Goal: Transaction & Acquisition: Book appointment/travel/reservation

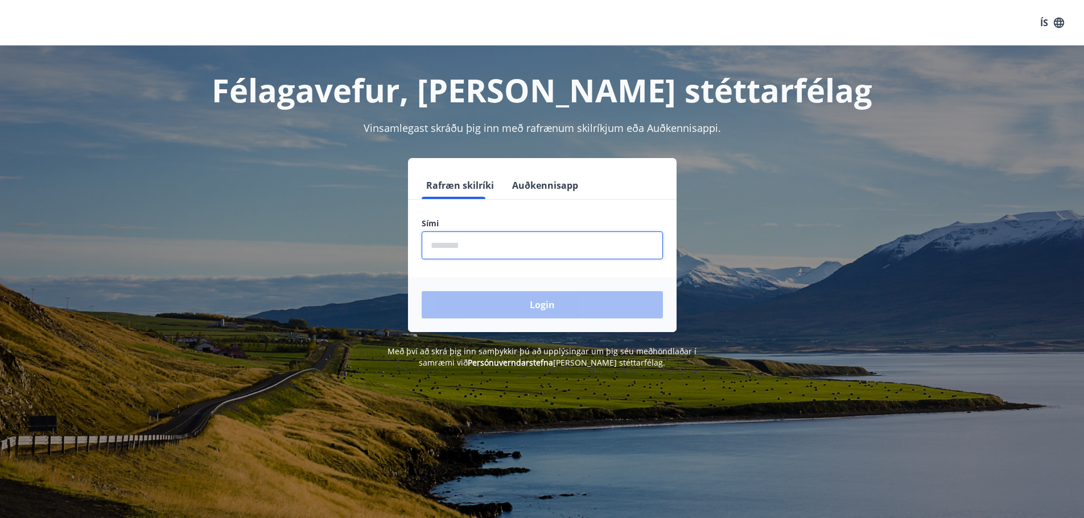
click at [474, 243] on input "phone" at bounding box center [541, 246] width 241 height 28
type input "********"
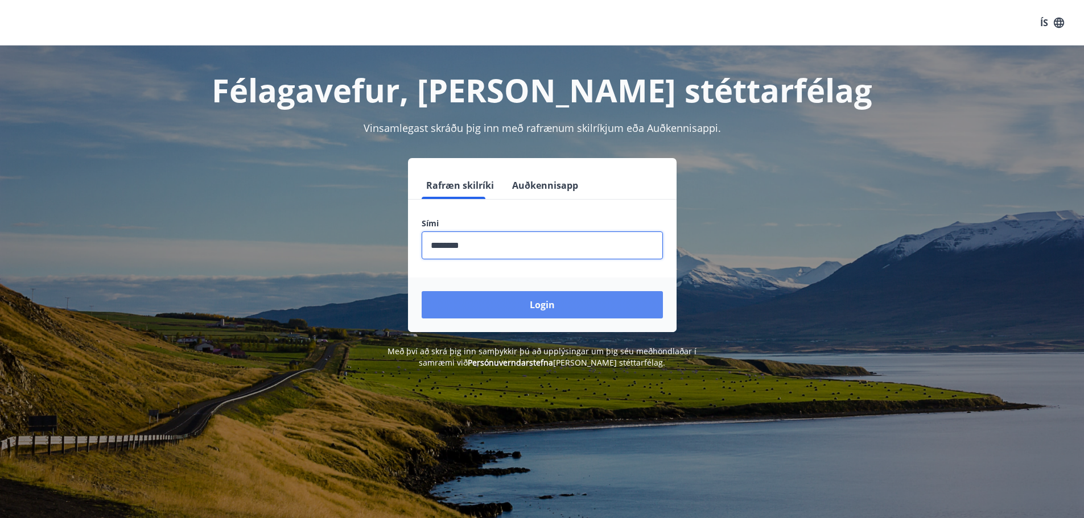
click at [508, 306] on button "Login" at bounding box center [541, 304] width 241 height 27
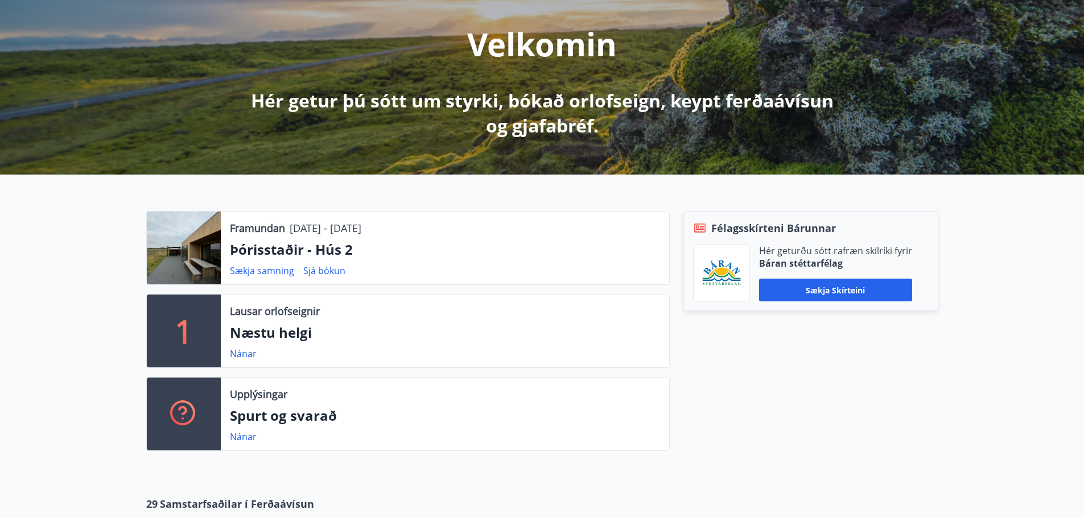
scroll to position [171, 0]
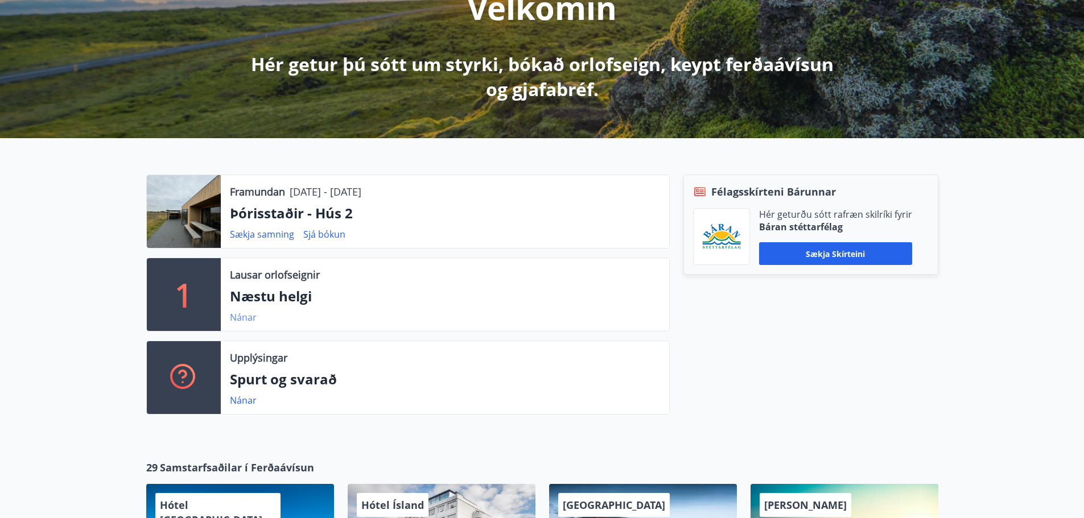
drag, startPoint x: 245, startPoint y: 318, endPoint x: 252, endPoint y: 317, distance: 7.4
click at [252, 317] on link "Nánar" at bounding box center [243, 317] width 27 height 13
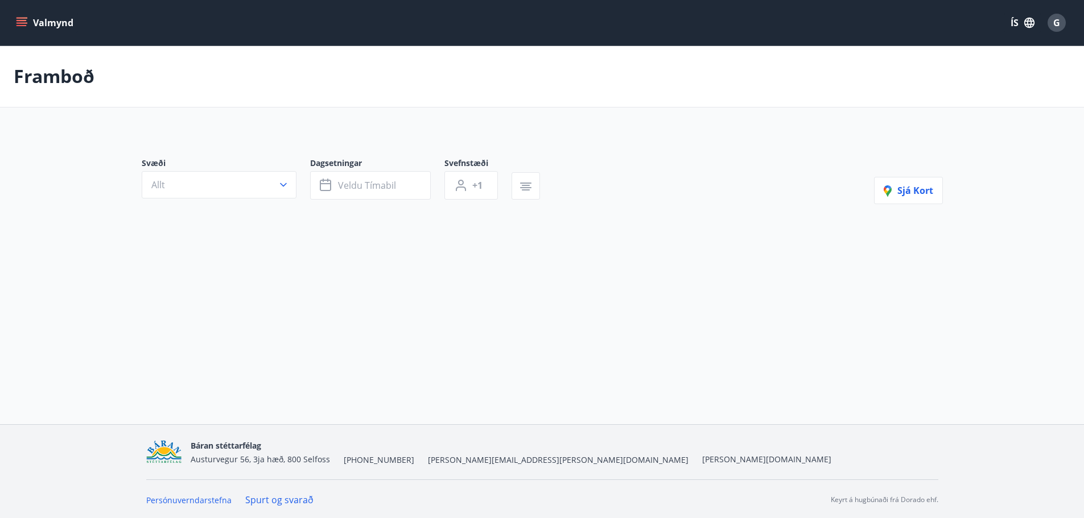
type input "*"
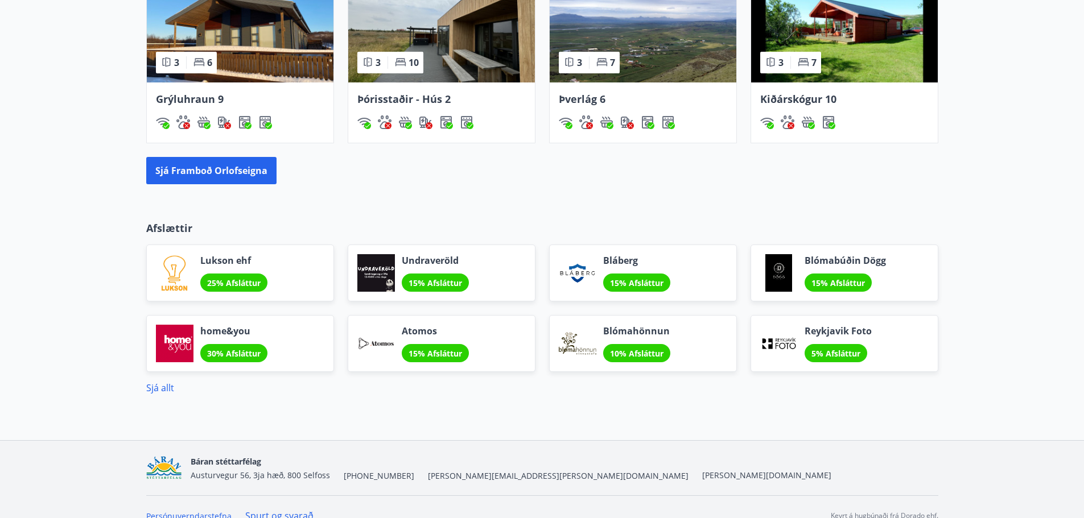
scroll to position [940, 0]
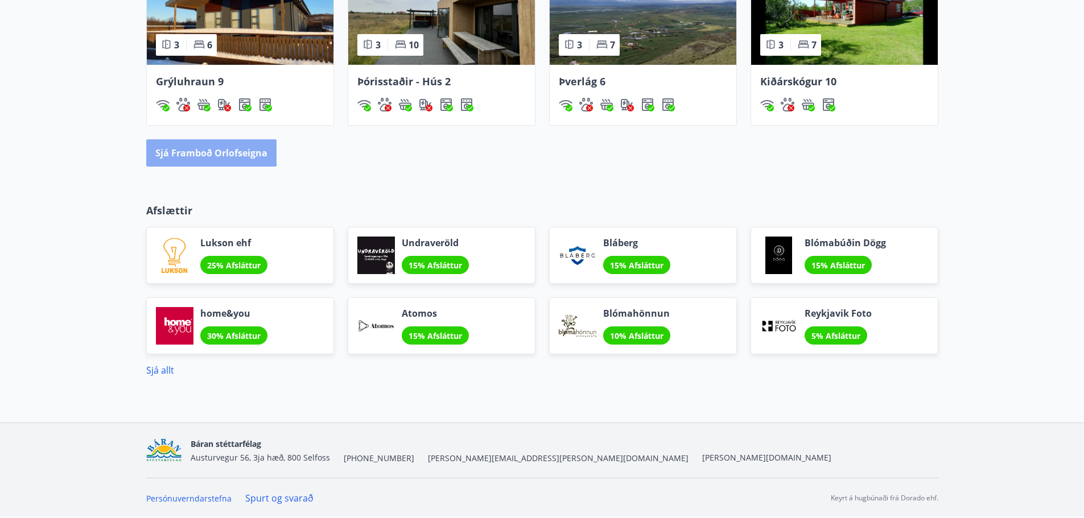
click at [177, 145] on button "Sjá framboð orlofseigna" at bounding box center [211, 152] width 130 height 27
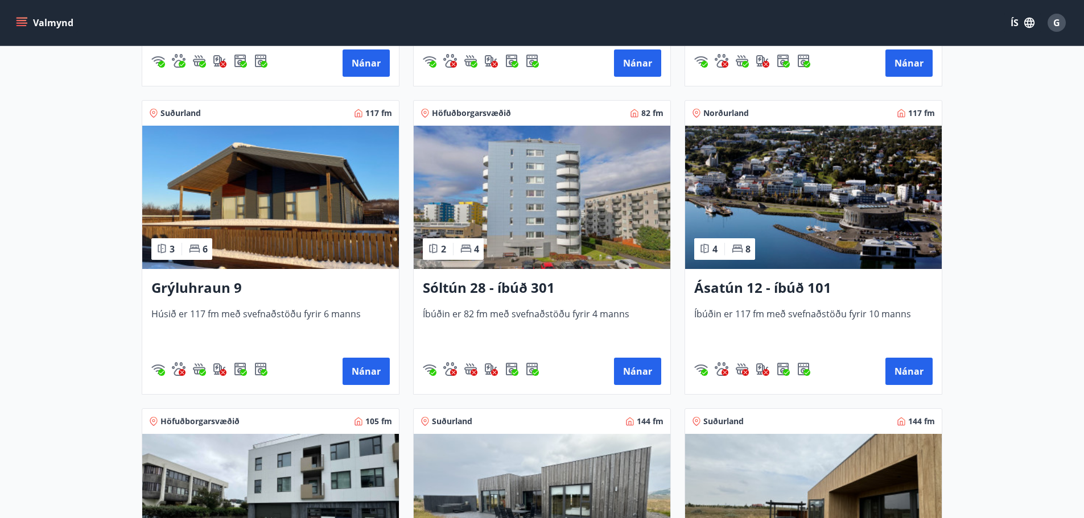
scroll to position [512, 0]
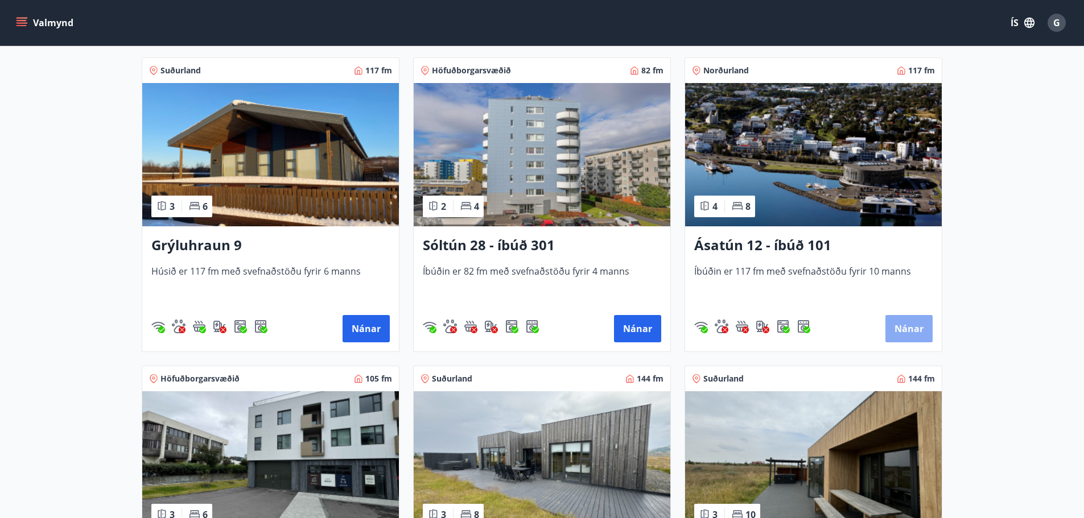
click at [915, 332] on button "Nánar" at bounding box center [908, 328] width 47 height 27
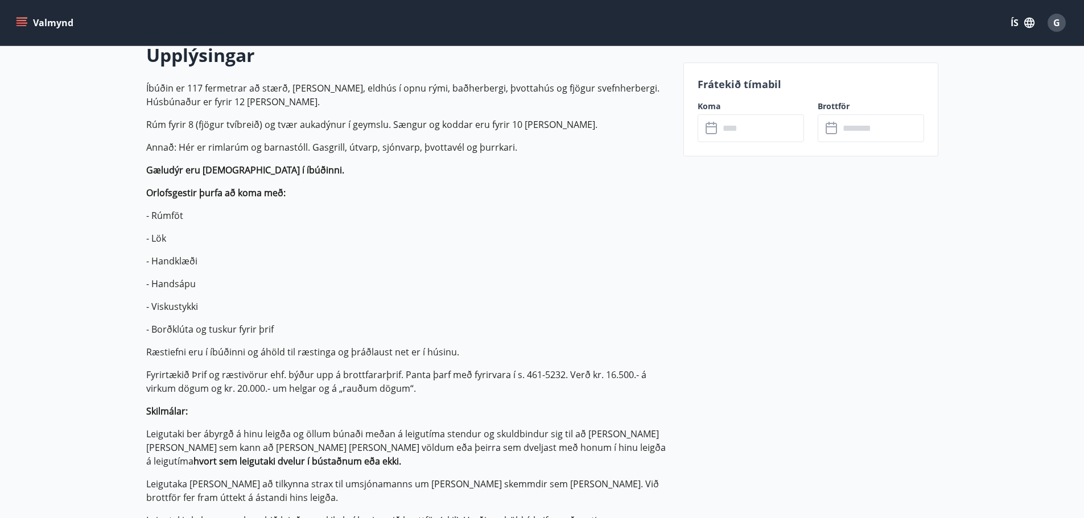
scroll to position [341, 0]
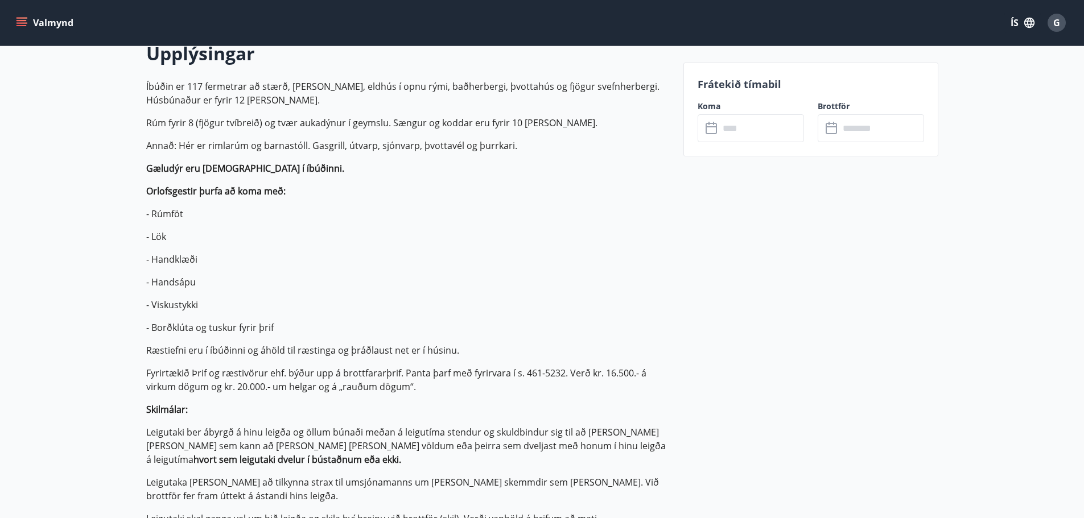
click at [718, 133] on icon at bounding box center [712, 129] width 14 height 14
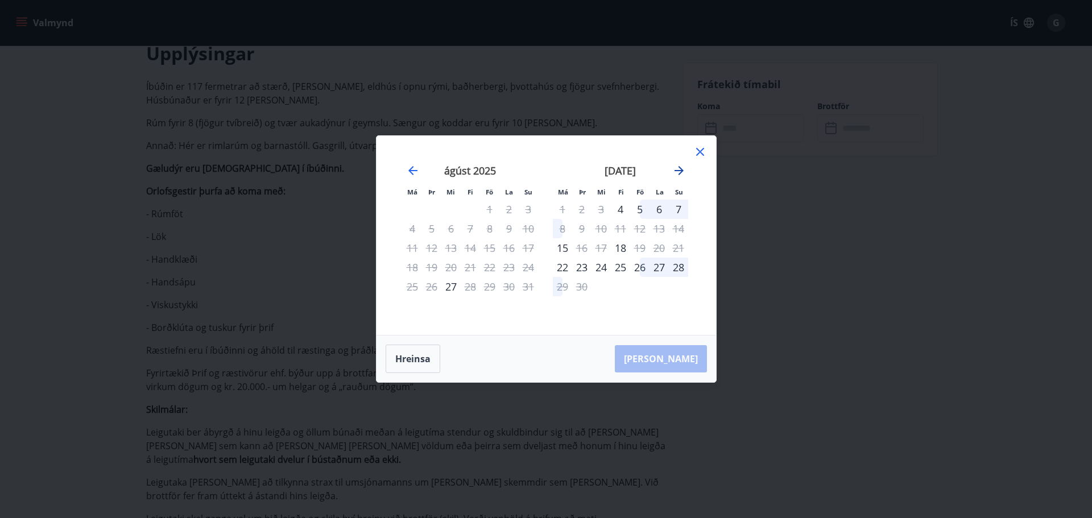
click at [679, 173] on icon "Move forward to switch to the next month." at bounding box center [679, 170] width 9 height 9
click at [404, 167] on div "[DATE]" at bounding box center [470, 175] width 135 height 50
click at [409, 172] on icon "Move backward to switch to the previous month." at bounding box center [413, 171] width 14 height 14
click at [699, 150] on icon at bounding box center [700, 152] width 14 height 14
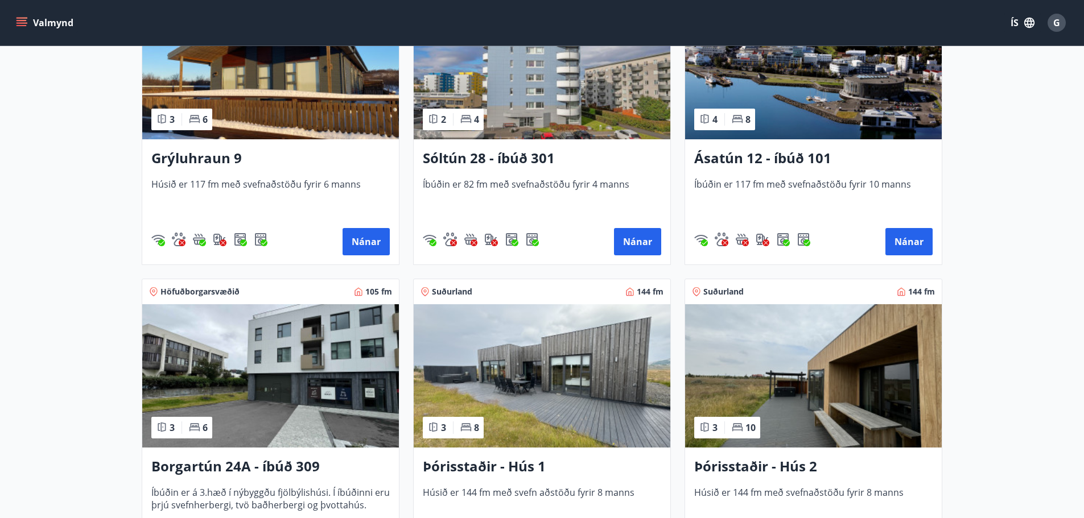
scroll to position [683, 0]
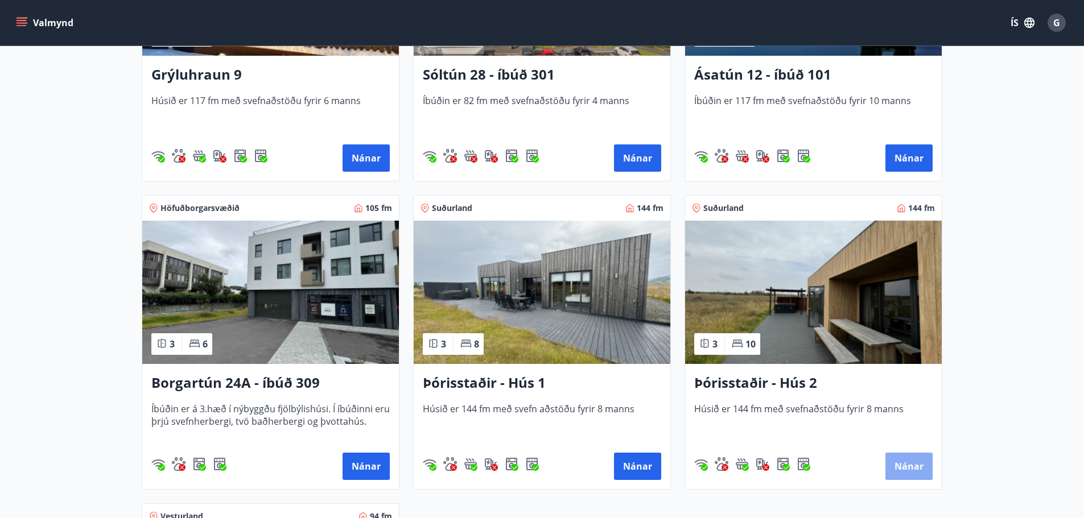
click at [916, 469] on button "Nánar" at bounding box center [908, 466] width 47 height 27
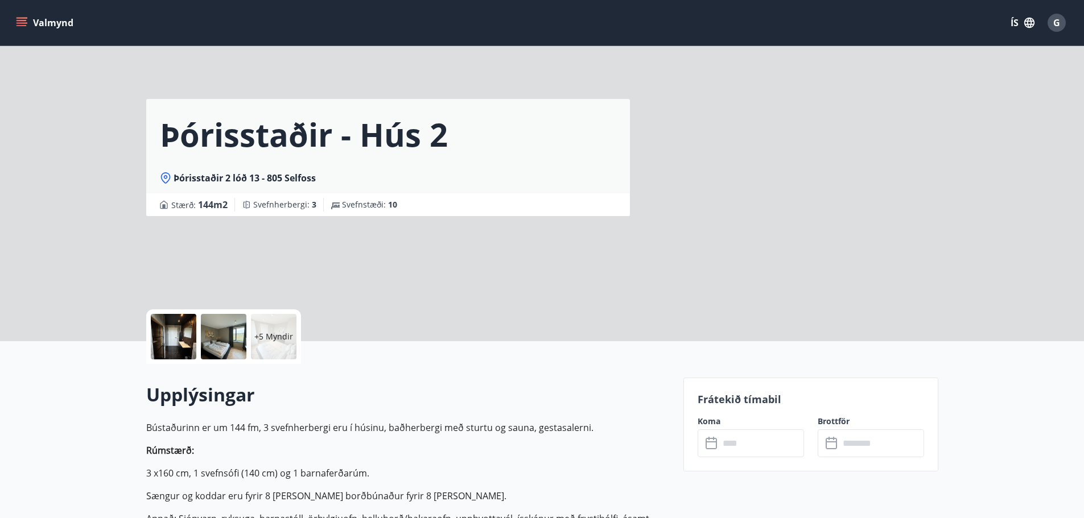
click at [734, 441] on input "text" at bounding box center [761, 443] width 85 height 28
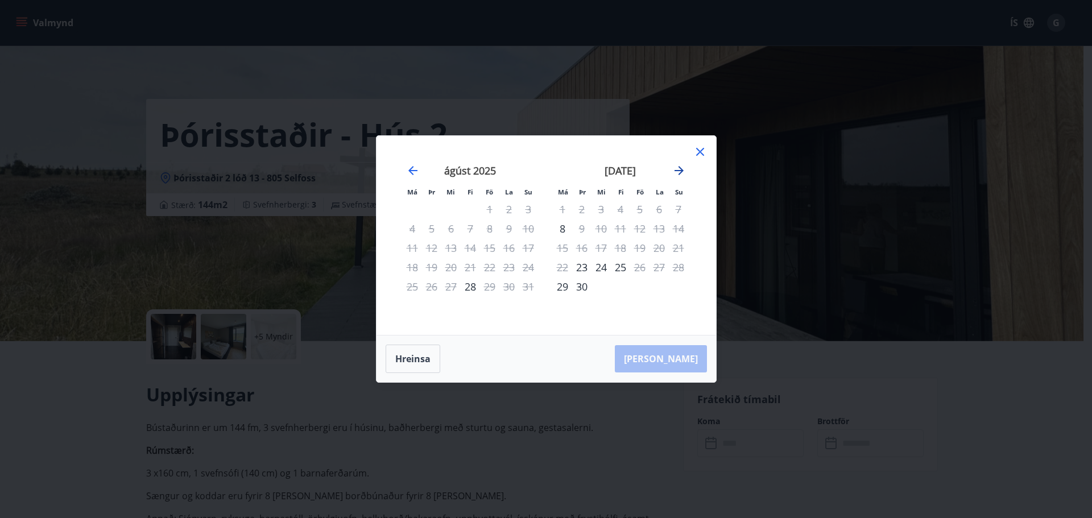
click at [682, 169] on icon "Move forward to switch to the next month." at bounding box center [679, 171] width 14 height 14
click at [704, 151] on icon at bounding box center [700, 152] width 14 height 14
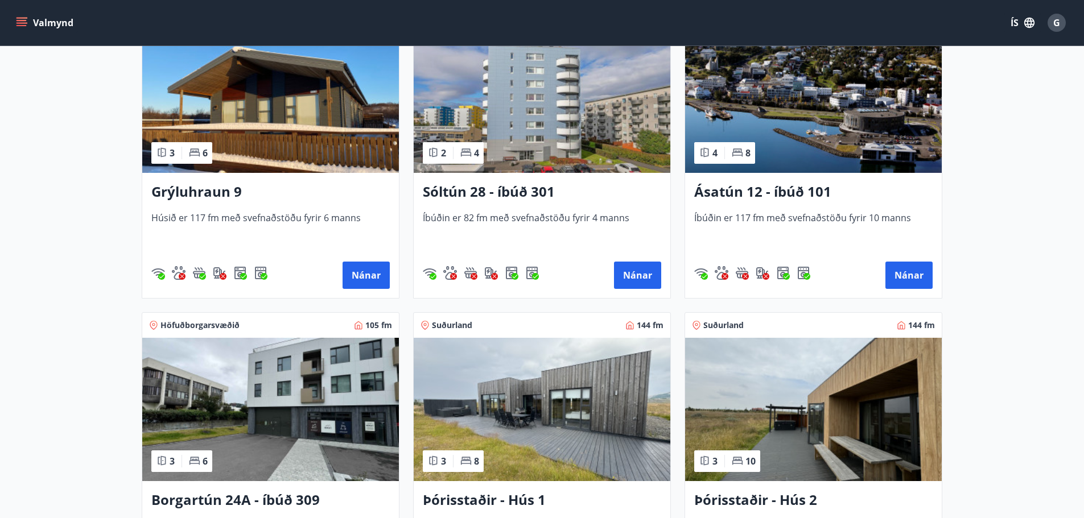
scroll to position [626, 0]
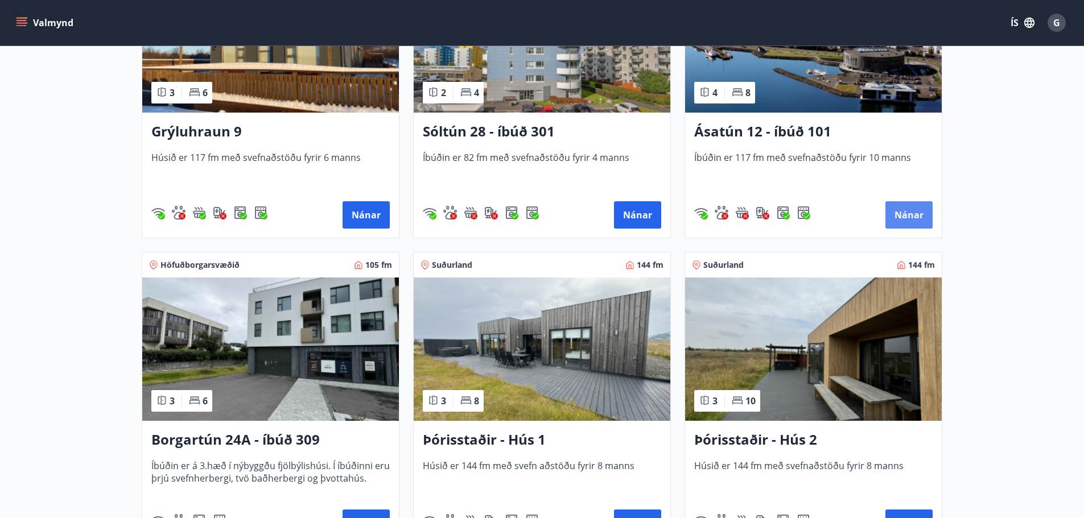
click at [911, 212] on button "Nánar" at bounding box center [908, 214] width 47 height 27
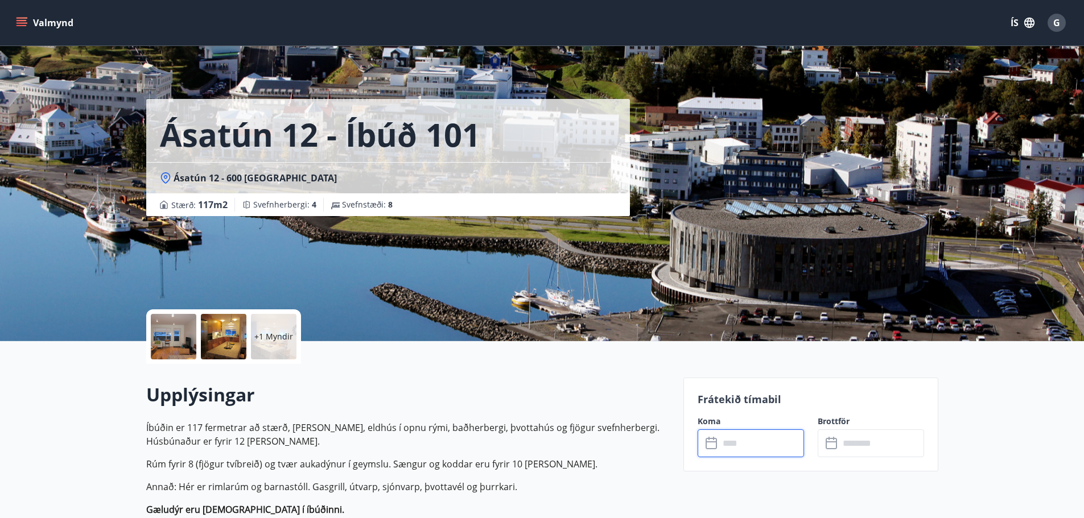
drag, startPoint x: 741, startPoint y: 447, endPoint x: 744, endPoint y: 442, distance: 5.9
click at [744, 442] on input "text" at bounding box center [761, 443] width 85 height 28
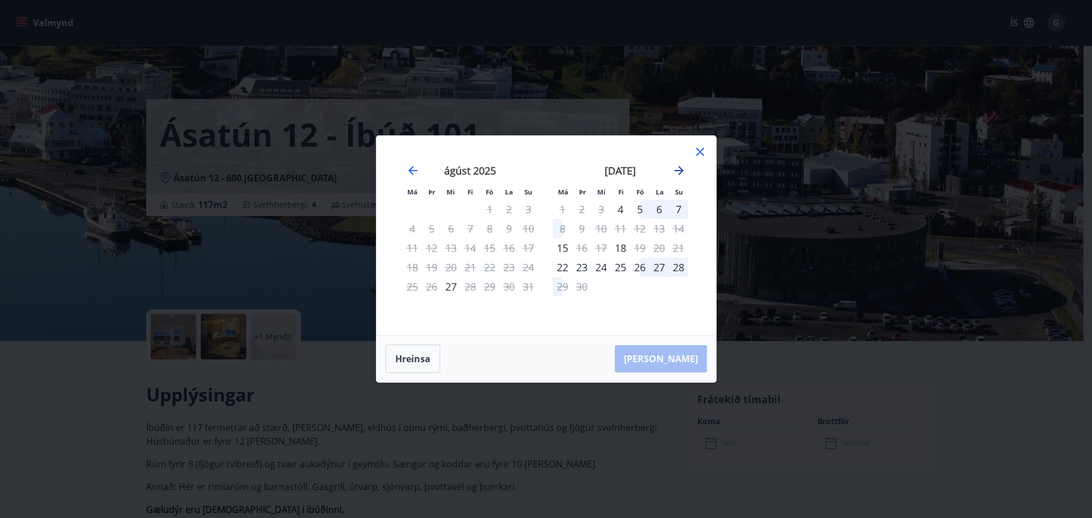
click at [675, 169] on icon "Move forward to switch to the next month." at bounding box center [679, 171] width 14 height 14
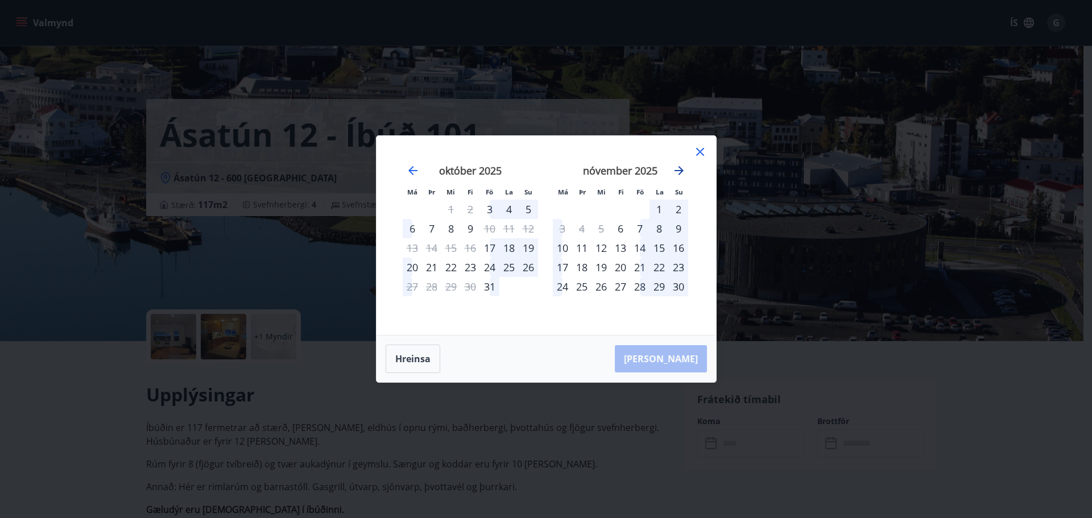
click at [675, 169] on icon "Move forward to switch to the next month." at bounding box center [679, 171] width 14 height 14
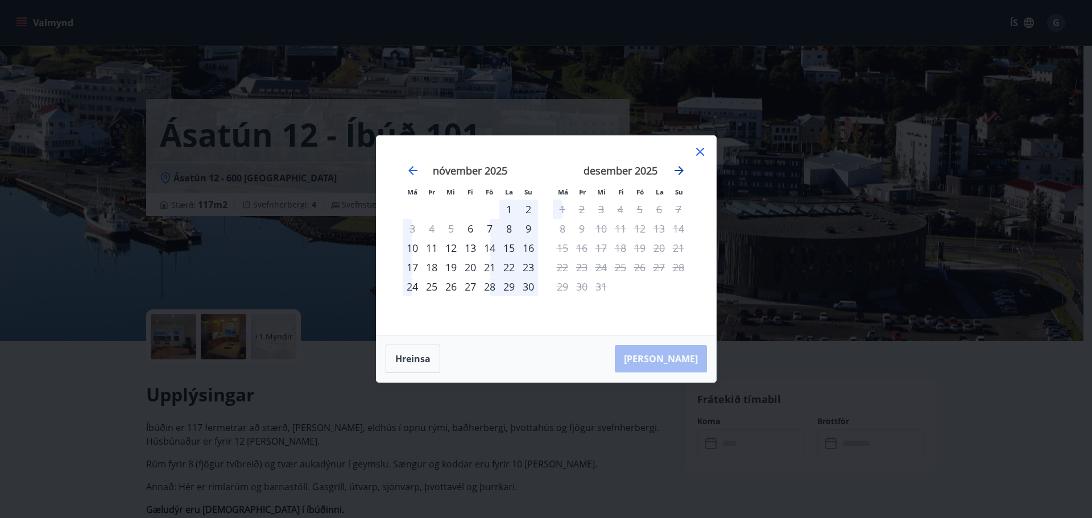
click at [679, 168] on icon "Move forward to switch to the next month." at bounding box center [679, 171] width 14 height 14
click at [679, 165] on icon "Move forward to switch to the next month." at bounding box center [679, 171] width 14 height 14
click at [698, 159] on div at bounding box center [700, 153] width 14 height 17
click at [698, 149] on icon at bounding box center [700, 152] width 14 height 14
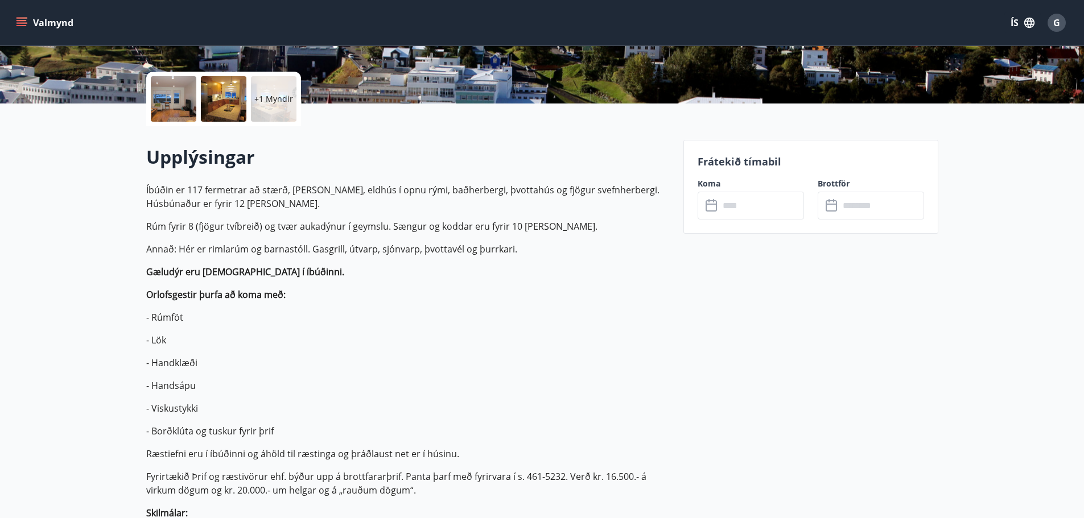
scroll to position [284, 0]
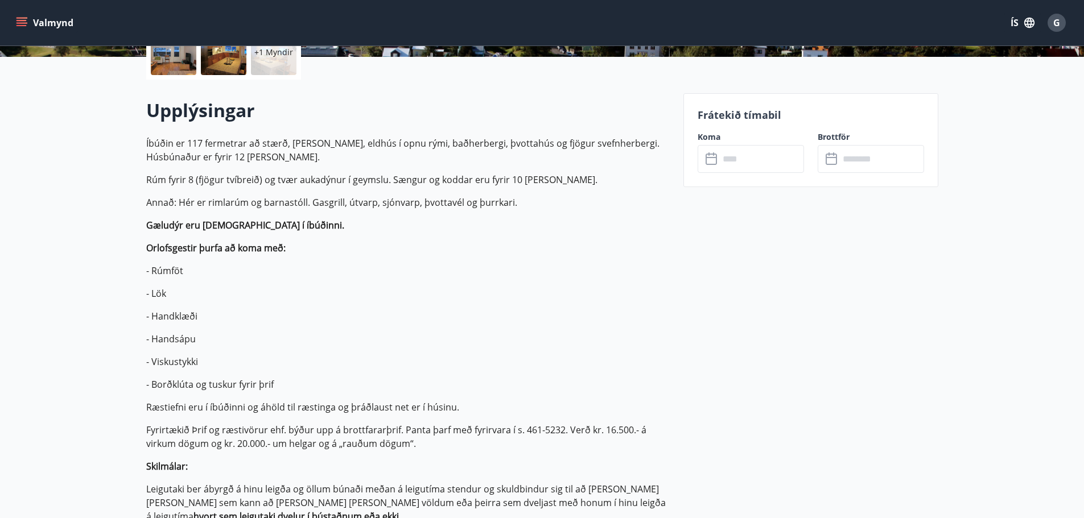
click at [720, 156] on input "text" at bounding box center [761, 159] width 85 height 28
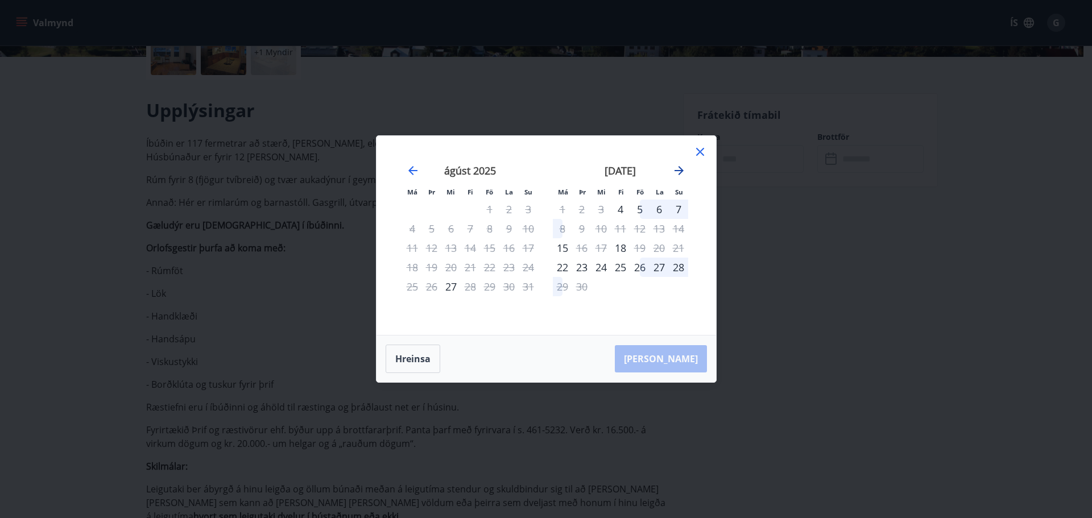
click at [684, 174] on icon "Move forward to switch to the next month." at bounding box center [679, 171] width 14 height 14
click at [600, 268] on div "22" at bounding box center [601, 267] width 19 height 19
click at [678, 263] on div "26" at bounding box center [678, 267] width 19 height 19
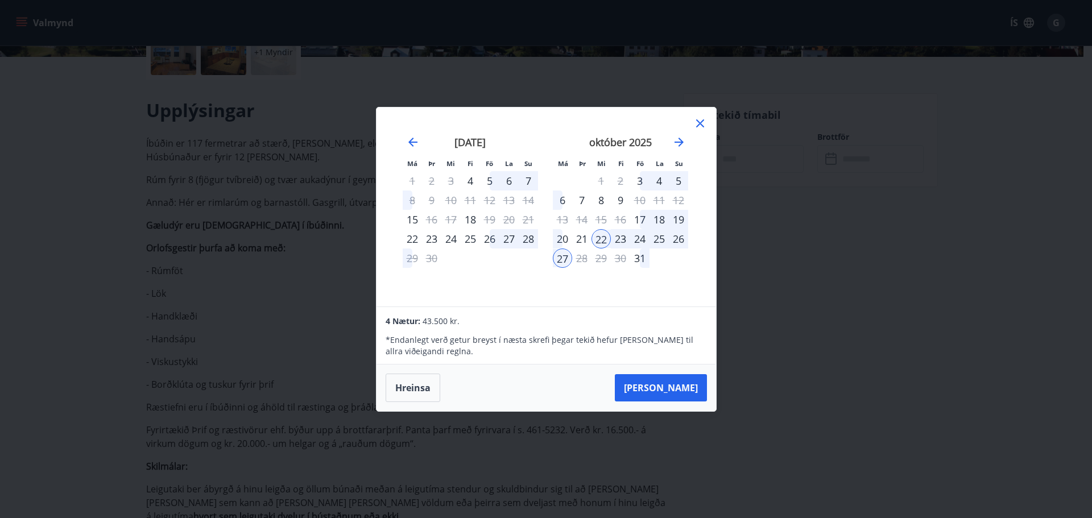
click at [677, 240] on div "26" at bounding box center [678, 238] width 19 height 19
click at [600, 239] on div "22" at bounding box center [601, 238] width 19 height 19
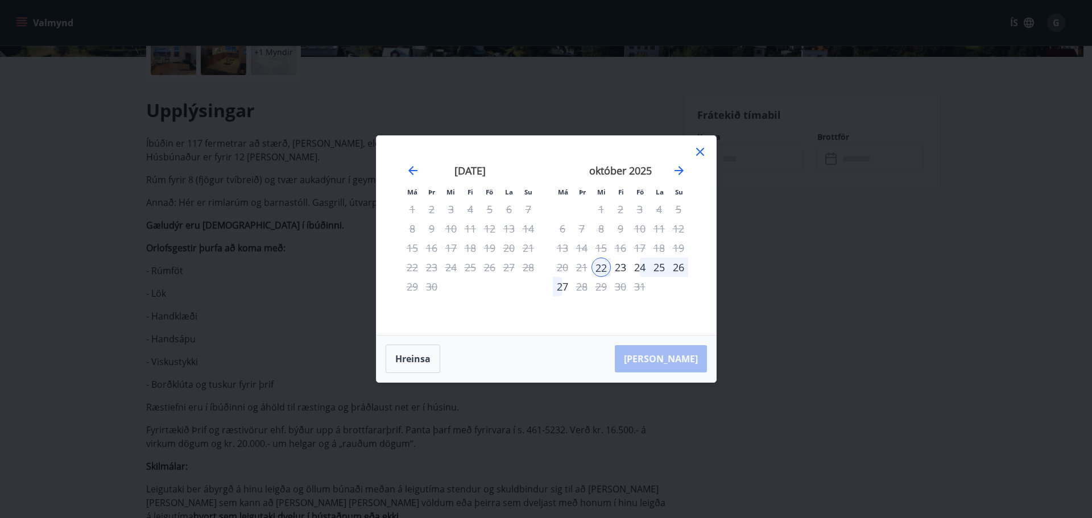
click at [681, 269] on div "26" at bounding box center [678, 267] width 19 height 19
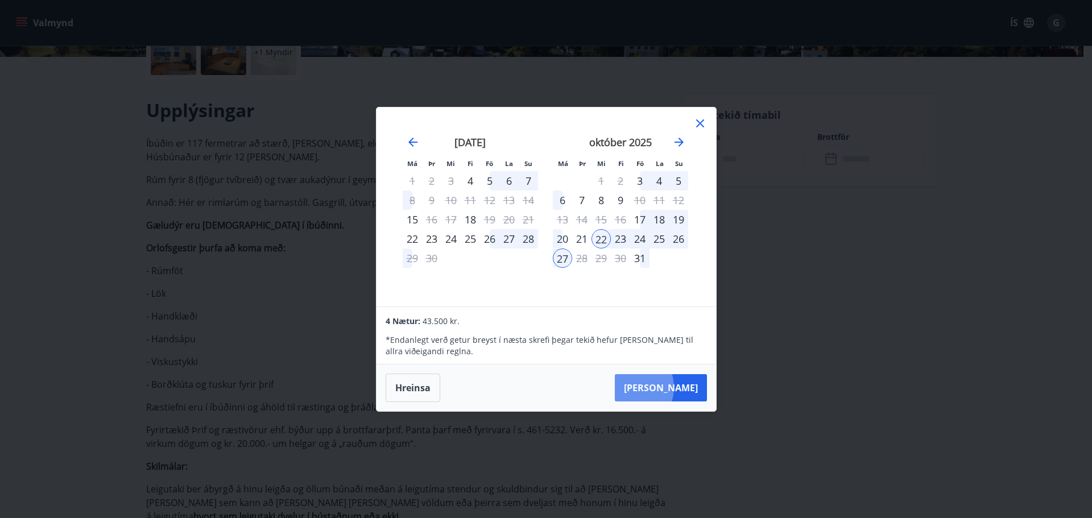
click at [666, 387] on button "Taka Frá" at bounding box center [661, 387] width 92 height 27
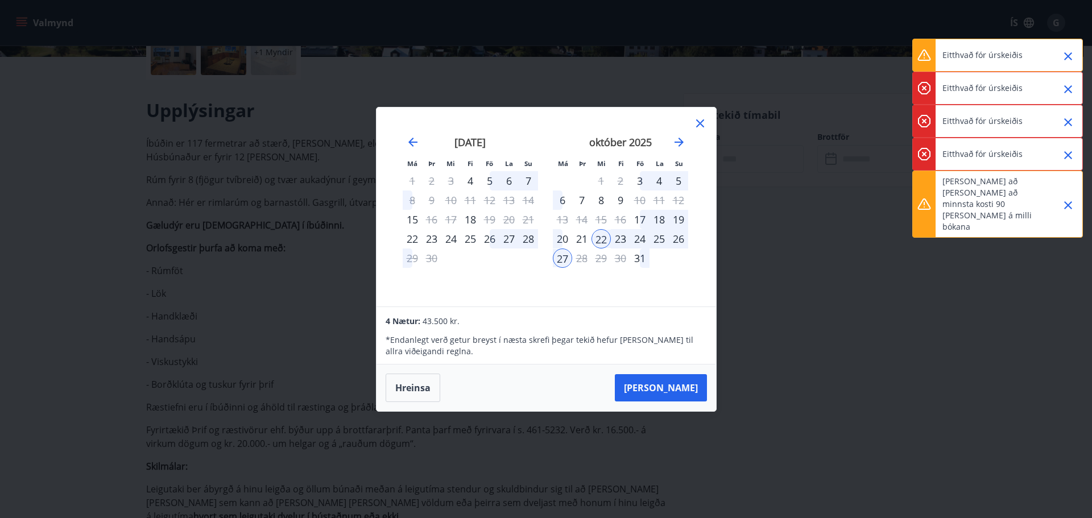
click at [1067, 56] on icon "Close" at bounding box center [1068, 56] width 14 height 14
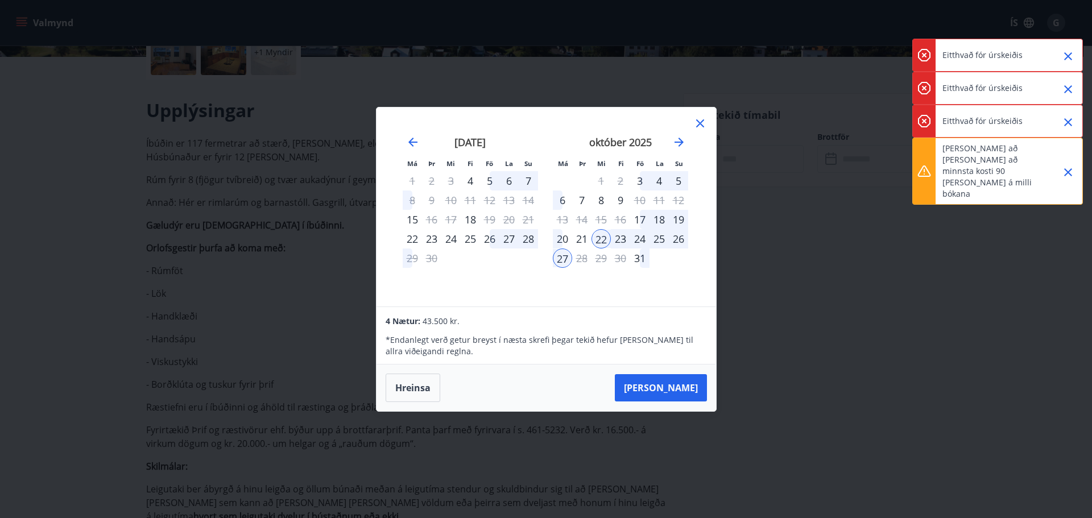
click at [1068, 56] on icon "Close" at bounding box center [1068, 56] width 8 height 8
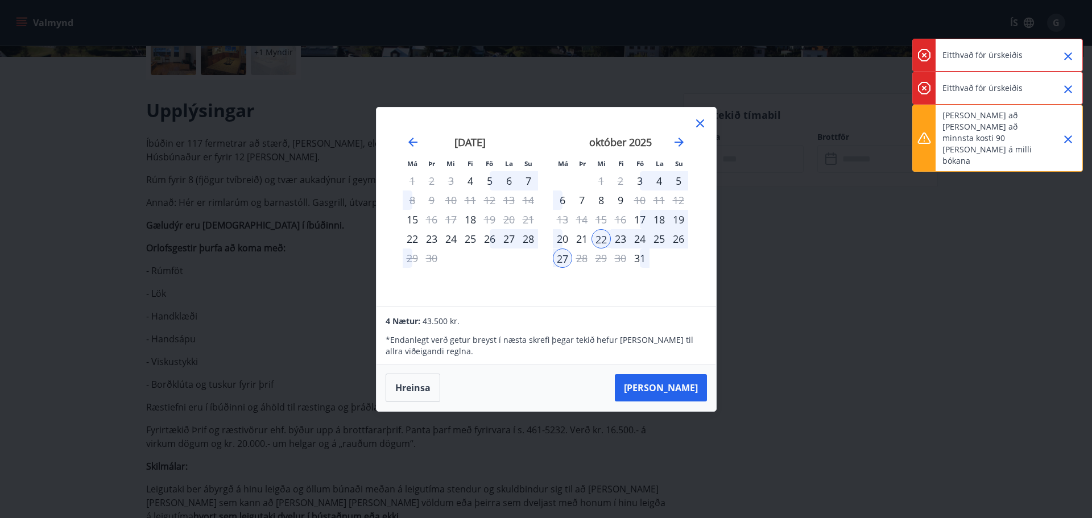
click at [1067, 86] on icon "Close" at bounding box center [1068, 89] width 14 height 14
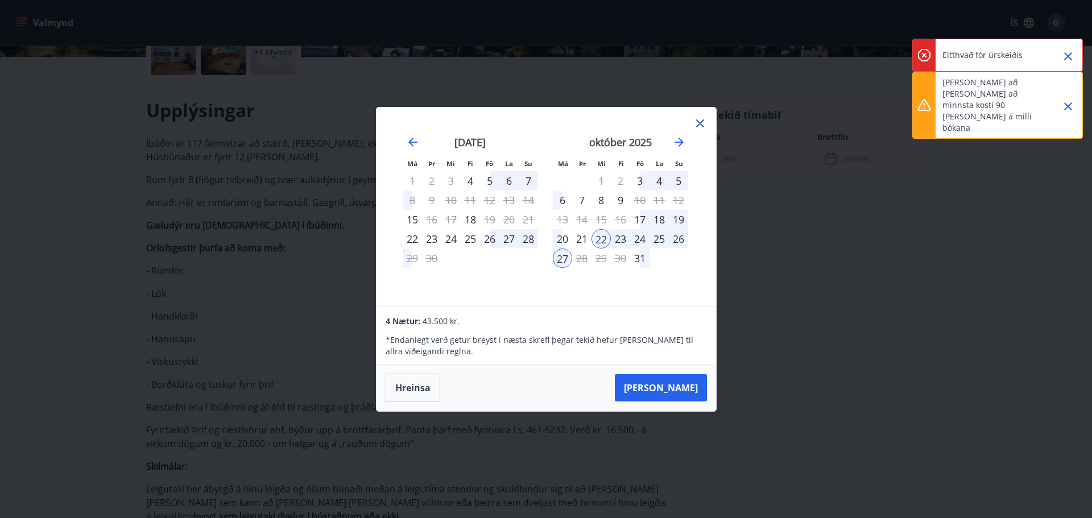
click at [1071, 54] on icon "Close" at bounding box center [1068, 56] width 8 height 8
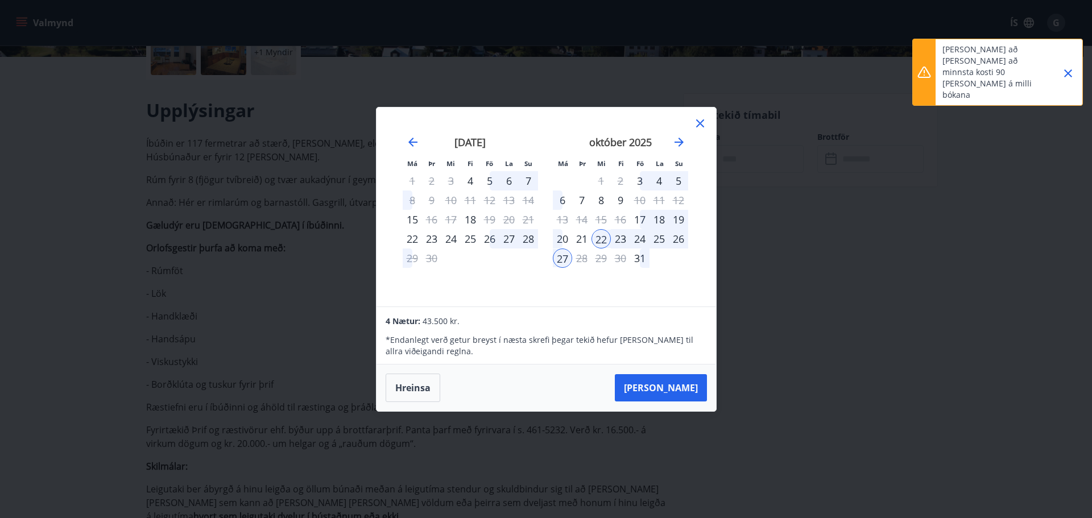
click at [1068, 67] on icon "Close" at bounding box center [1068, 74] width 14 height 14
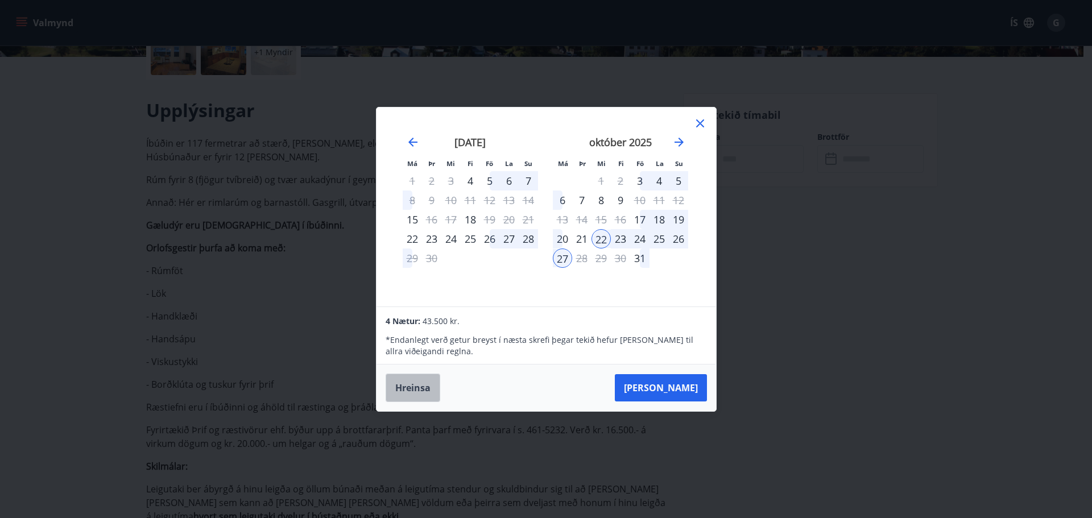
click at [408, 392] on button "Hreinsa" at bounding box center [413, 388] width 55 height 28
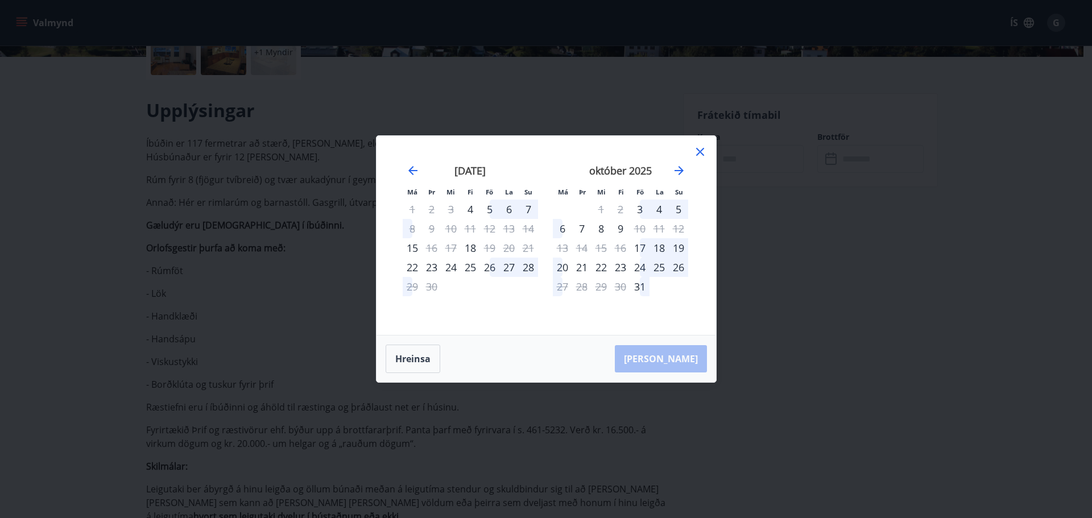
click at [701, 152] on icon at bounding box center [700, 152] width 8 height 8
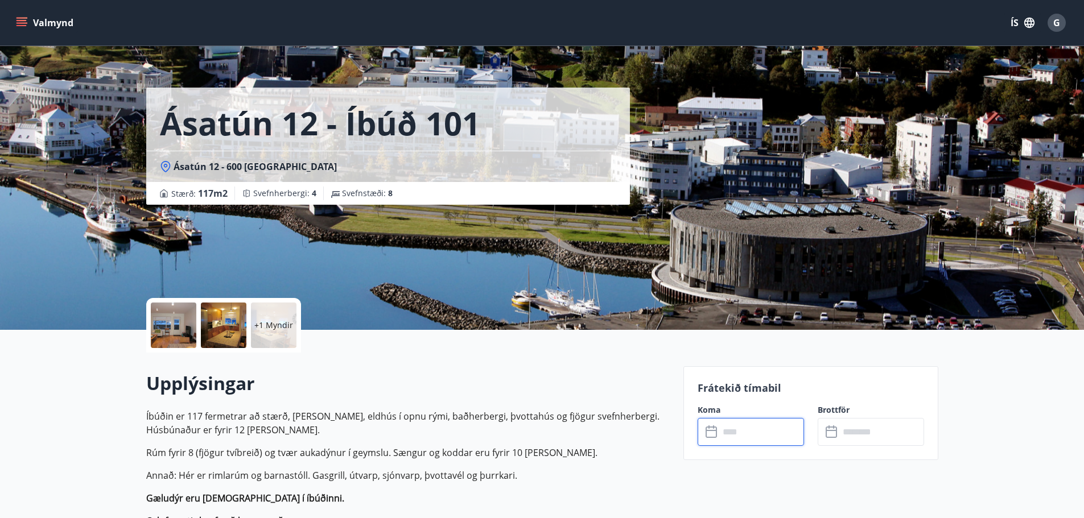
scroll to position [0, 0]
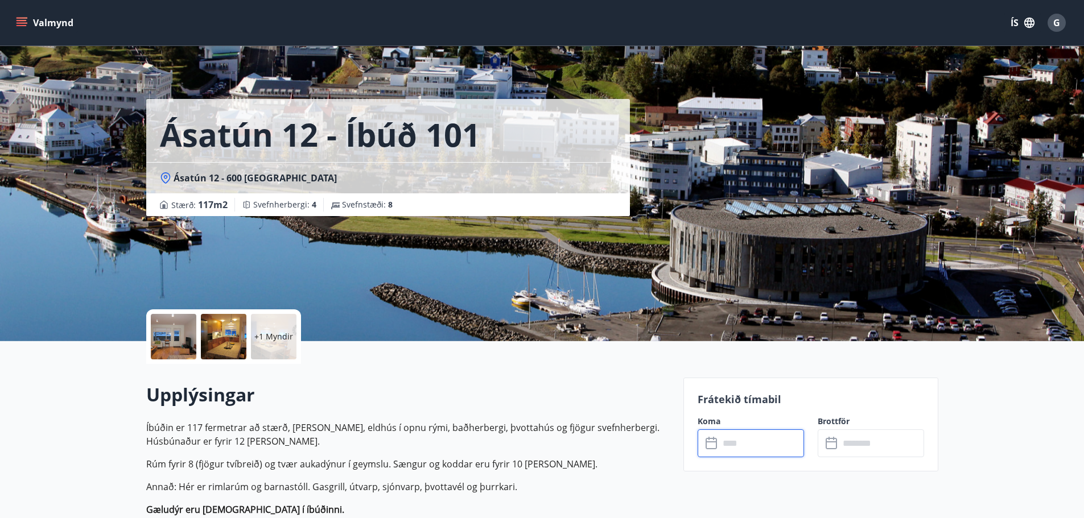
click at [737, 442] on input "text" at bounding box center [761, 443] width 85 height 28
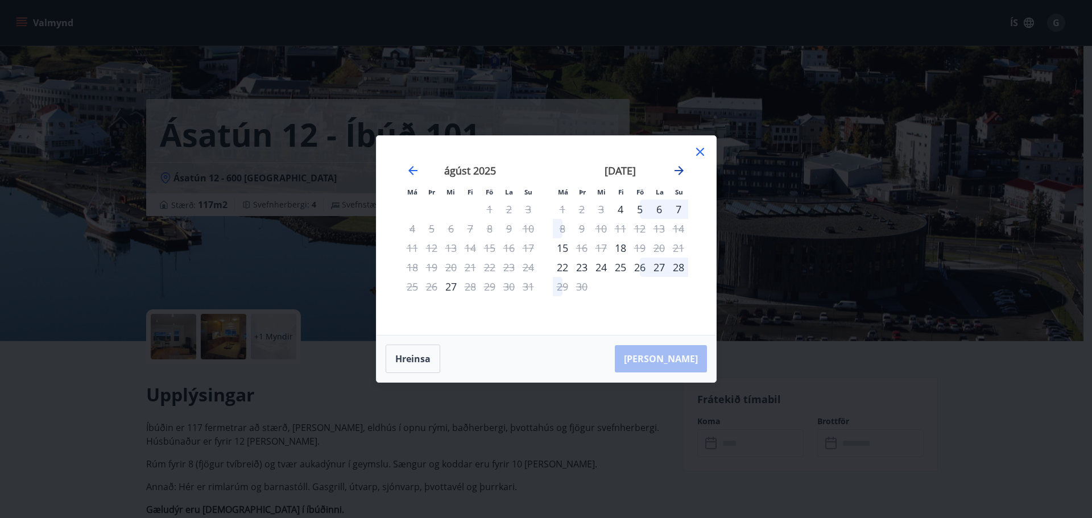
click at [680, 171] on icon "Move forward to switch to the next month." at bounding box center [679, 170] width 9 height 9
click at [602, 266] on div "22" at bounding box center [601, 267] width 19 height 19
drag, startPoint x: 750, startPoint y: 298, endPoint x: 736, endPoint y: 291, distance: 15.8
click at [751, 294] on div "Má Þr Mi Fi Fö La Su Má Þr Mi Fi Fö La Su ágúst 2025 1 2 3 4 5 6 7 8 9 10 11 12…" at bounding box center [546, 259] width 1092 height 518
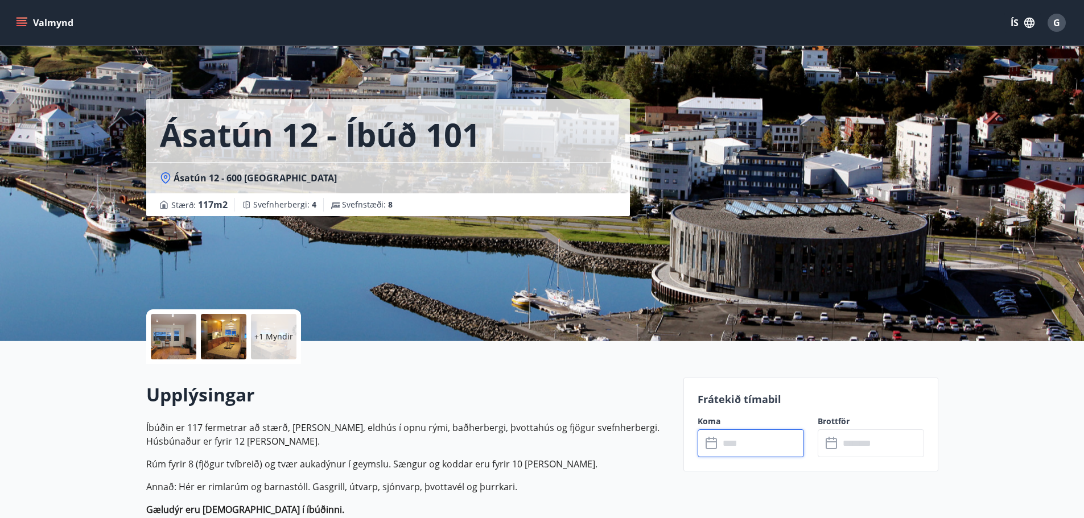
click at [740, 451] on input "text" at bounding box center [761, 443] width 85 height 28
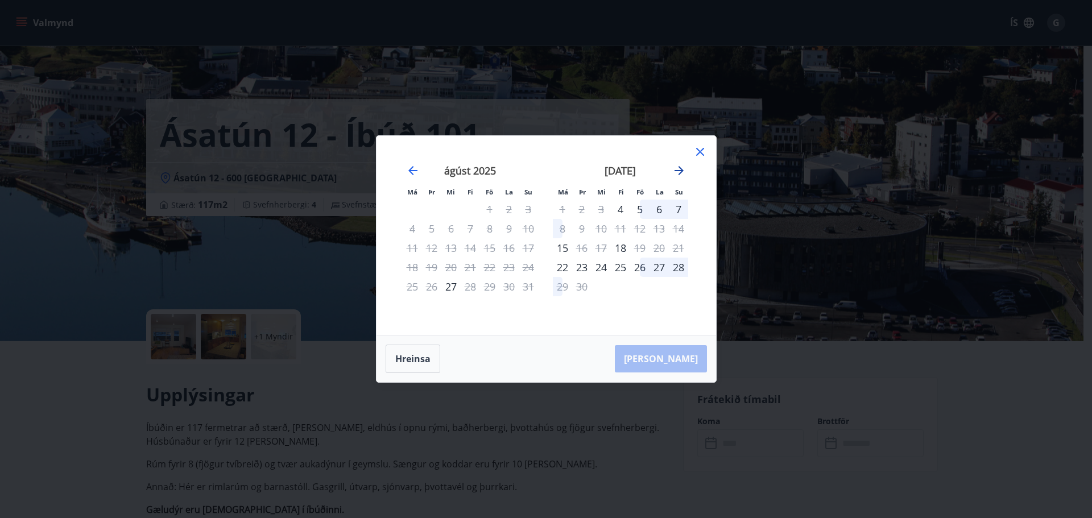
click at [676, 175] on icon "Move forward to switch to the next month." at bounding box center [679, 171] width 14 height 14
click at [600, 268] on div "22" at bounding box center [601, 267] width 19 height 19
click at [639, 268] on div "24" at bounding box center [639, 267] width 19 height 19
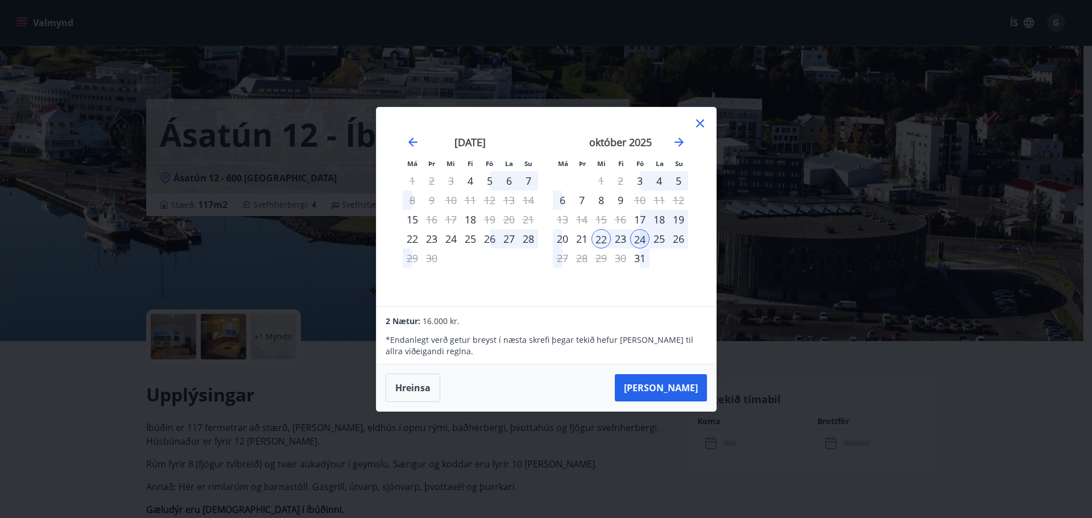
click at [699, 121] on icon at bounding box center [700, 124] width 14 height 14
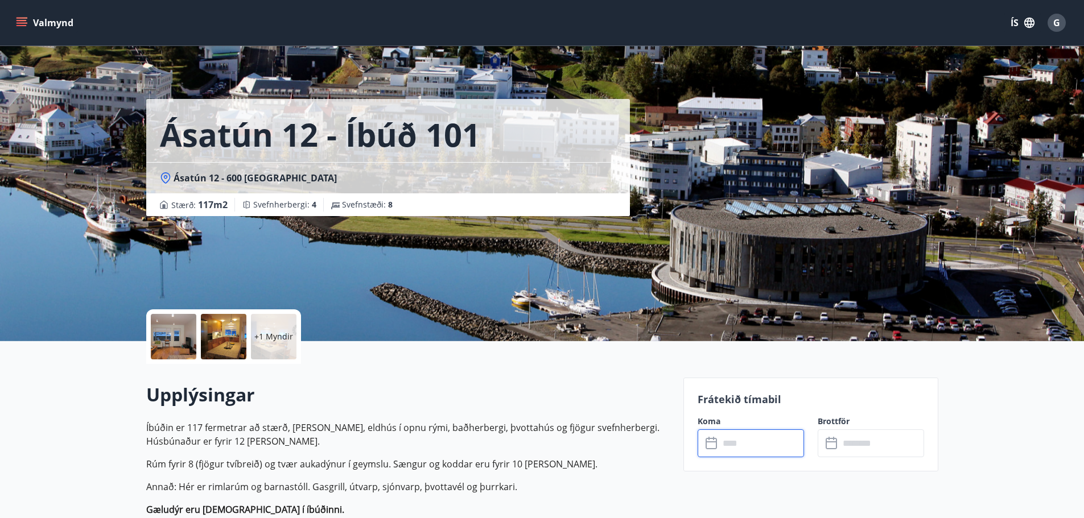
click at [734, 444] on input "text" at bounding box center [761, 443] width 85 height 28
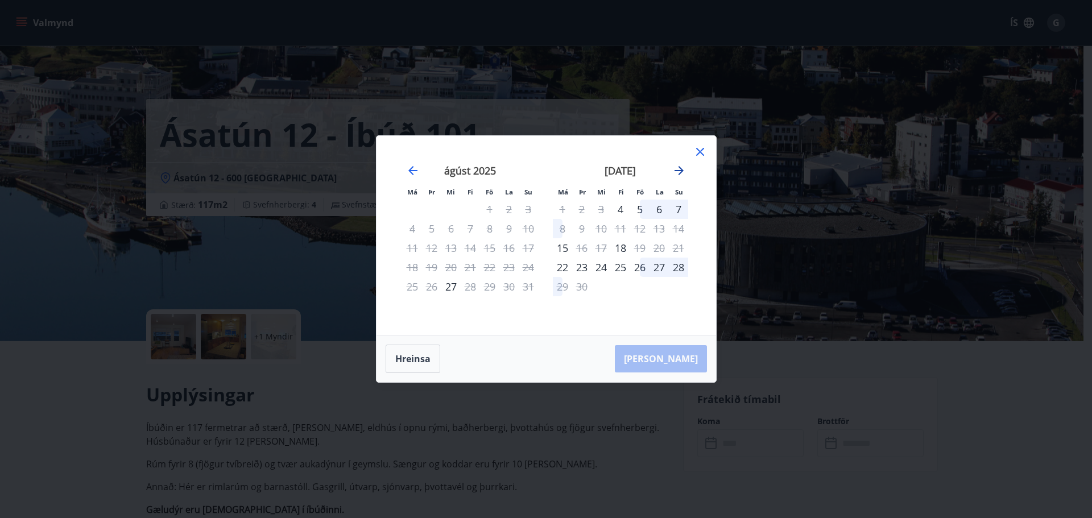
click at [679, 166] on icon "Move forward to switch to the next month." at bounding box center [679, 171] width 14 height 14
click at [598, 258] on div "22" at bounding box center [601, 267] width 19 height 19
click at [679, 274] on div "26" at bounding box center [678, 267] width 19 height 19
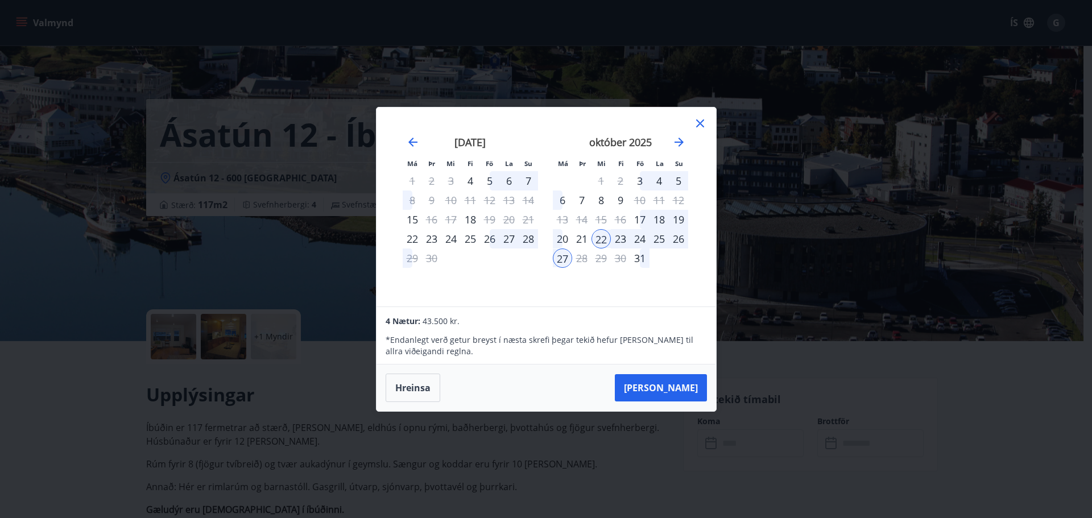
click at [666, 387] on button "Taka Frá" at bounding box center [661, 387] width 92 height 27
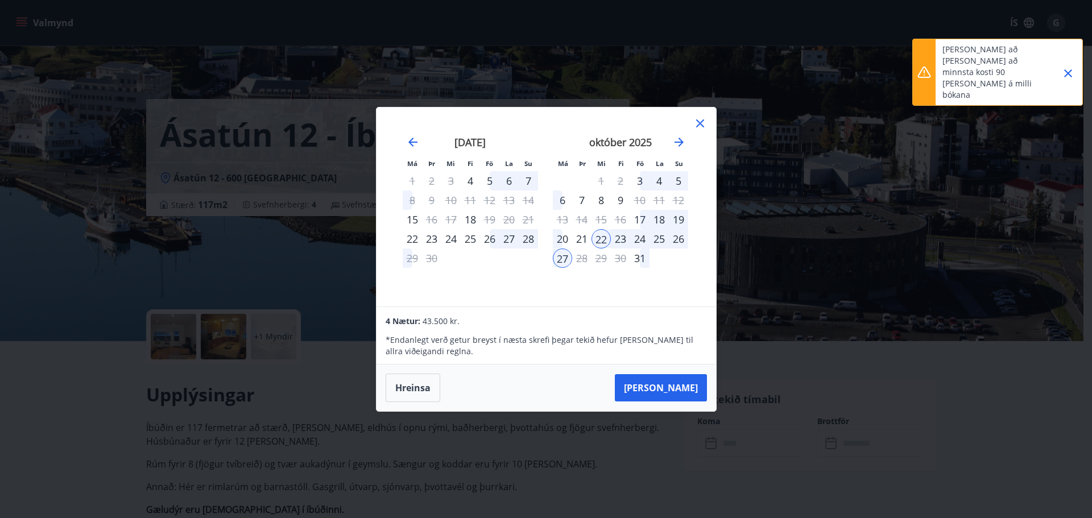
click at [1070, 69] on icon "Close" at bounding box center [1068, 73] width 8 height 8
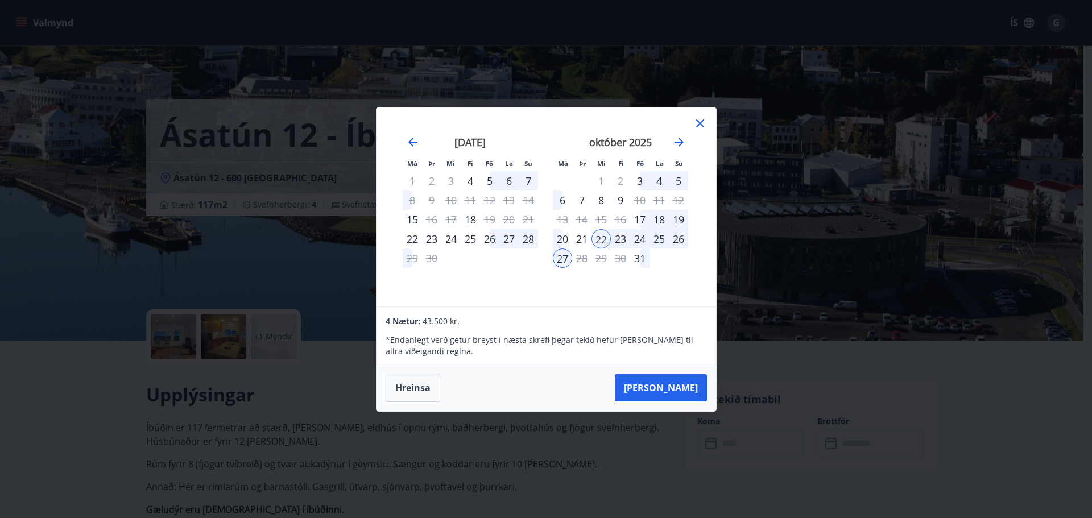
click at [702, 122] on icon at bounding box center [700, 124] width 14 height 14
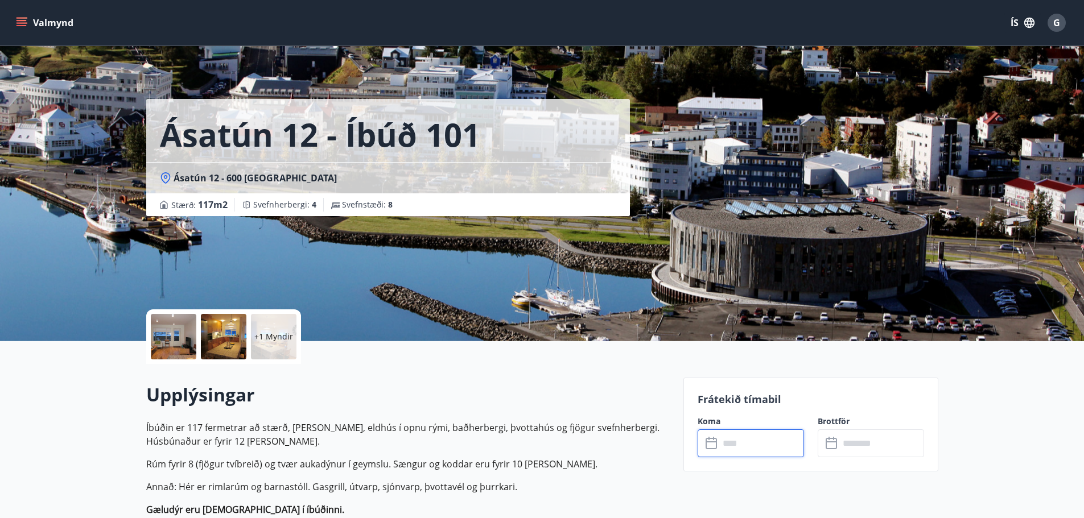
click at [1053, 19] on span "G" at bounding box center [1056, 22] width 7 height 13
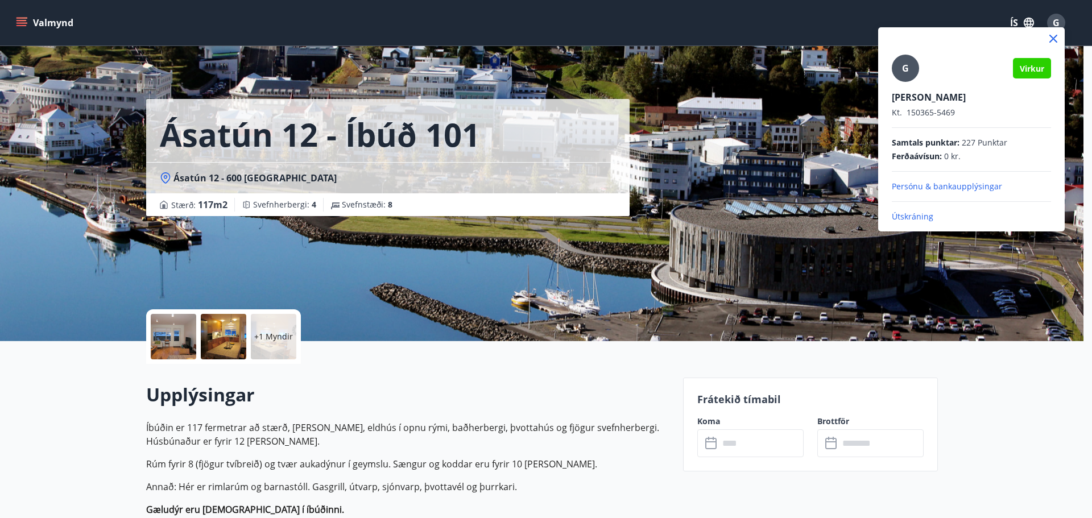
click at [915, 221] on p "Útskráning" at bounding box center [971, 216] width 159 height 11
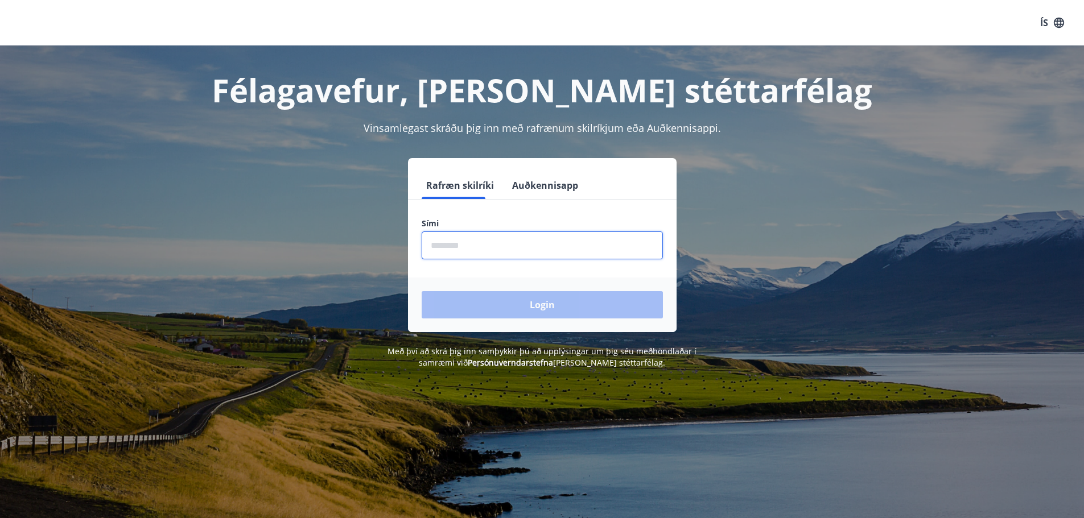
click at [476, 249] on input "phone" at bounding box center [541, 246] width 241 height 28
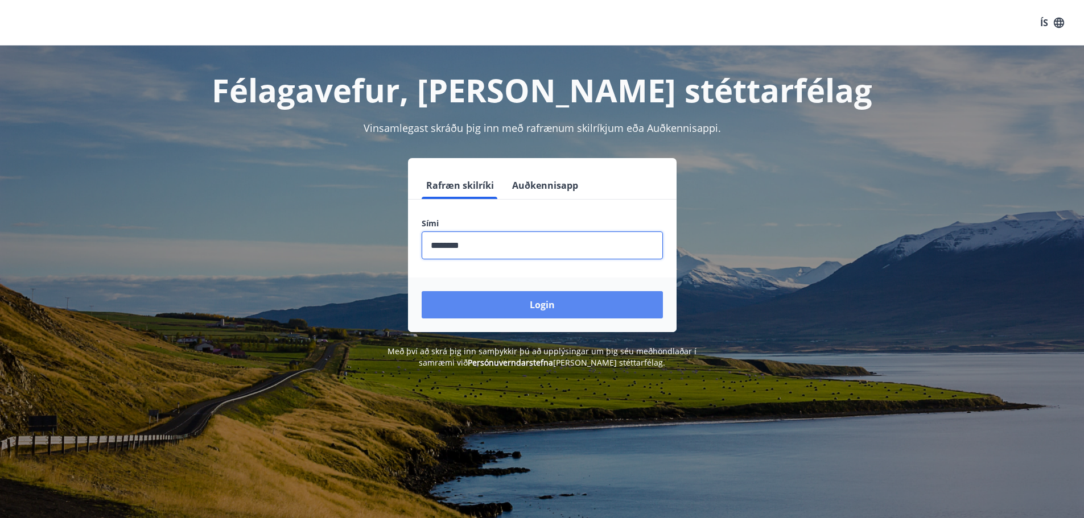
type input "********"
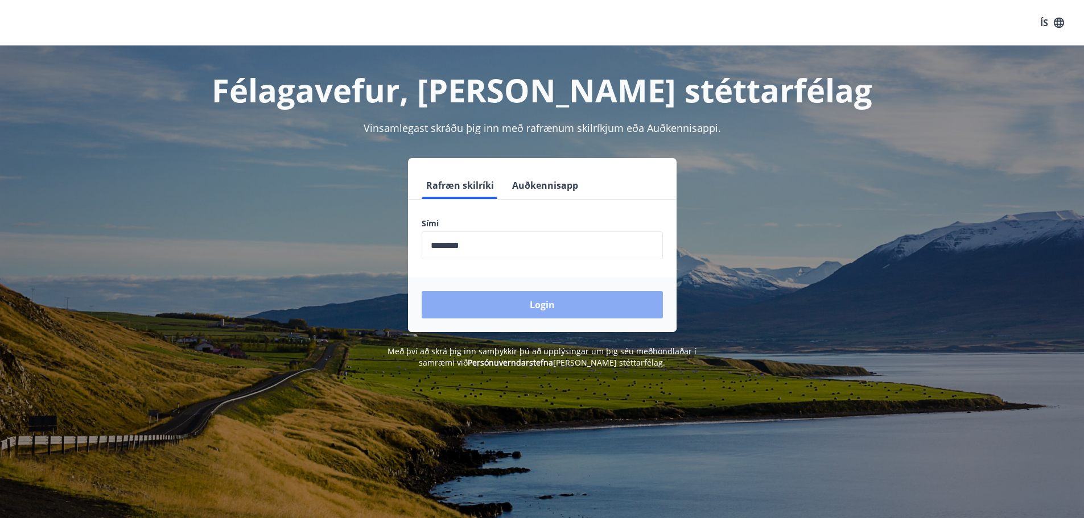
click at [530, 307] on button "Login" at bounding box center [541, 304] width 241 height 27
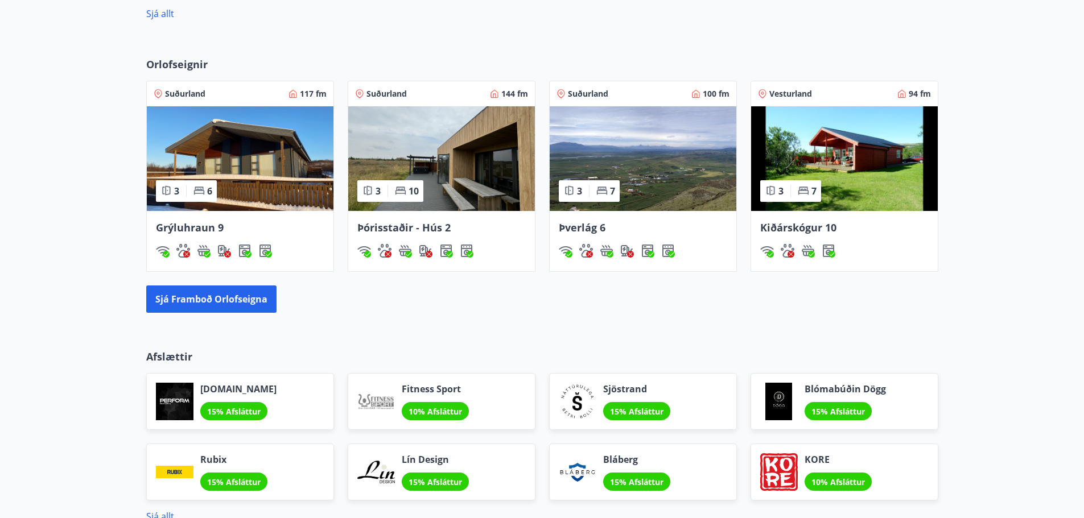
scroll to position [739, 0]
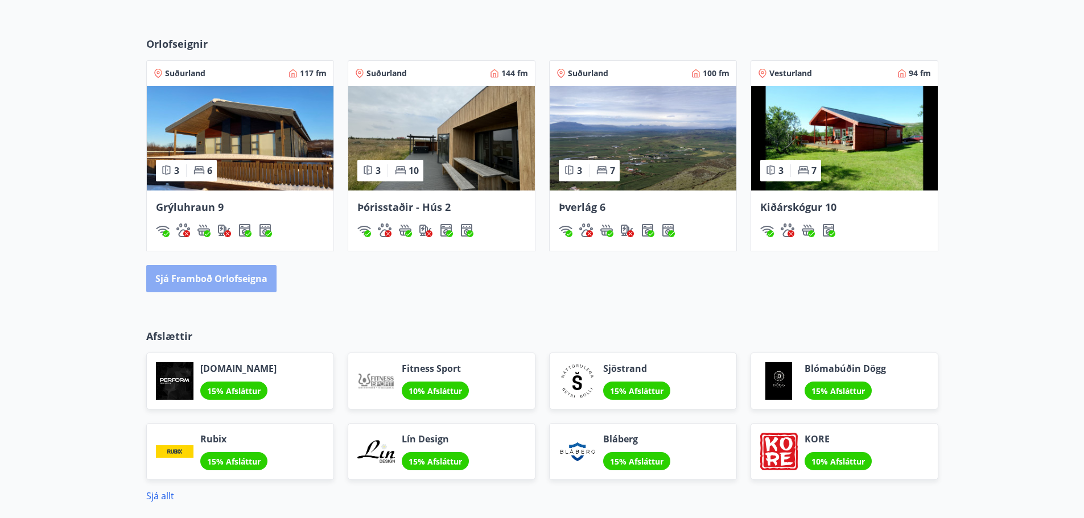
click at [218, 277] on button "Sjá framboð orlofseigna" at bounding box center [211, 278] width 130 height 27
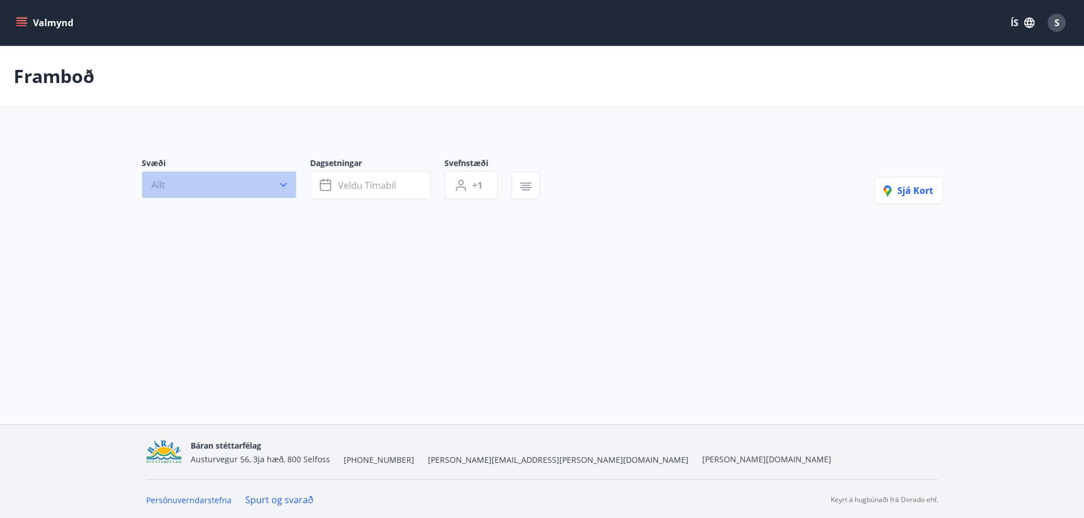
click at [211, 191] on button "Allt" at bounding box center [219, 184] width 155 height 27
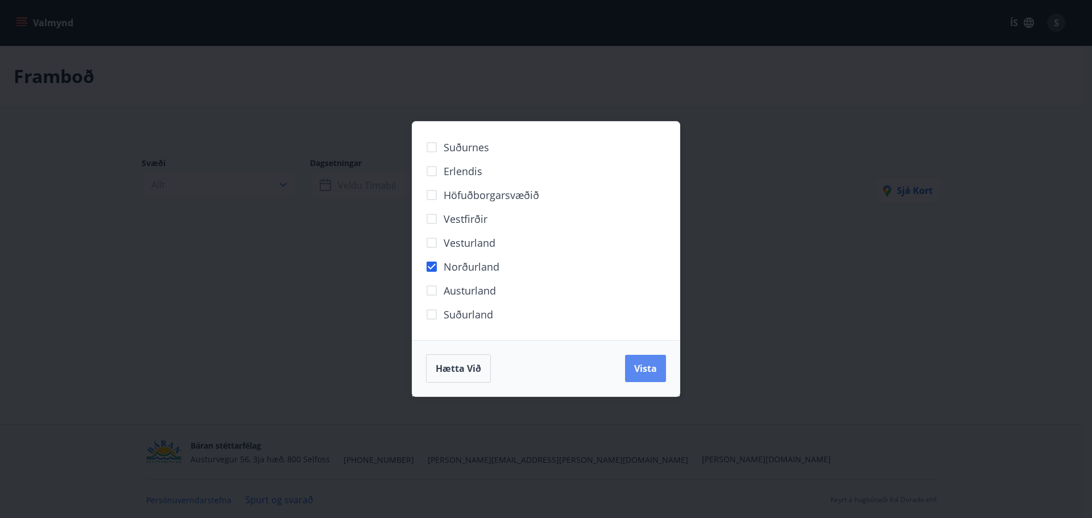
click at [650, 375] on button "Vista" at bounding box center [645, 368] width 41 height 27
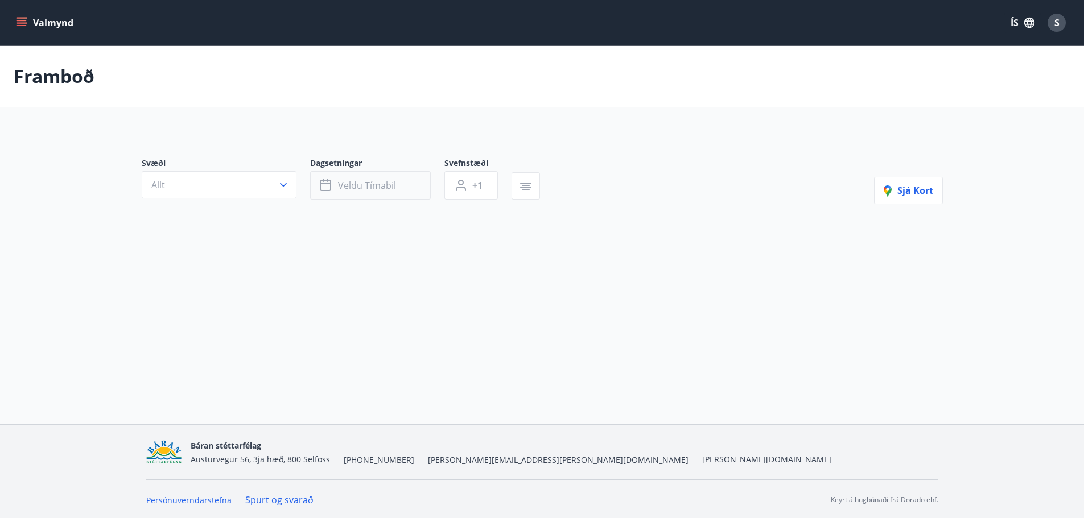
click at [372, 187] on span "Veldu tímabil" at bounding box center [367, 185] width 58 height 13
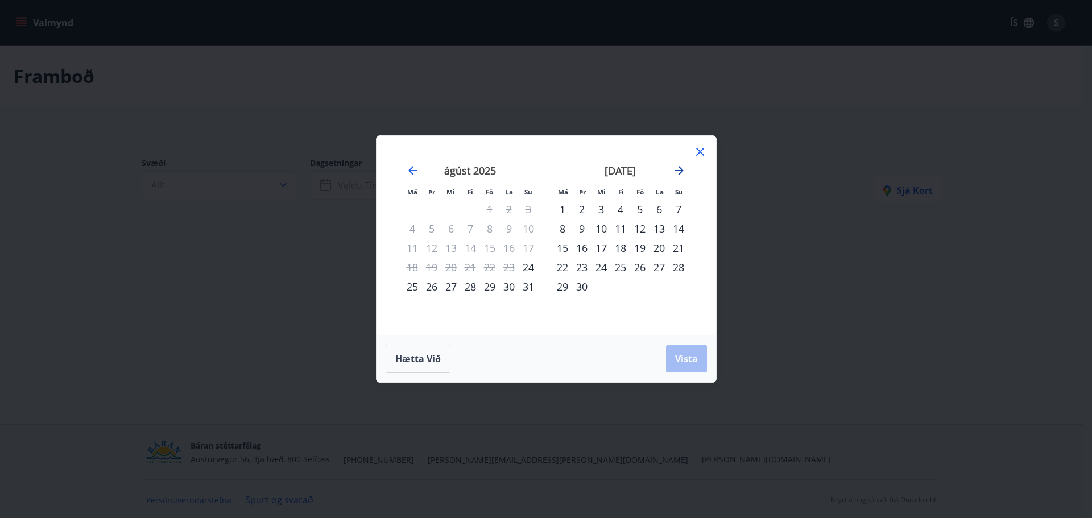
click at [682, 167] on icon "Move forward to switch to the next month." at bounding box center [679, 171] width 14 height 14
click at [698, 155] on icon at bounding box center [700, 152] width 14 height 14
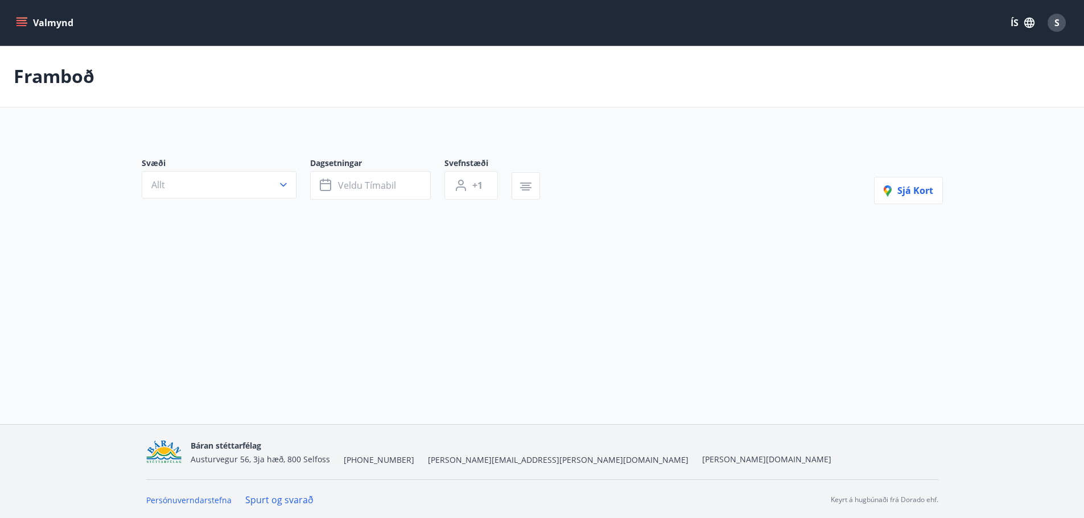
click at [57, 24] on button "Valmynd" at bounding box center [46, 23] width 64 height 20
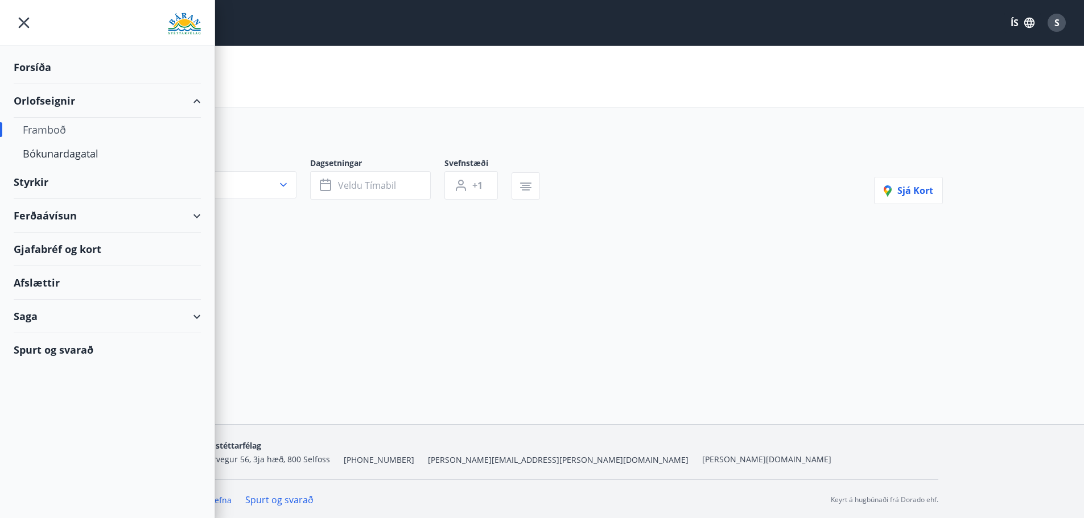
click at [52, 131] on div "Framboð" at bounding box center [107, 130] width 169 height 24
click at [52, 153] on div "Bókunardagatal" at bounding box center [107, 154] width 169 height 24
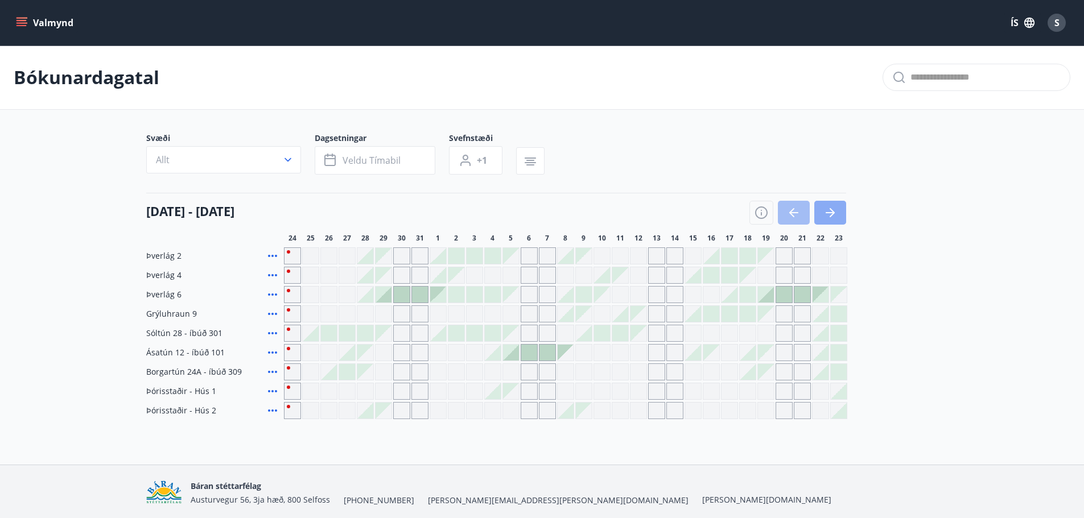
click at [836, 208] on icon "button" at bounding box center [830, 213] width 14 height 14
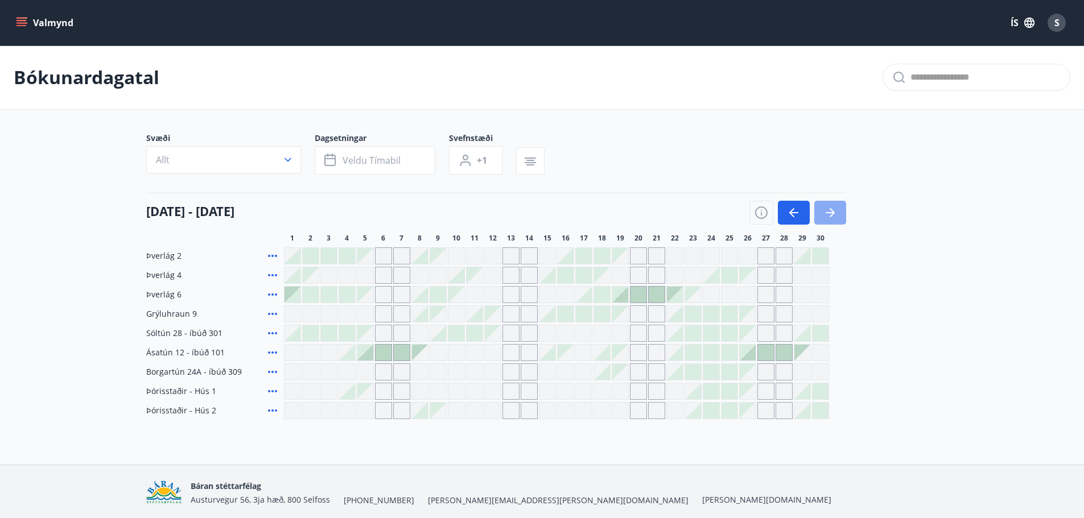
click at [835, 209] on icon "button" at bounding box center [830, 213] width 14 height 14
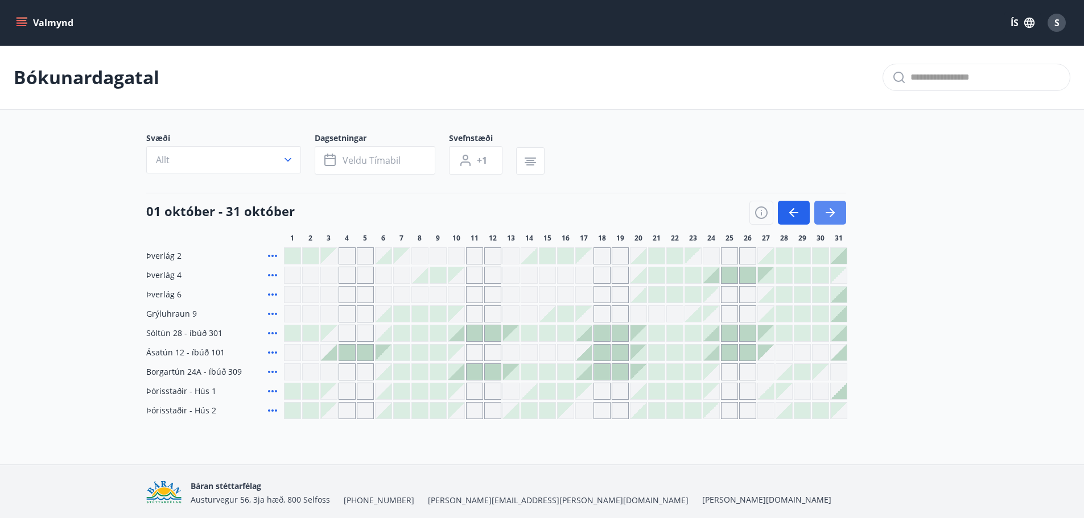
click at [835, 209] on icon "button" at bounding box center [830, 213] width 14 height 14
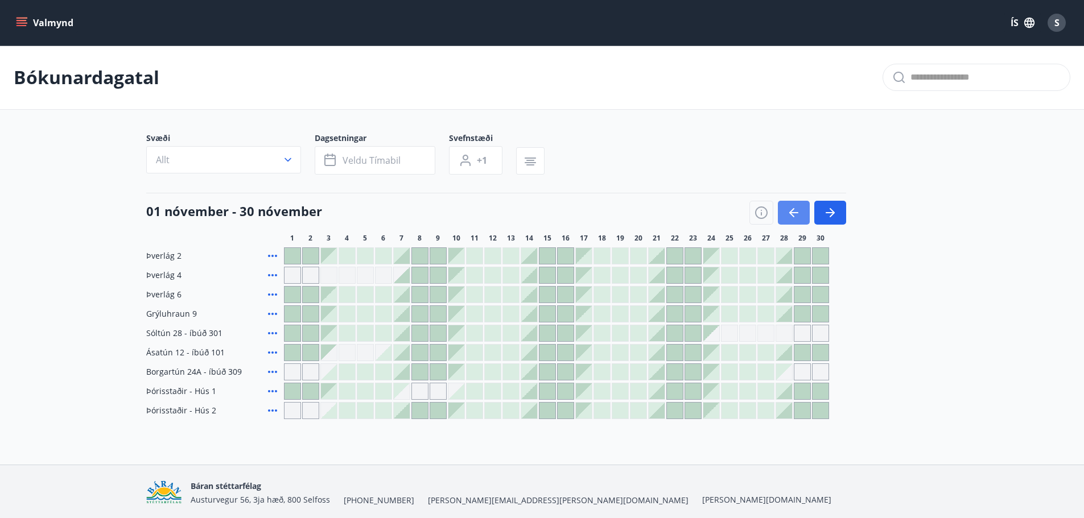
click at [796, 220] on button "button" at bounding box center [794, 213] width 32 height 24
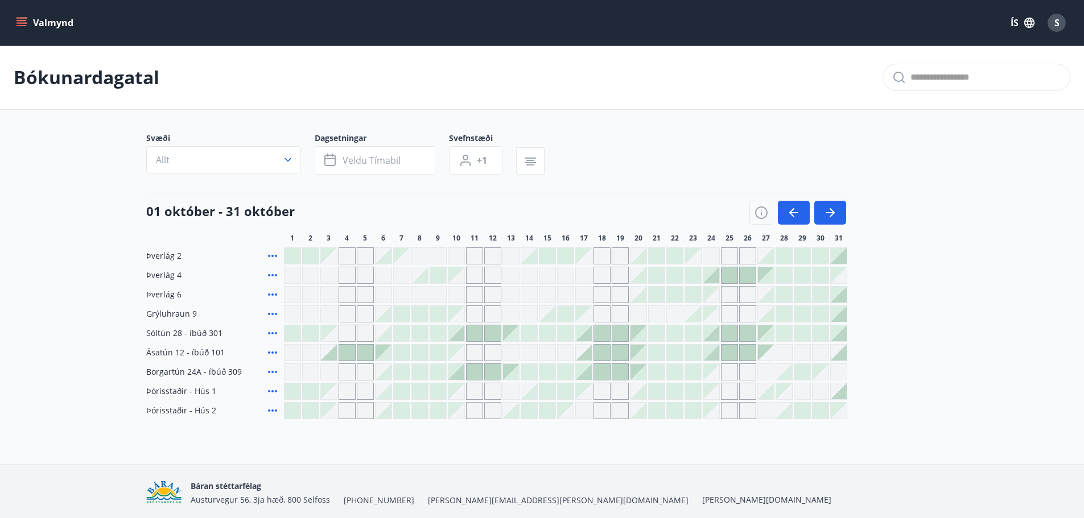
drag, startPoint x: 766, startPoint y: 216, endPoint x: 759, endPoint y: 216, distance: 6.8
click at [765, 216] on icon "button" at bounding box center [761, 212] width 13 height 13
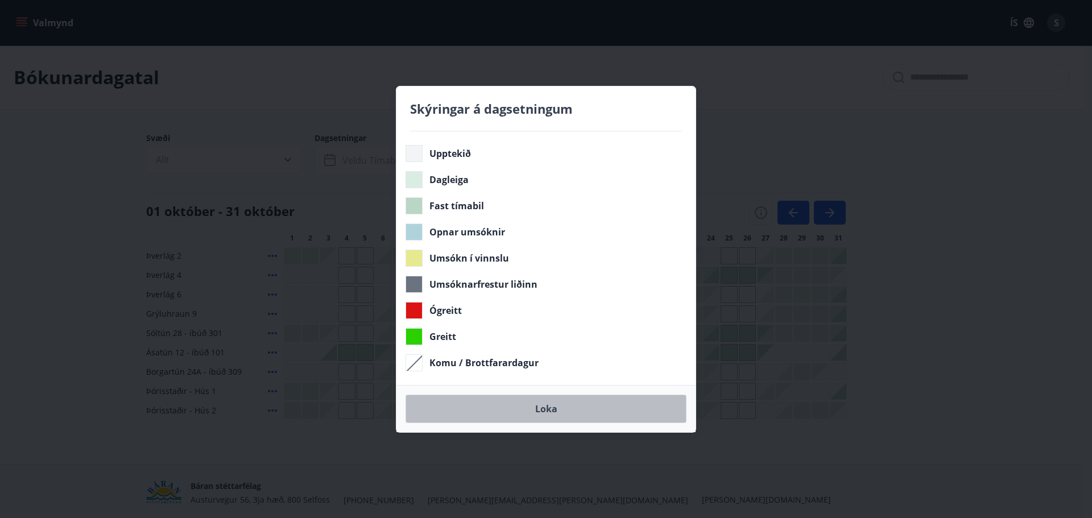
click at [547, 408] on button "Loka" at bounding box center [546, 409] width 281 height 28
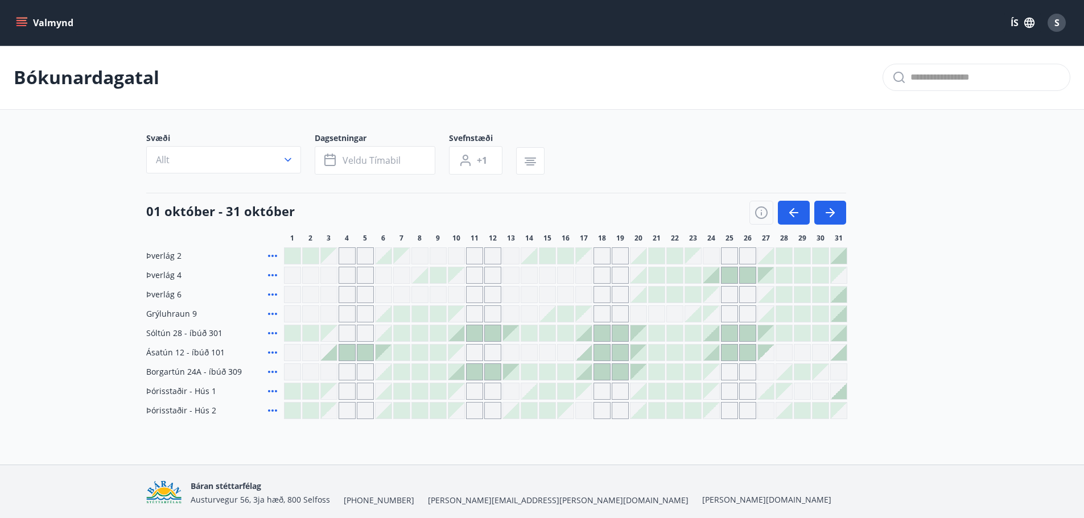
click at [673, 352] on div at bounding box center [675, 353] width 16 height 16
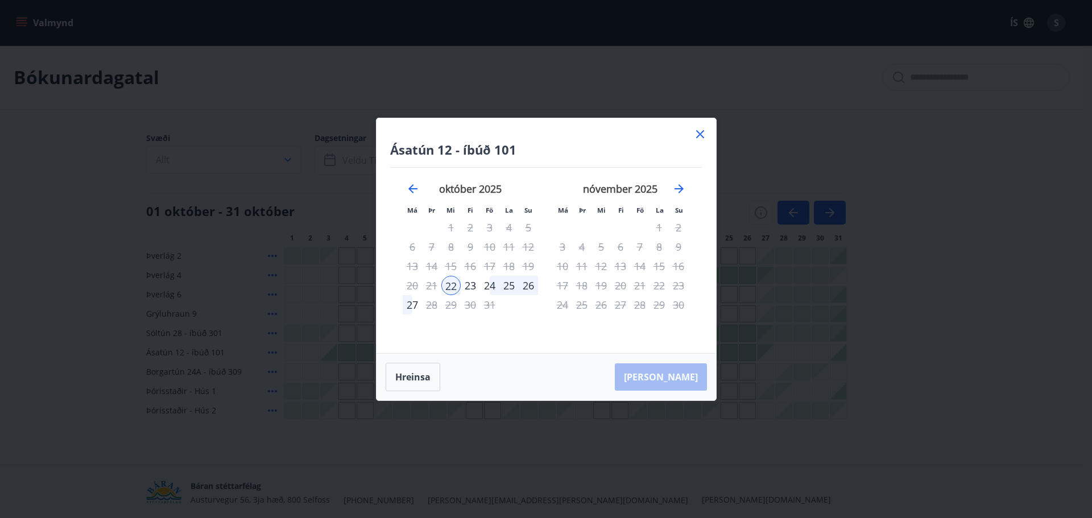
click at [525, 282] on div "26" at bounding box center [528, 285] width 19 height 19
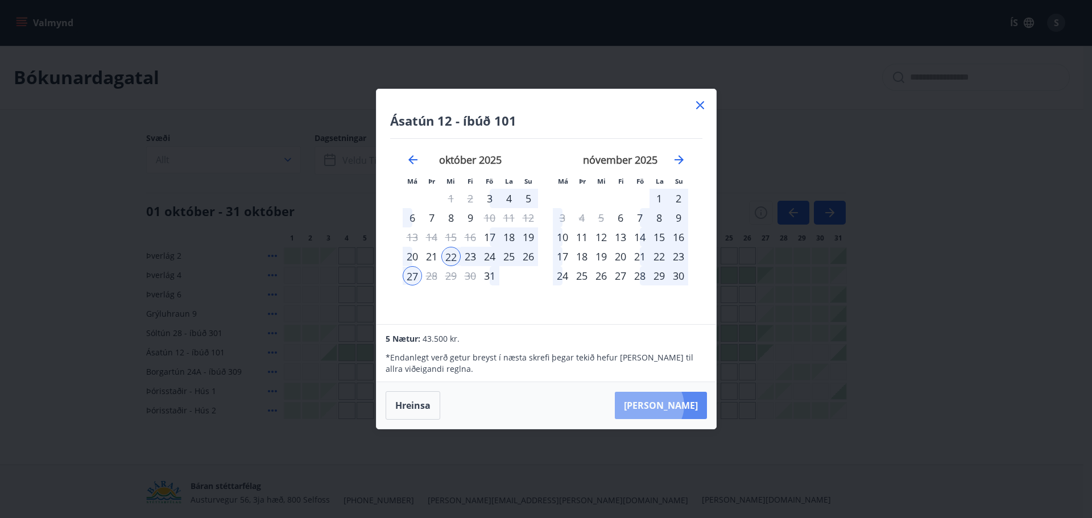
click at [684, 406] on button "[PERSON_NAME]" at bounding box center [661, 405] width 92 height 27
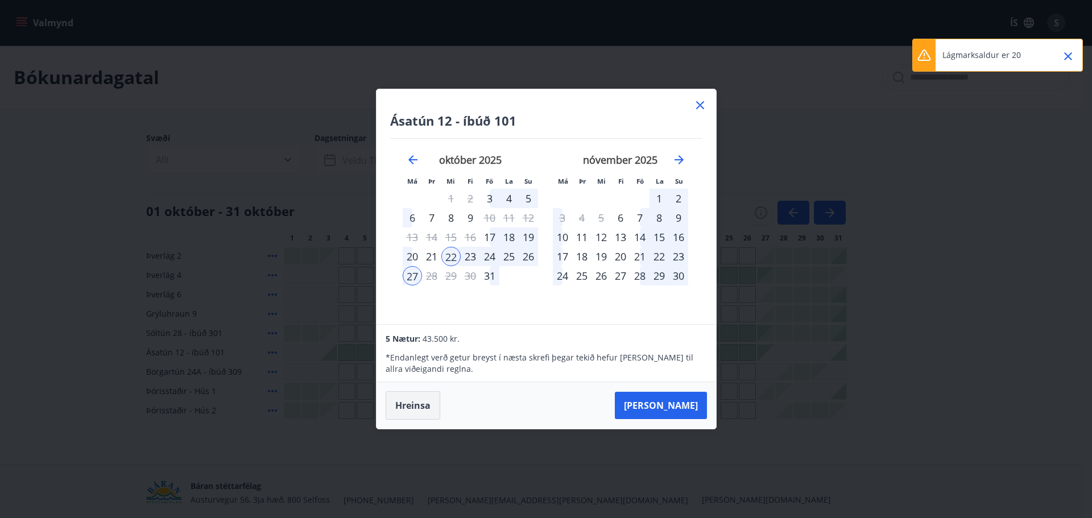
click at [418, 410] on button "Hreinsa" at bounding box center [413, 405] width 55 height 28
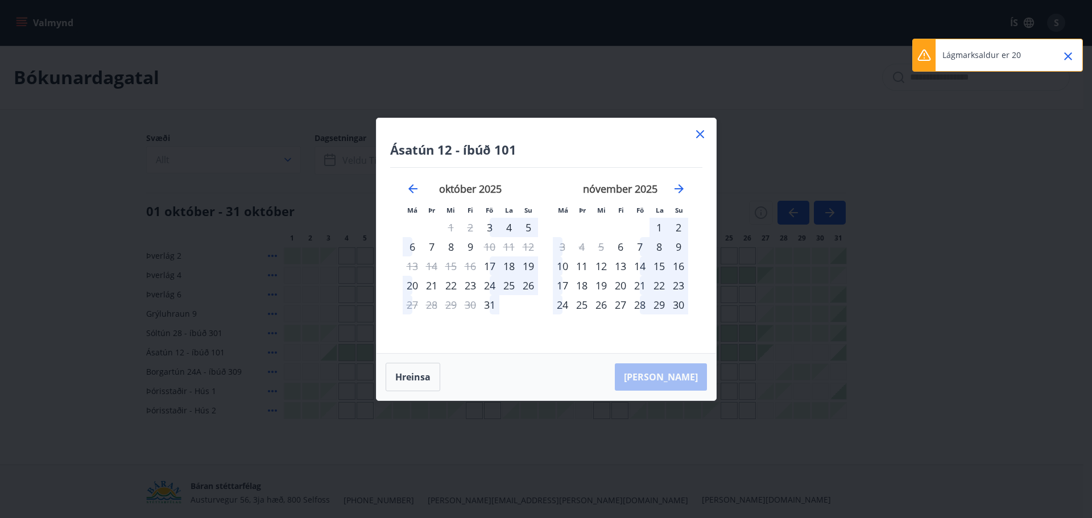
click at [702, 132] on icon at bounding box center [700, 134] width 8 height 8
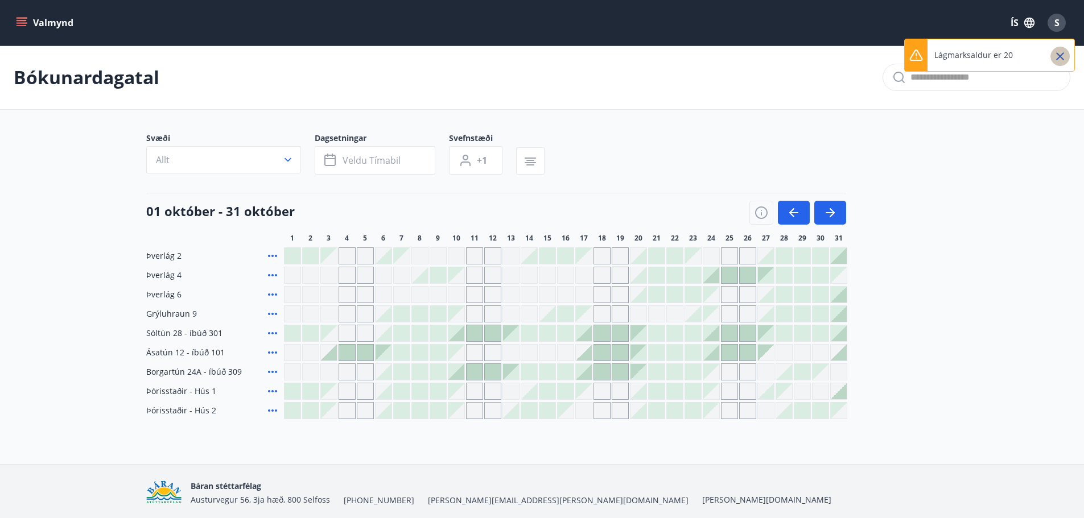
click at [1063, 55] on icon "Close" at bounding box center [1060, 56] width 14 height 14
click at [1056, 22] on span "S" at bounding box center [1056, 22] width 5 height 13
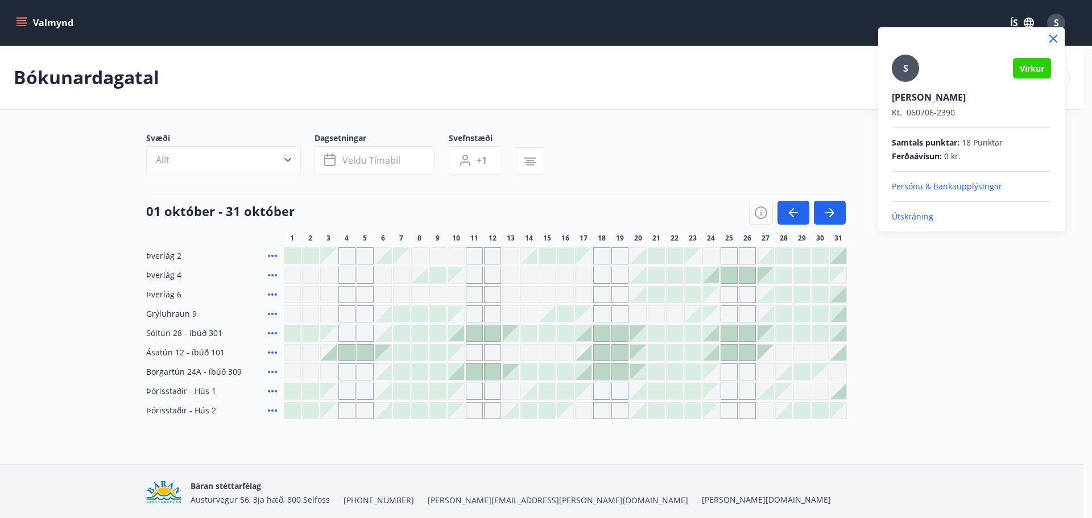
click at [906, 215] on p "Útskráning" at bounding box center [971, 216] width 159 height 11
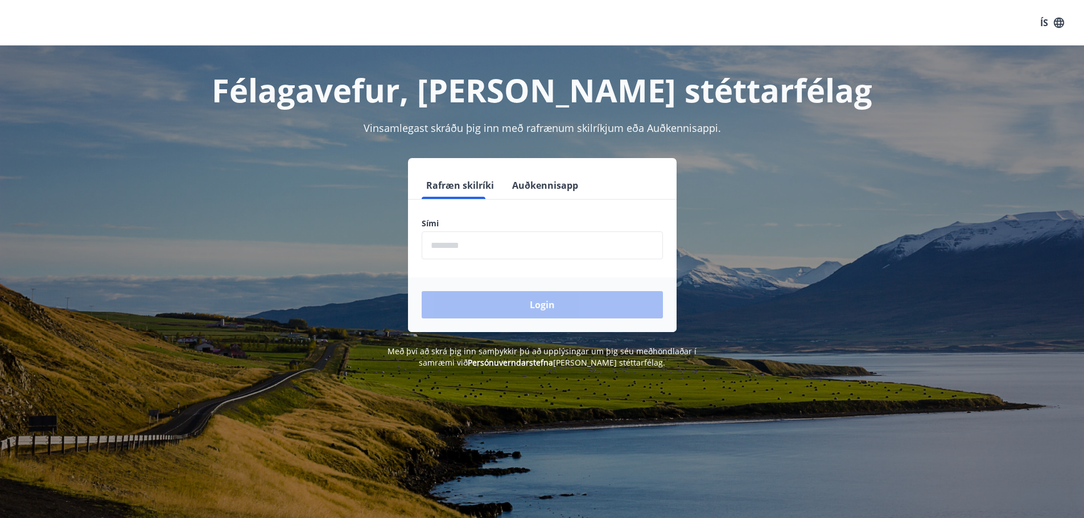
click at [473, 247] on input "phone" at bounding box center [541, 246] width 241 height 28
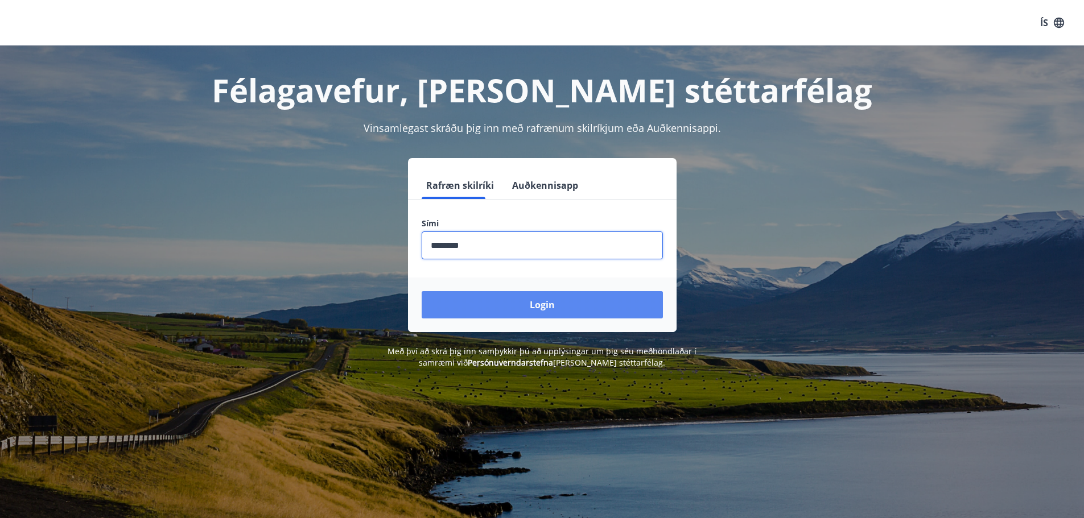
type input "********"
click at [515, 297] on button "Login" at bounding box center [541, 304] width 241 height 27
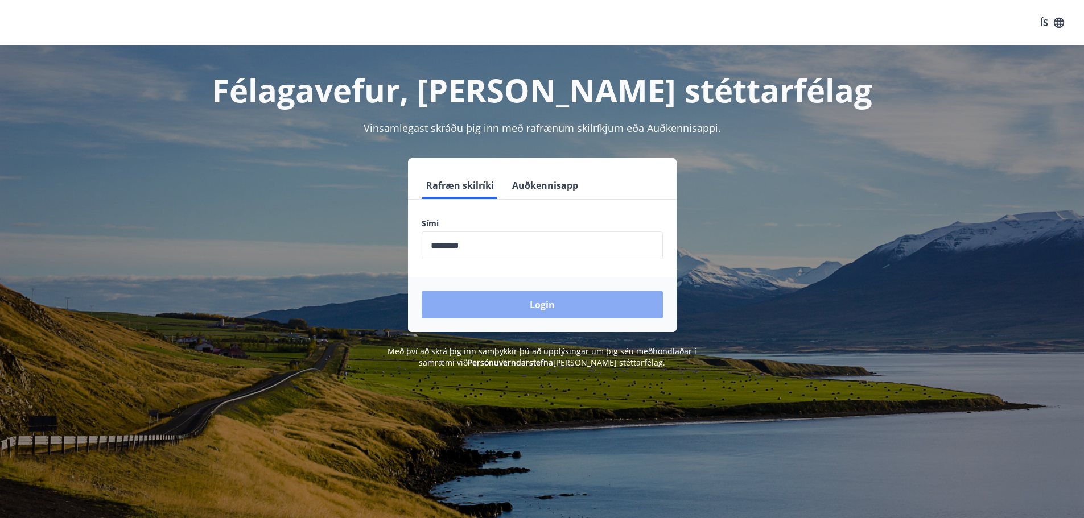
click at [529, 310] on button "Login" at bounding box center [541, 304] width 241 height 27
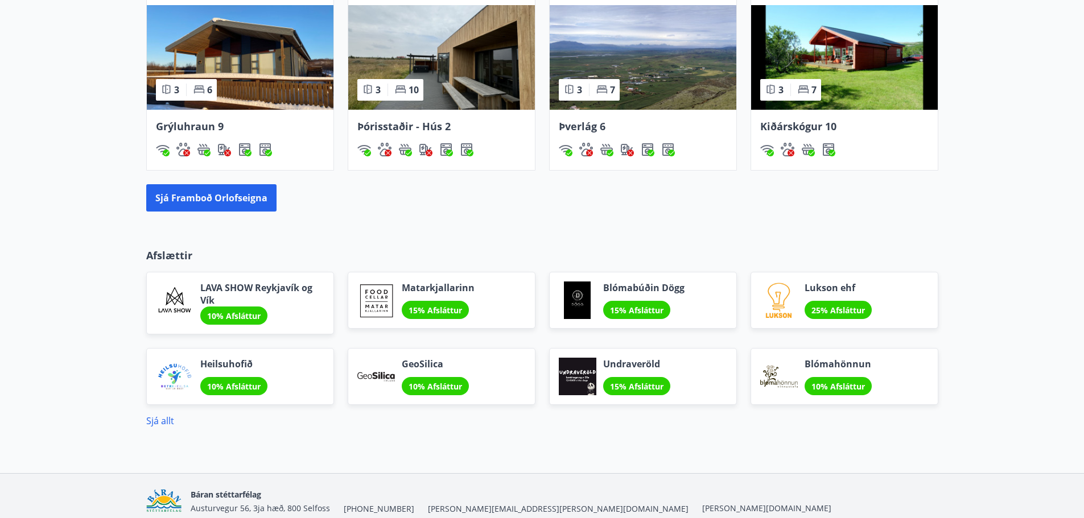
scroll to position [853, 0]
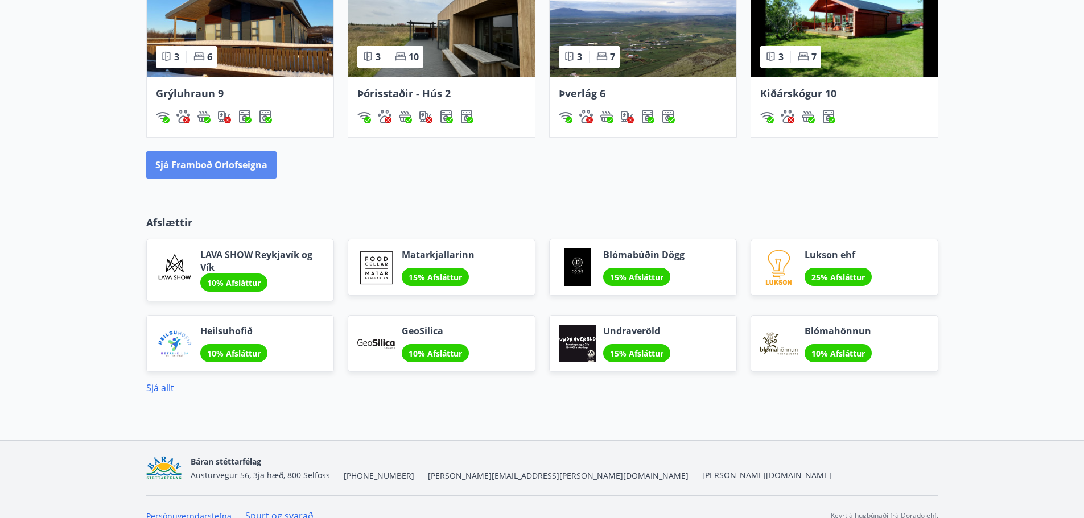
click at [229, 165] on button "Sjá framboð orlofseigna" at bounding box center [211, 164] width 130 height 27
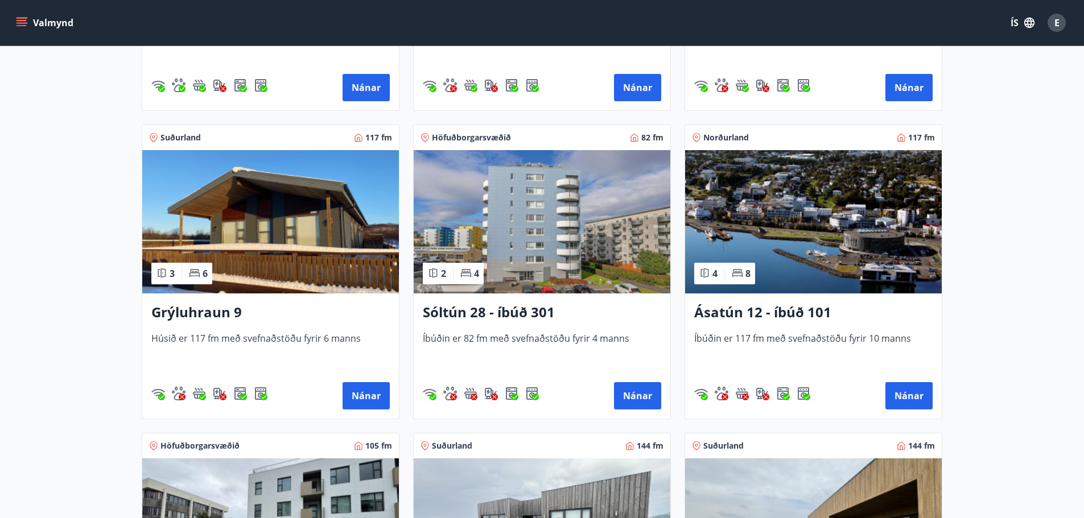
scroll to position [455, 0]
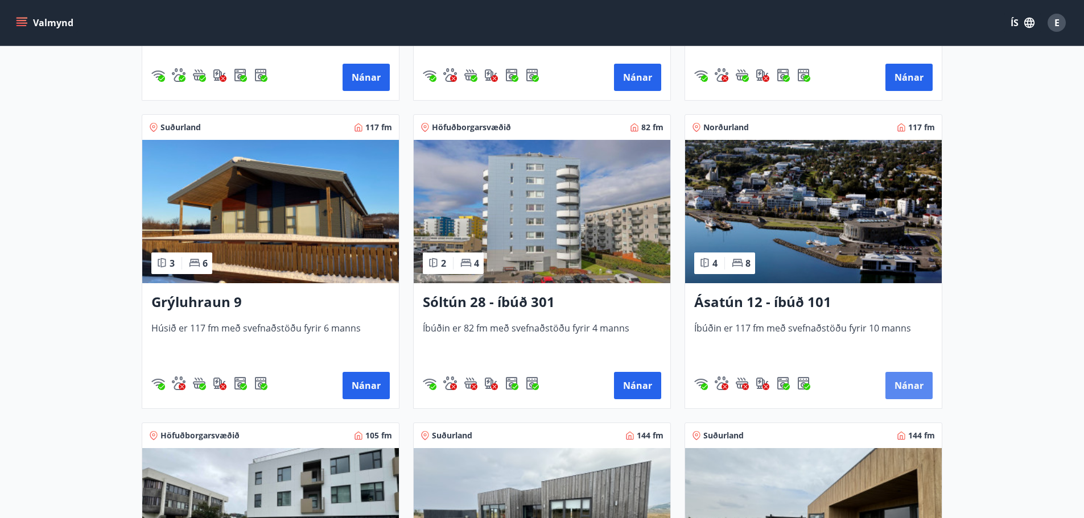
click at [905, 383] on button "Nánar" at bounding box center [908, 385] width 47 height 27
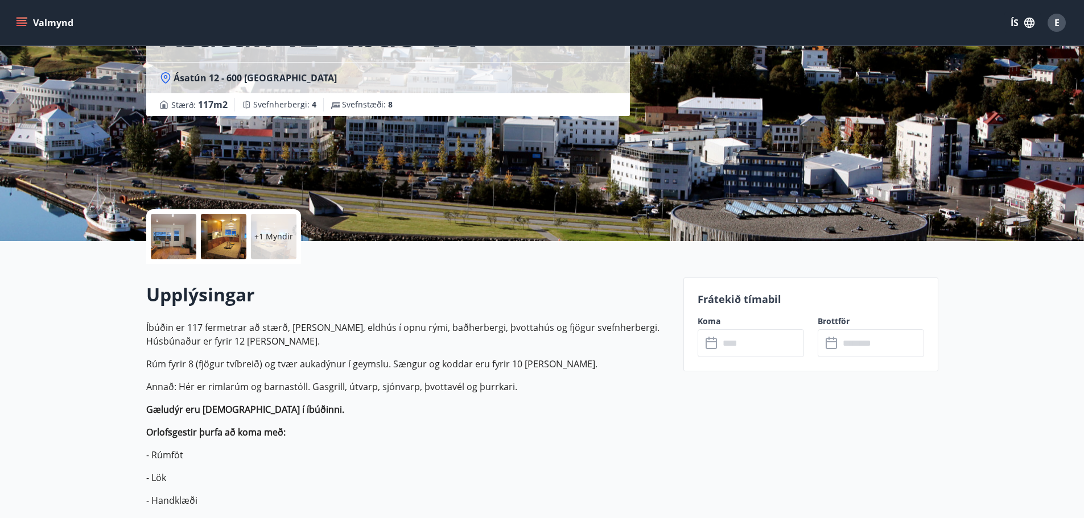
scroll to position [114, 0]
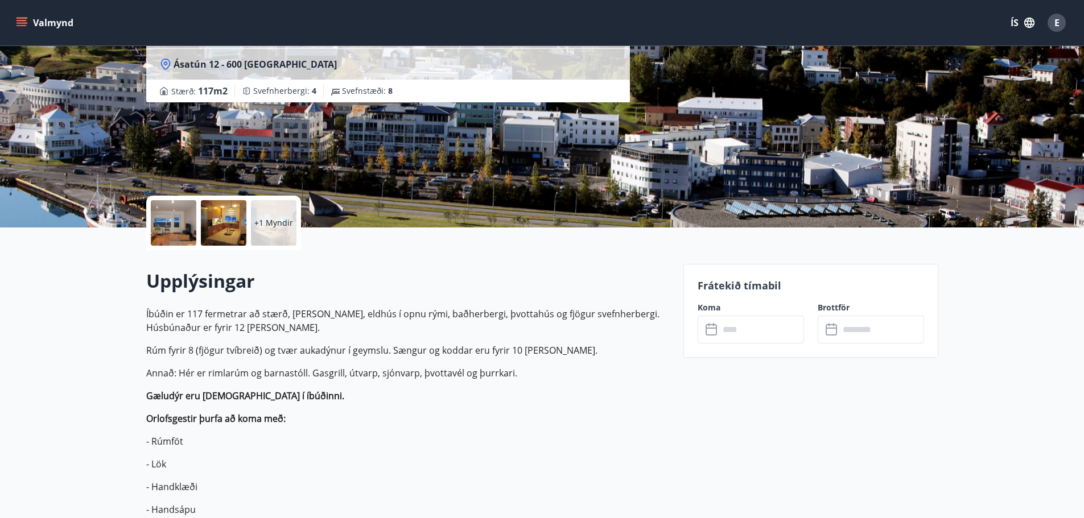
click at [730, 323] on input "text" at bounding box center [761, 330] width 85 height 28
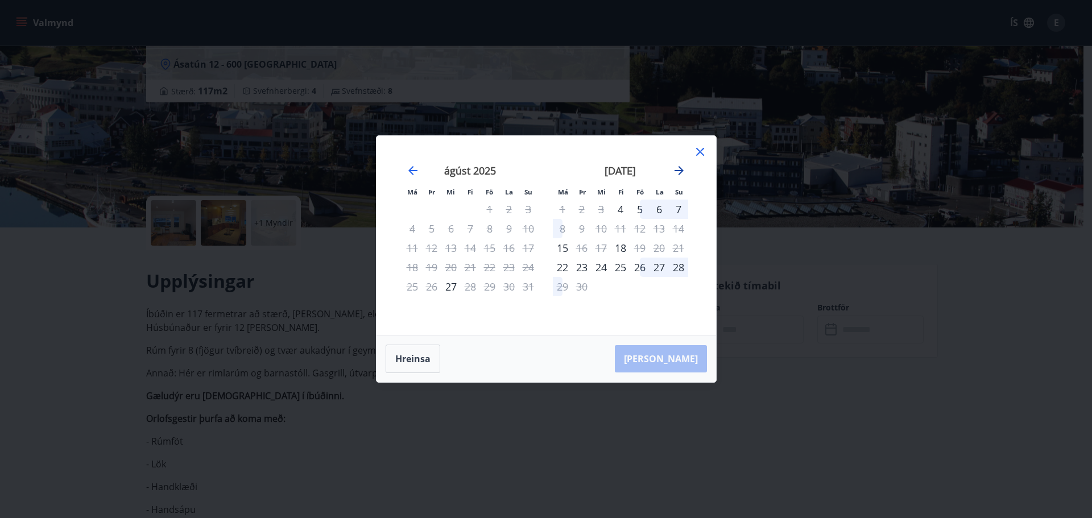
click at [680, 171] on icon "Move forward to switch to the next month." at bounding box center [679, 171] width 14 height 14
click at [598, 266] on div "22" at bounding box center [601, 267] width 19 height 19
click at [681, 267] on div "26" at bounding box center [678, 267] width 19 height 19
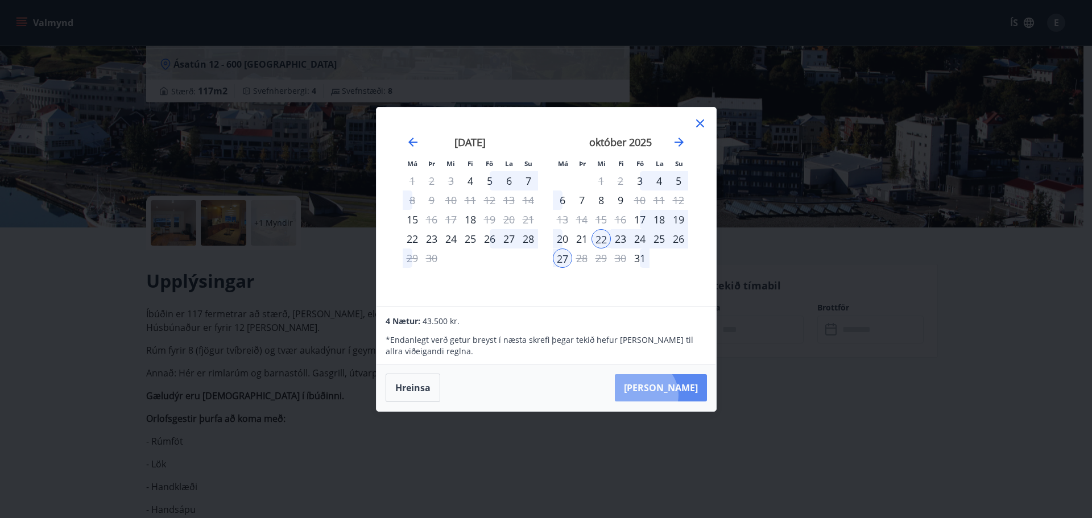
click at [678, 395] on button "Taka Frá" at bounding box center [661, 387] width 92 height 27
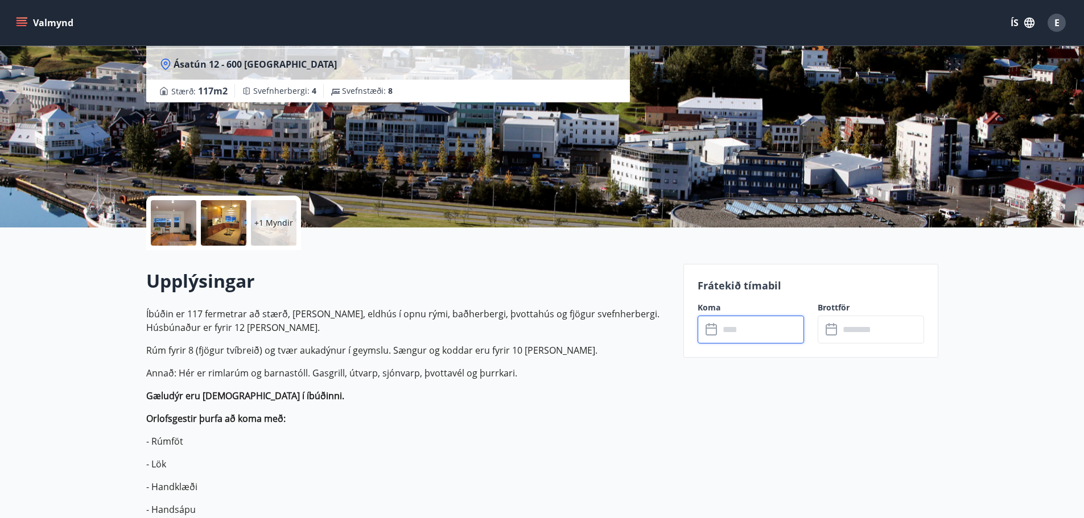
type input "******"
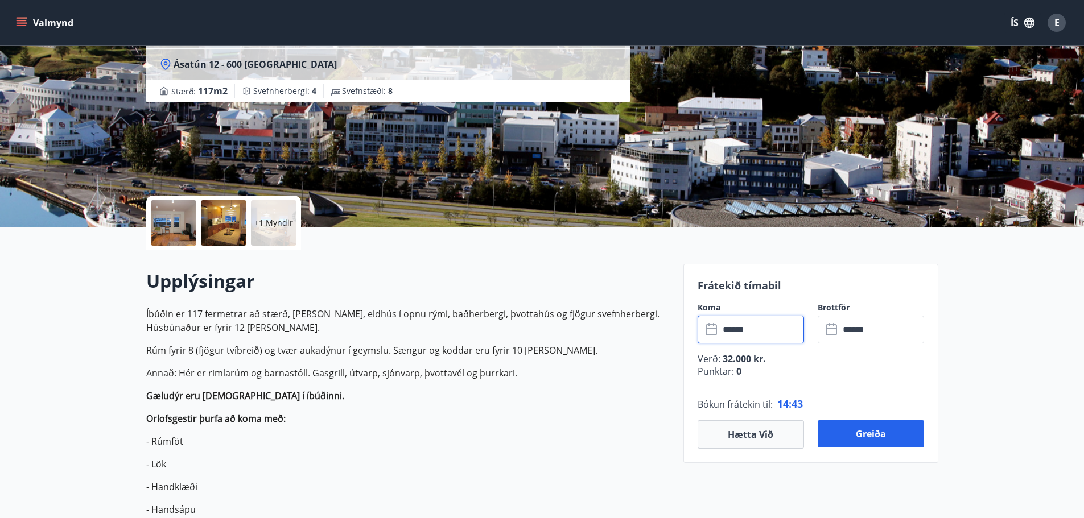
click at [837, 334] on icon at bounding box center [832, 330] width 14 height 14
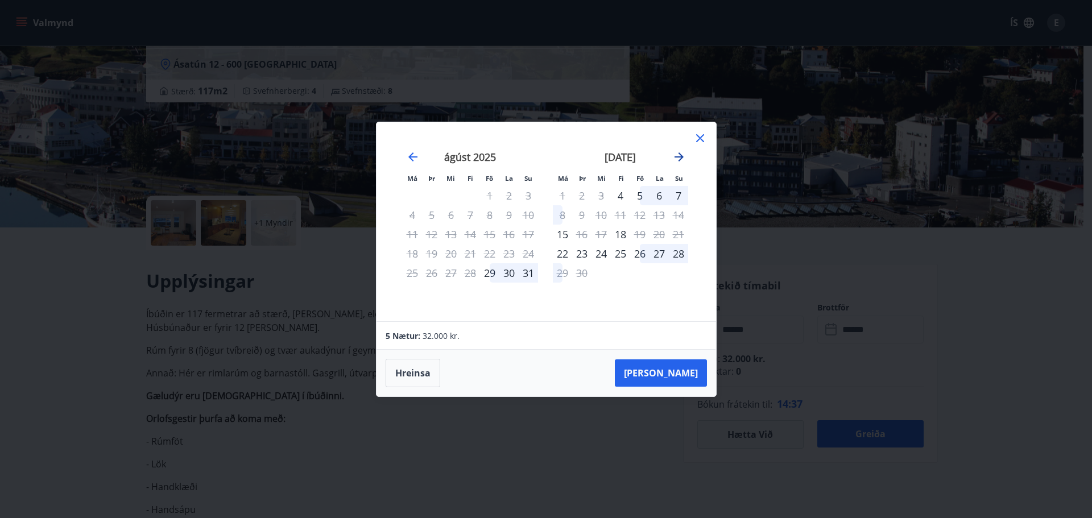
click at [679, 160] on icon "Move forward to switch to the next month." at bounding box center [679, 156] width 9 height 9
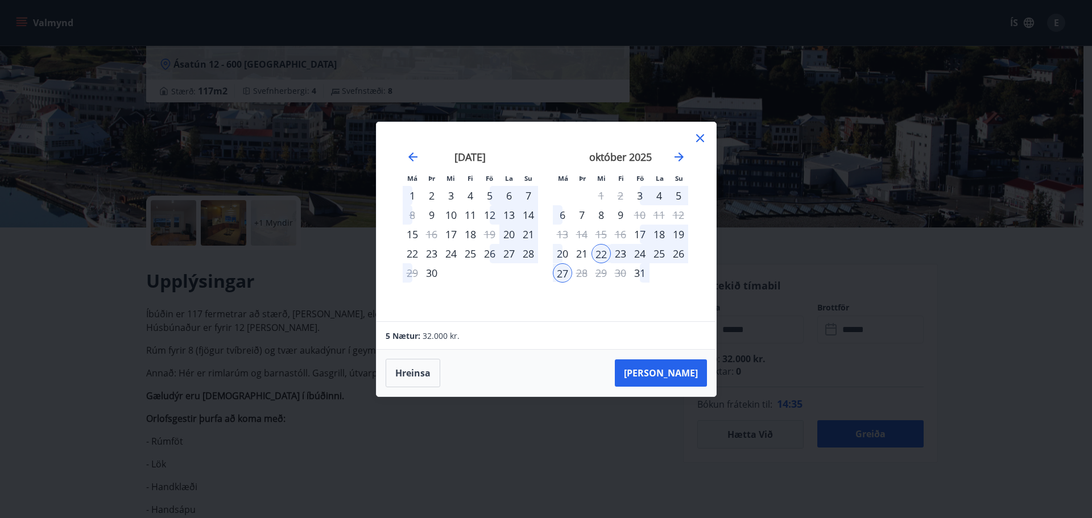
click at [676, 254] on div "26" at bounding box center [678, 253] width 19 height 19
click at [682, 254] on div "26" at bounding box center [678, 253] width 19 height 19
click at [663, 367] on button "Taka Frá" at bounding box center [661, 372] width 92 height 27
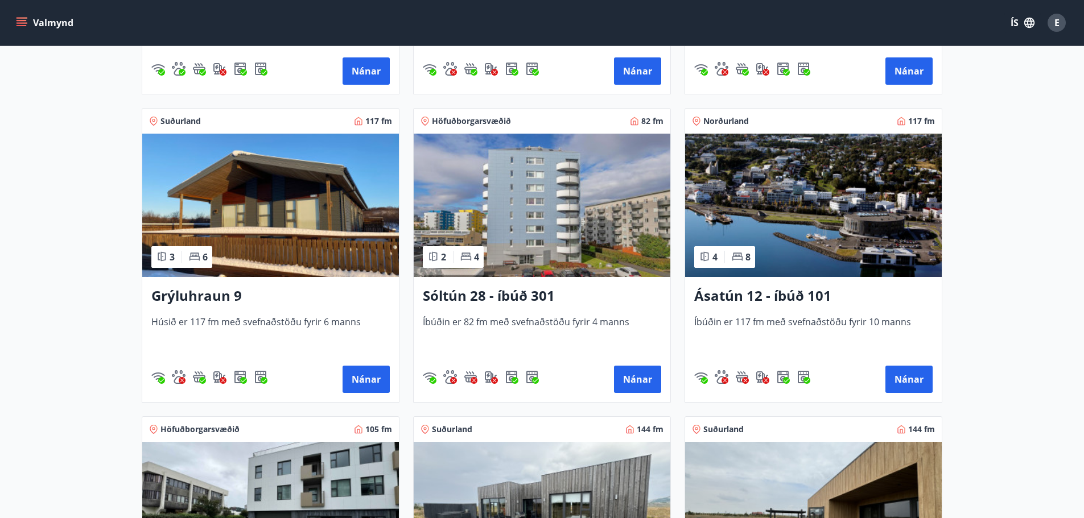
scroll to position [512, 0]
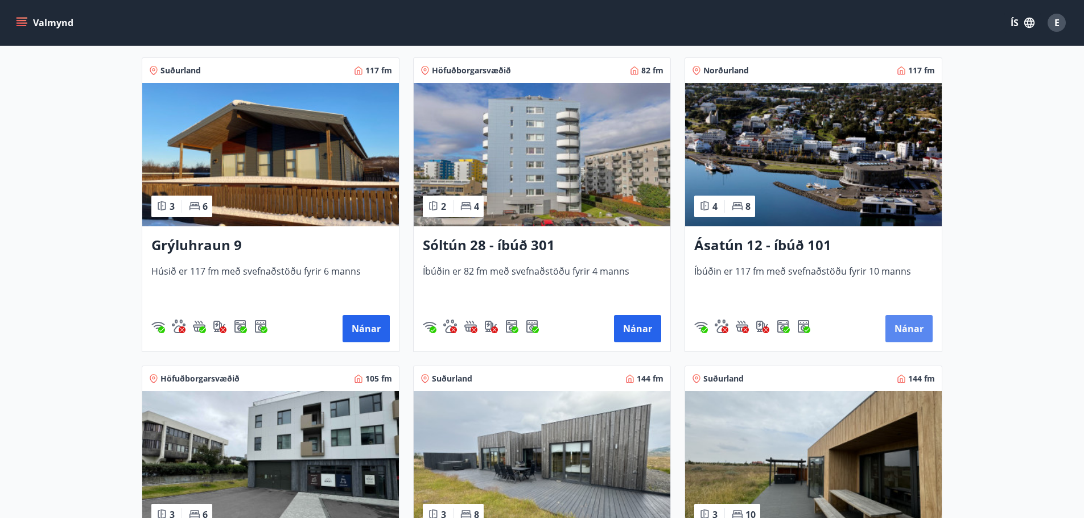
click at [922, 330] on button "Nánar" at bounding box center [908, 328] width 47 height 27
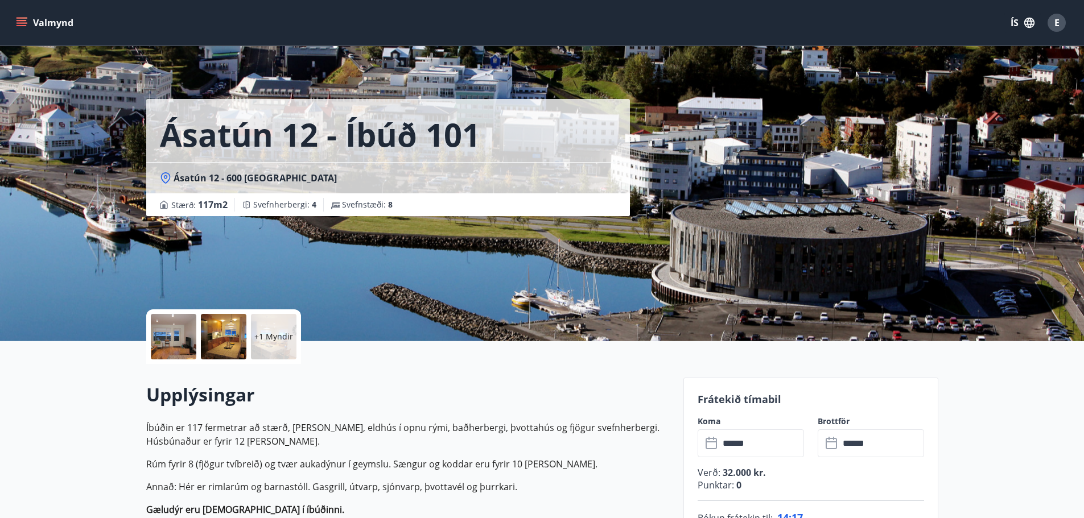
click at [738, 441] on input "******" at bounding box center [761, 443] width 85 height 28
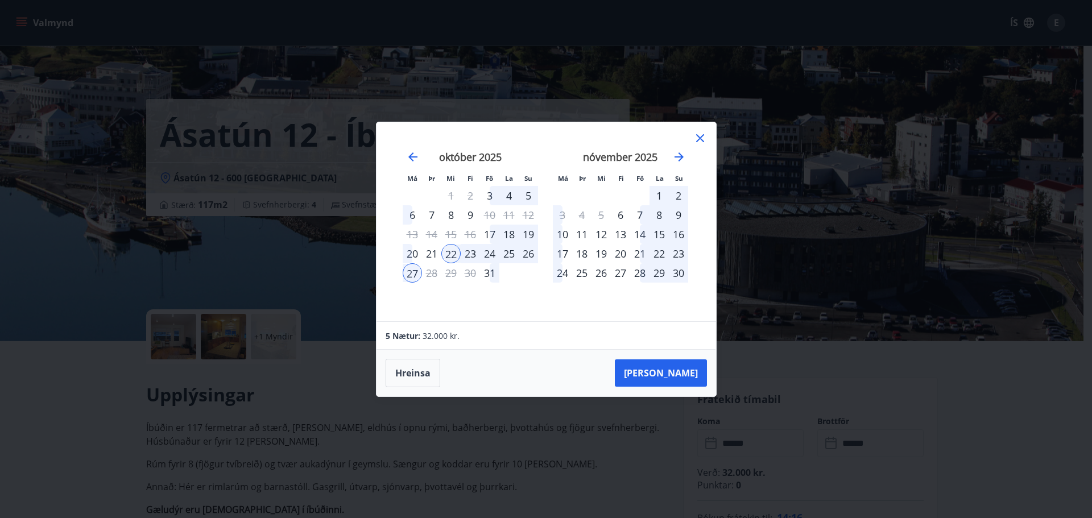
click at [449, 255] on div "22" at bounding box center [450, 253] width 19 height 19
click at [528, 253] on div "26" at bounding box center [528, 253] width 19 height 19
click at [693, 371] on button "Taka Frá" at bounding box center [661, 372] width 92 height 27
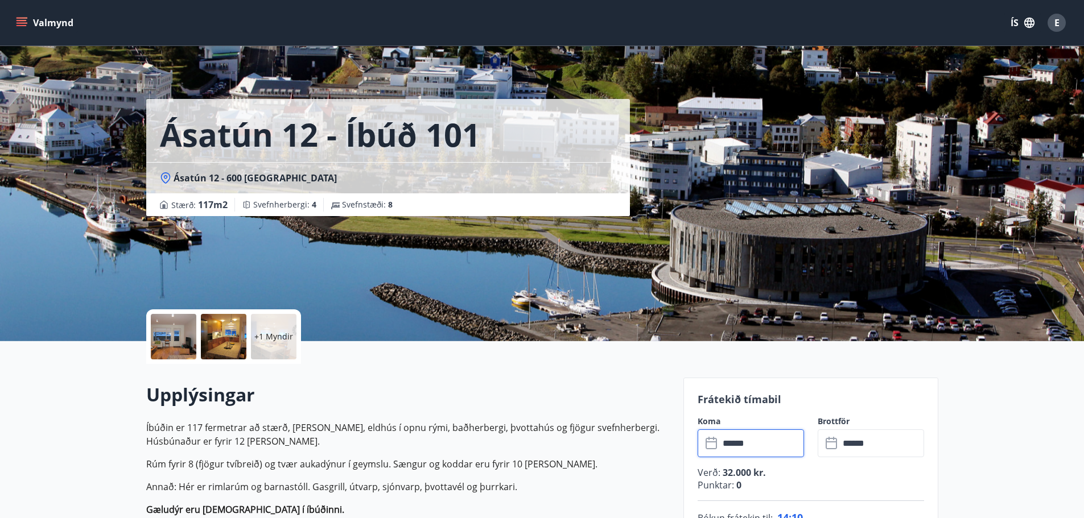
type input "******"
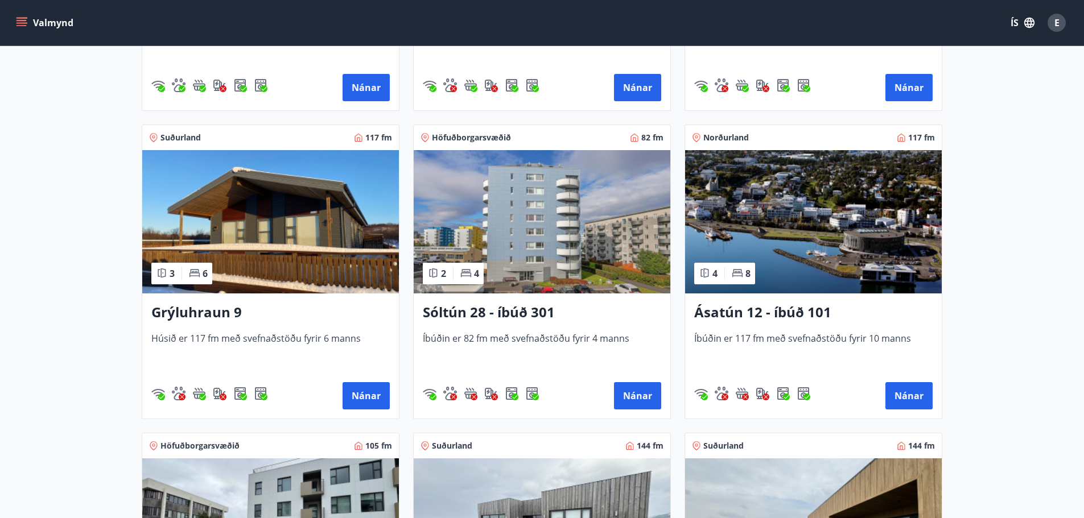
scroll to position [512, 0]
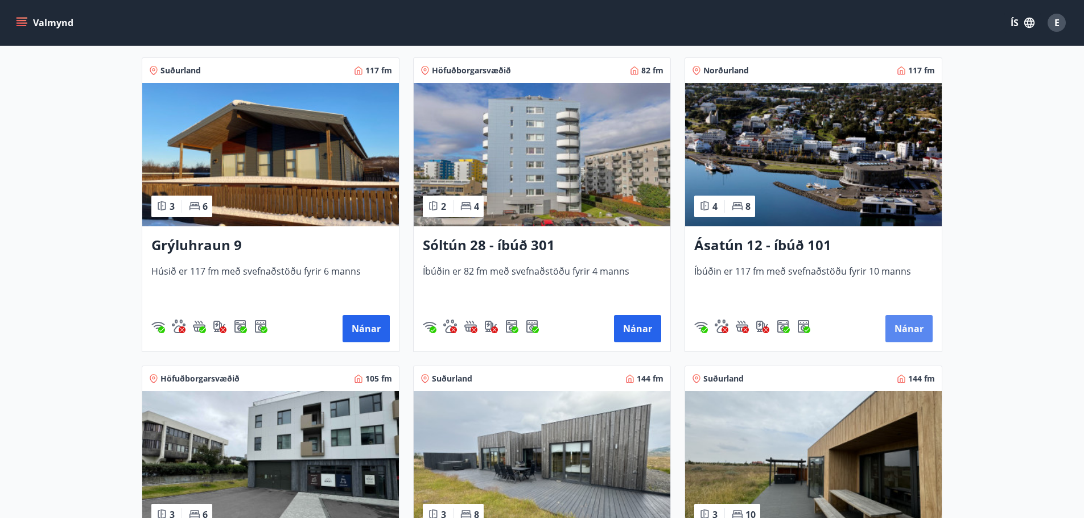
click at [908, 328] on button "Nánar" at bounding box center [908, 328] width 47 height 27
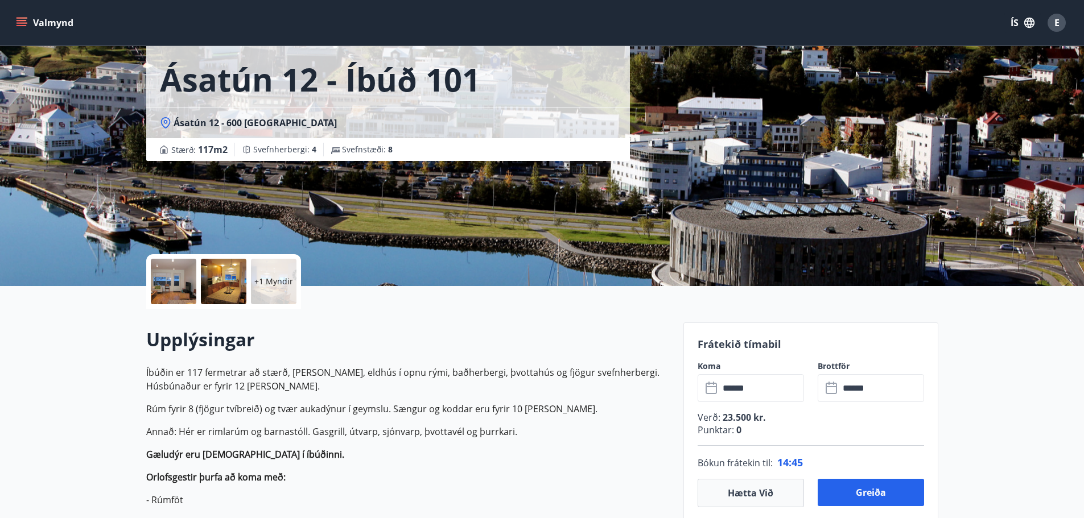
scroll to position [284, 0]
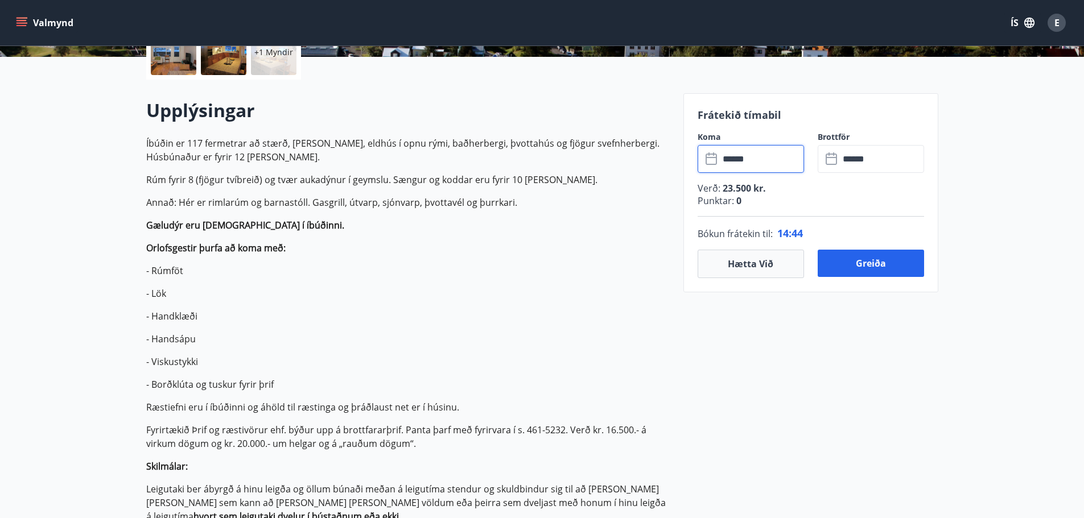
click at [730, 162] on input "******" at bounding box center [761, 159] width 85 height 28
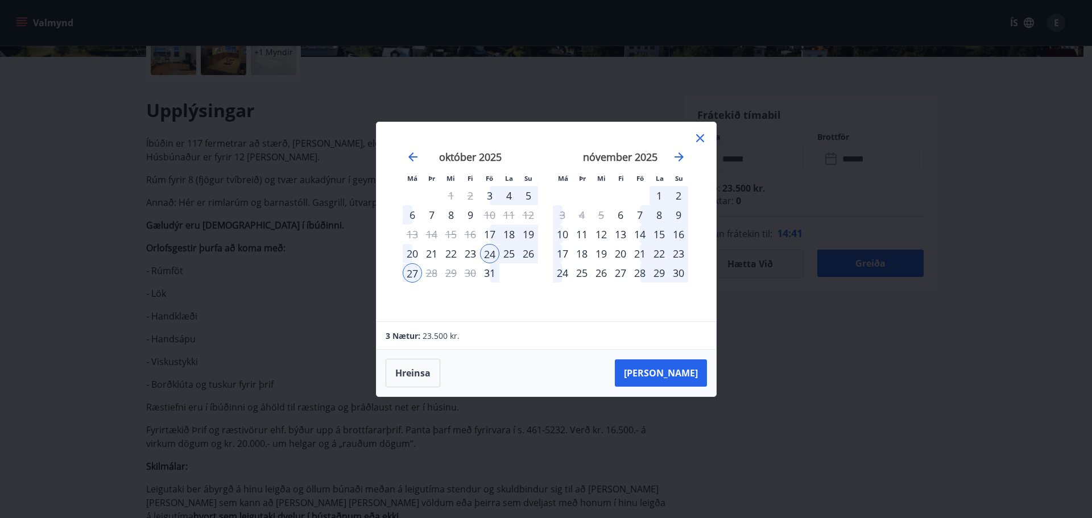
click at [453, 255] on div "22" at bounding box center [450, 253] width 19 height 19
click at [530, 247] on div "26" at bounding box center [528, 253] width 19 height 19
click at [525, 256] on div "26" at bounding box center [528, 253] width 19 height 19
click at [677, 366] on button "Taka Frá" at bounding box center [661, 372] width 92 height 27
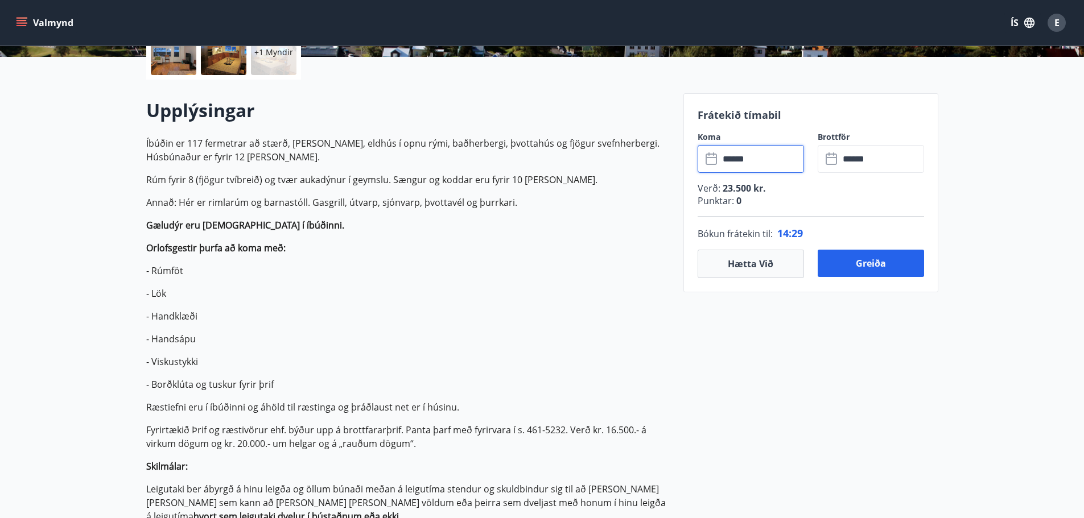
click at [730, 160] on input "******" at bounding box center [761, 159] width 85 height 28
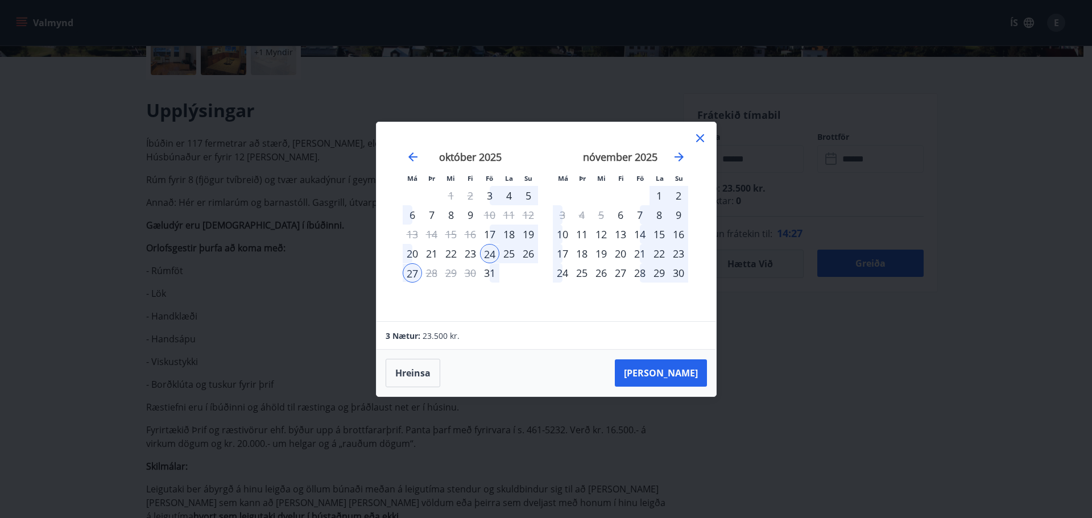
click at [452, 255] on div "22" at bounding box center [450, 253] width 19 height 19
click at [533, 255] on div "26" at bounding box center [528, 253] width 19 height 19
click at [689, 369] on button "Taka Frá" at bounding box center [661, 372] width 92 height 27
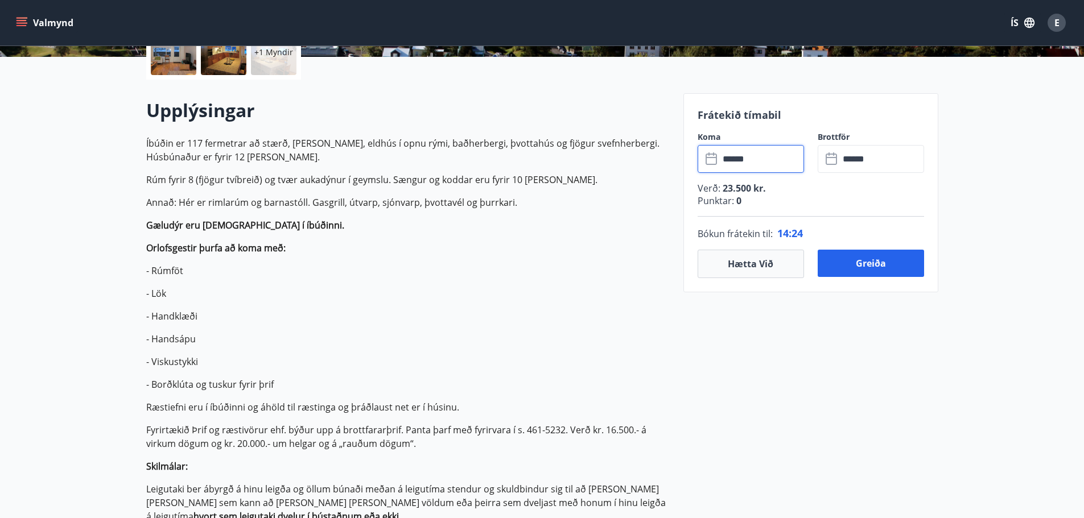
type input "******"
click at [866, 266] on button "Greiða" at bounding box center [870, 263] width 106 height 27
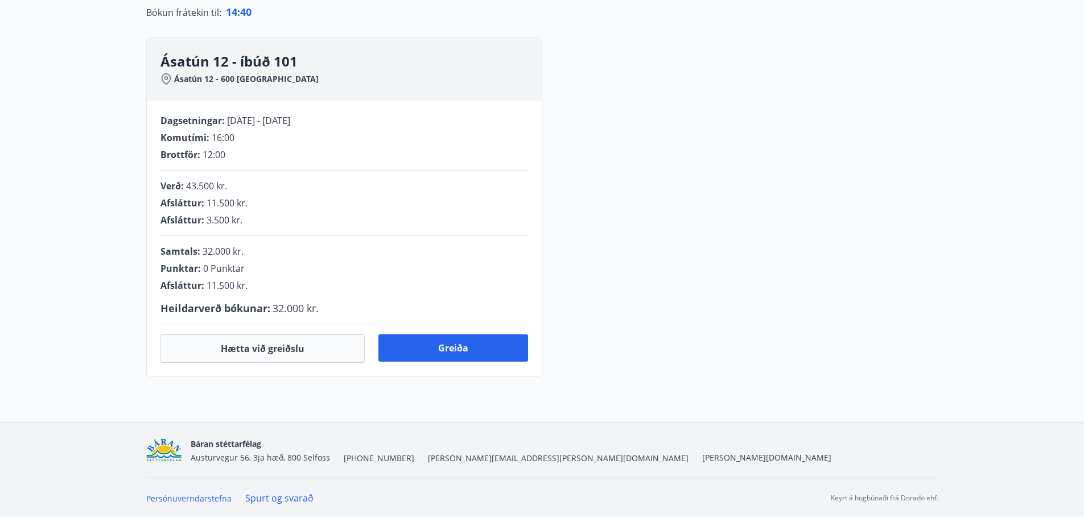
scroll to position [268, 0]
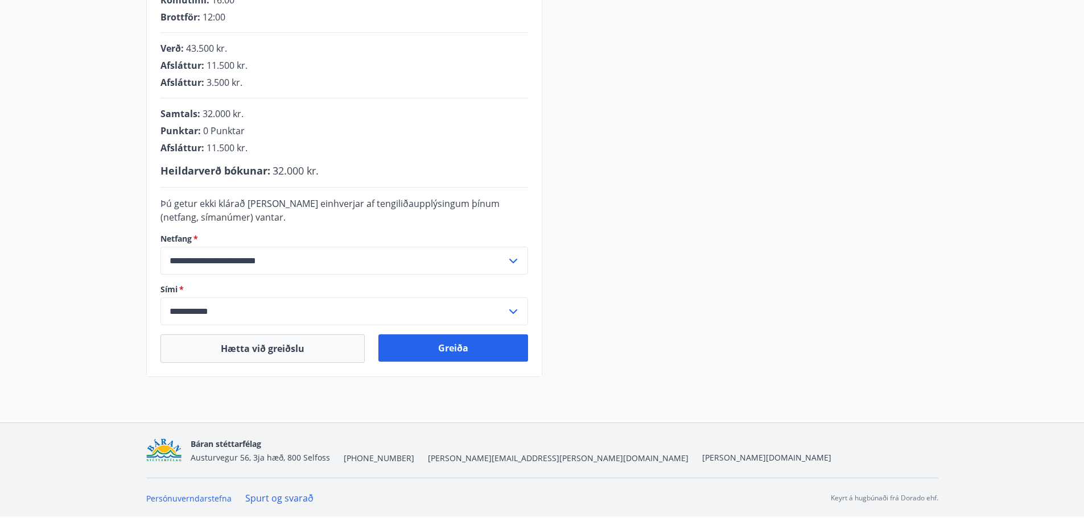
click at [510, 263] on icon at bounding box center [513, 261] width 14 height 14
drag, startPoint x: 298, startPoint y: 261, endPoint x: 154, endPoint y: 262, distance: 143.9
click at [157, 265] on div "**********" at bounding box center [344, 170] width 395 height 414
type input "**********"
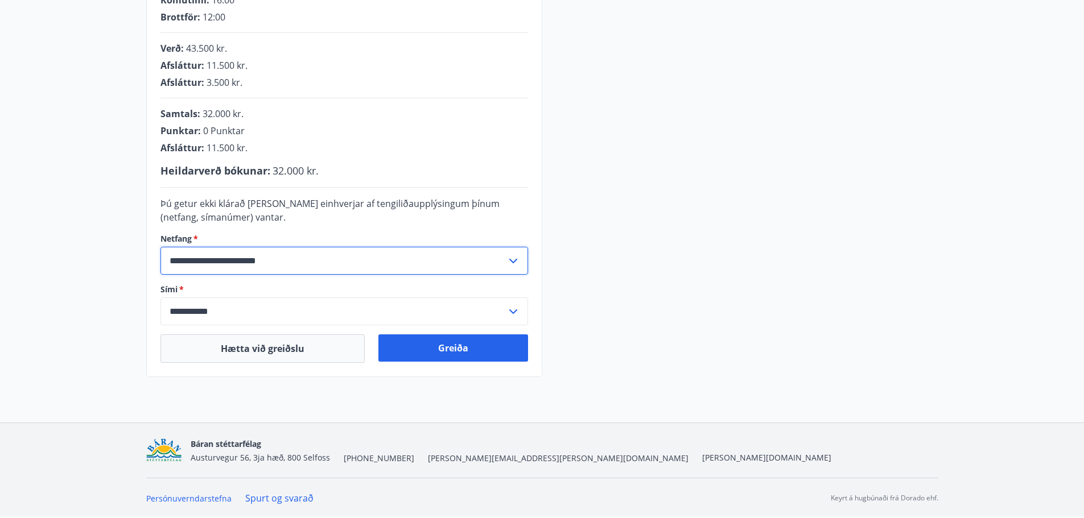
drag, startPoint x: 309, startPoint y: 259, endPoint x: 148, endPoint y: 254, distance: 161.1
click at [148, 256] on div "**********" at bounding box center [344, 170] width 395 height 414
click at [441, 271] on input "**********" at bounding box center [333, 261] width 346 height 28
click at [211, 309] on li "Skrá nýtt netfang" at bounding box center [344, 305] width 366 height 20
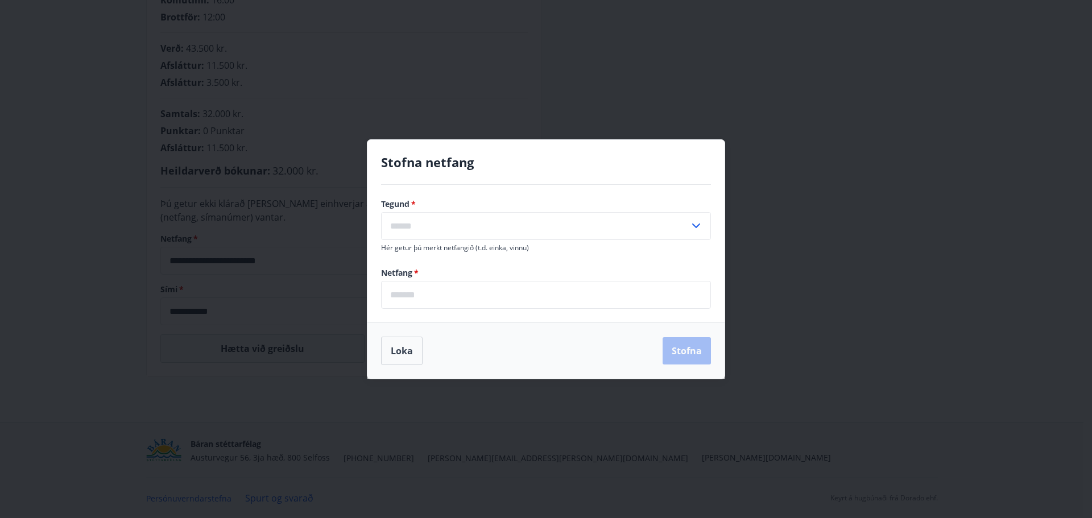
click at [412, 224] on input "text" at bounding box center [535, 226] width 308 height 28
drag, startPoint x: 416, startPoint y: 255, endPoint x: 410, endPoint y: 233, distance: 23.6
click at [416, 254] on li "Heima" at bounding box center [546, 250] width 329 height 20
type input "*****"
click at [407, 297] on input "email" at bounding box center [546, 295] width 330 height 28
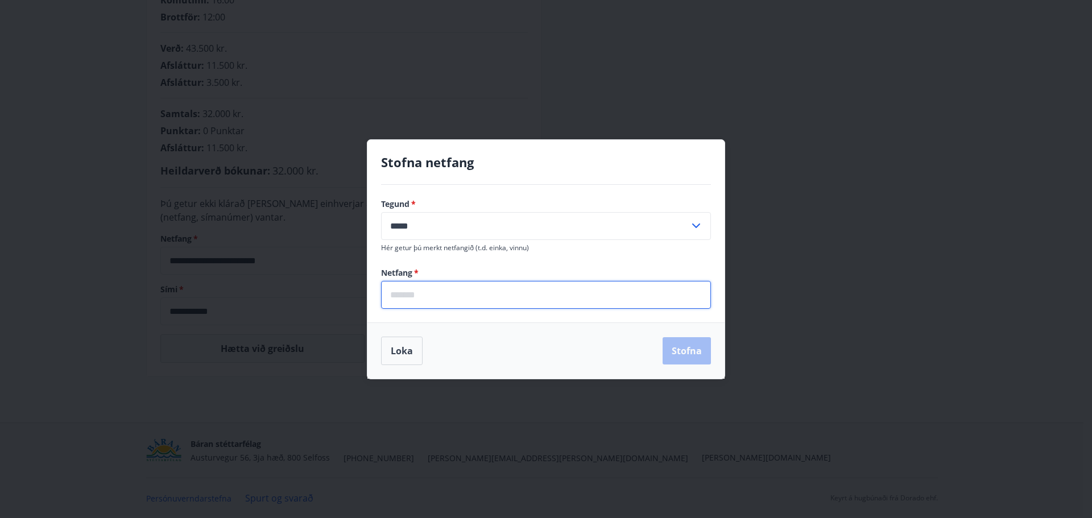
type input "**********"
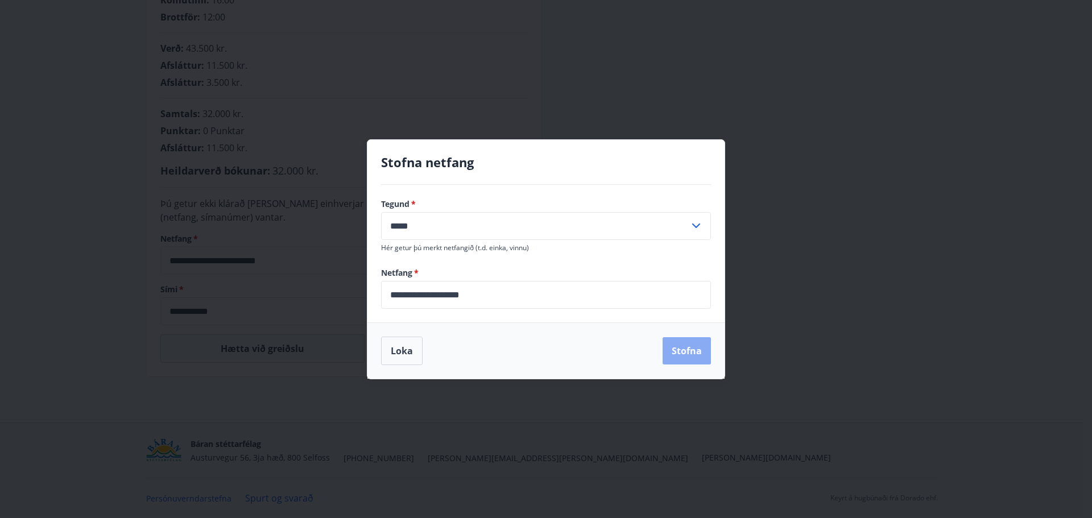
click at [695, 354] on button "Stofna" at bounding box center [687, 350] width 48 height 27
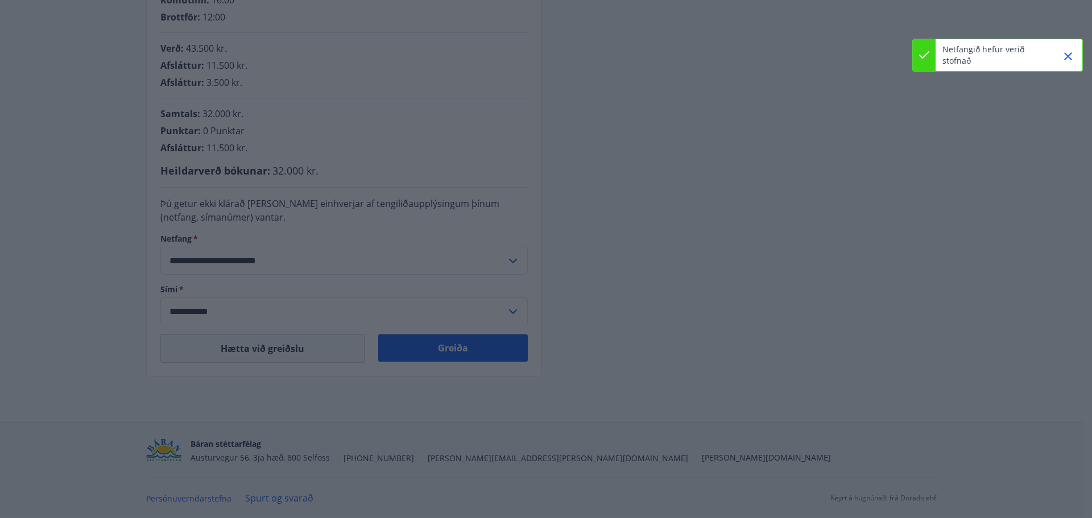
type input "**********"
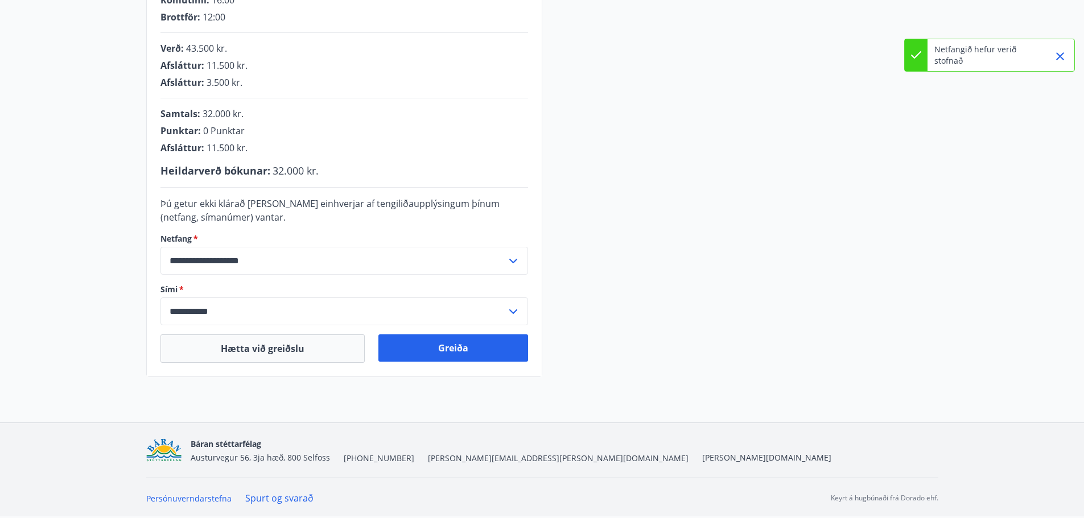
click at [198, 311] on input "**********" at bounding box center [333, 311] width 346 height 28
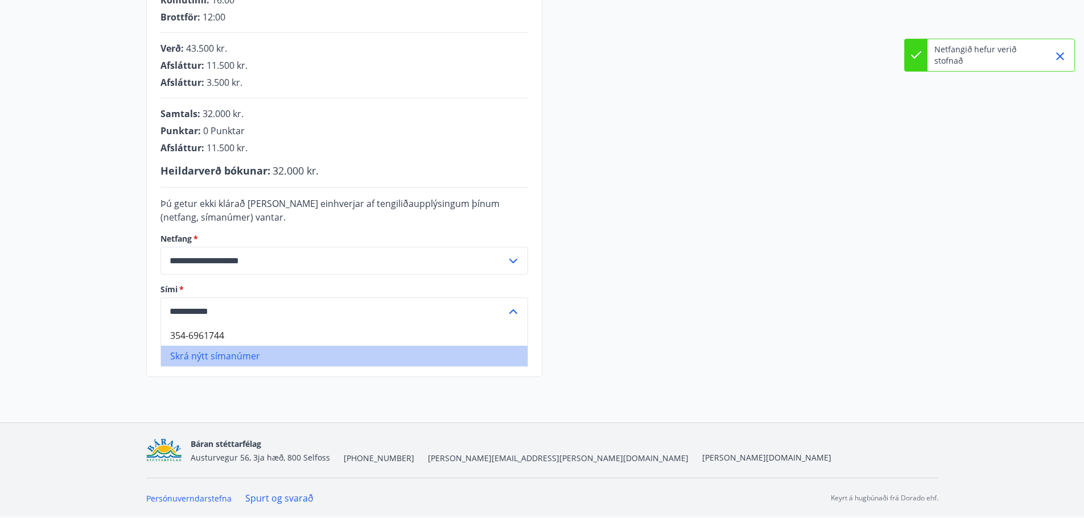
click at [204, 357] on li "Skrá nýtt símanúmer" at bounding box center [344, 356] width 366 height 20
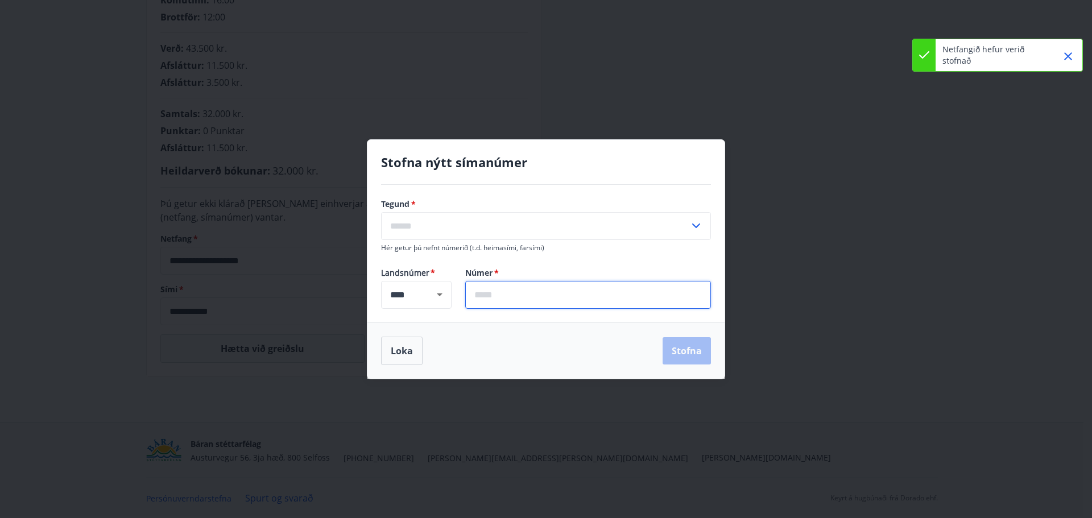
click at [503, 292] on input "text" at bounding box center [588, 295] width 246 height 28
click at [606, 255] on div "Tegund   * ​ Hér getur þú nefnt númerið (t.d. heimasími, farsími) Landsnúmer * …" at bounding box center [545, 254] width 357 height 138
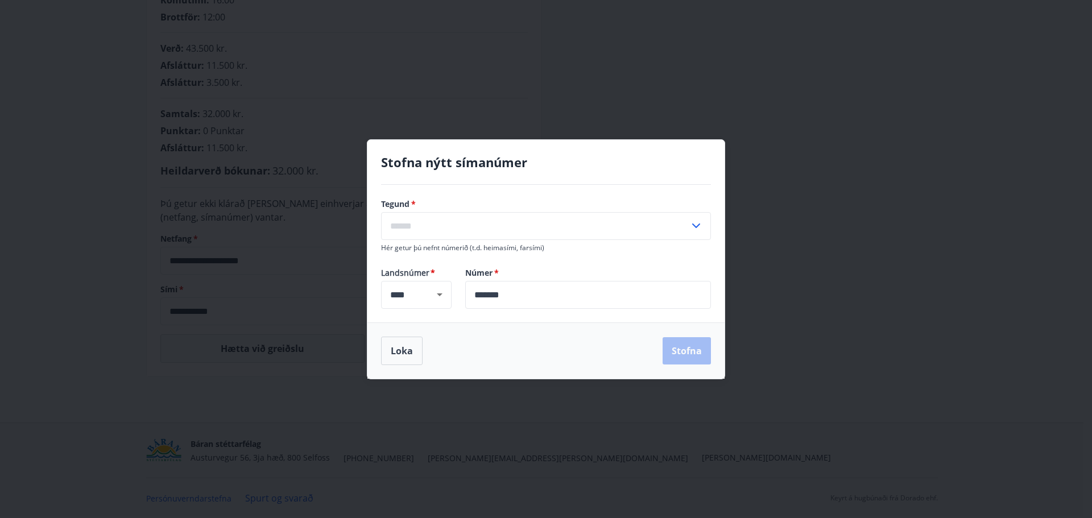
drag, startPoint x: 689, startPoint y: 355, endPoint x: 606, endPoint y: 343, distance: 83.9
click at [691, 354] on div "Loka Stofna" at bounding box center [546, 351] width 330 height 28
click at [495, 297] on input "*******" at bounding box center [588, 295] width 246 height 28
drag, startPoint x: 681, startPoint y: 349, endPoint x: 506, endPoint y: 292, distance: 184.0
click at [680, 345] on div "Loka Stofna" at bounding box center [546, 351] width 330 height 28
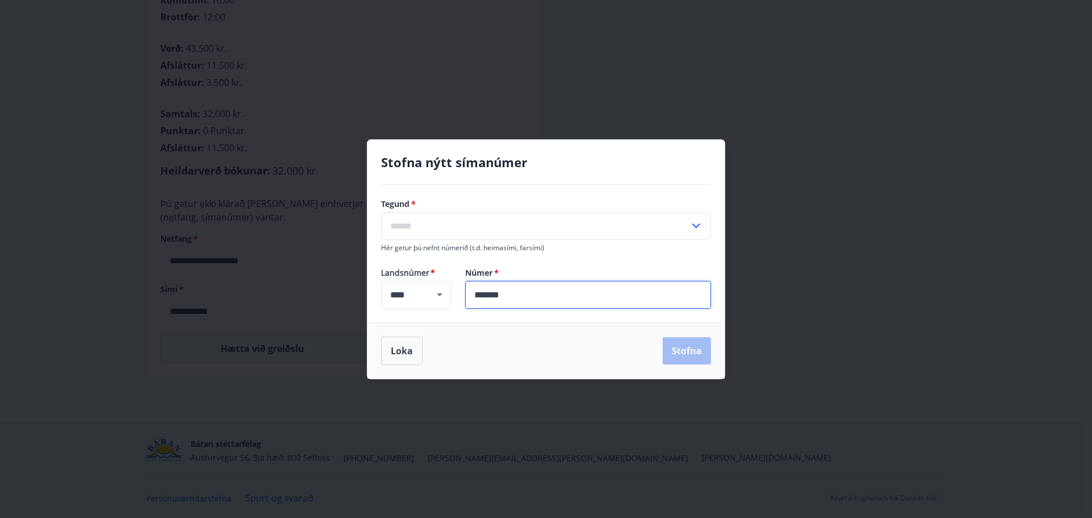
click at [491, 300] on input "*******" at bounding box center [588, 295] width 246 height 28
click at [517, 297] on input "*******" at bounding box center [588, 295] width 246 height 28
drag, startPoint x: 529, startPoint y: 294, endPoint x: 440, endPoint y: 295, distance: 88.7
click at [440, 295] on div "Landsnúmer * **** ​ Númer   * ******* ​" at bounding box center [546, 288] width 330 height 42
type input "*******"
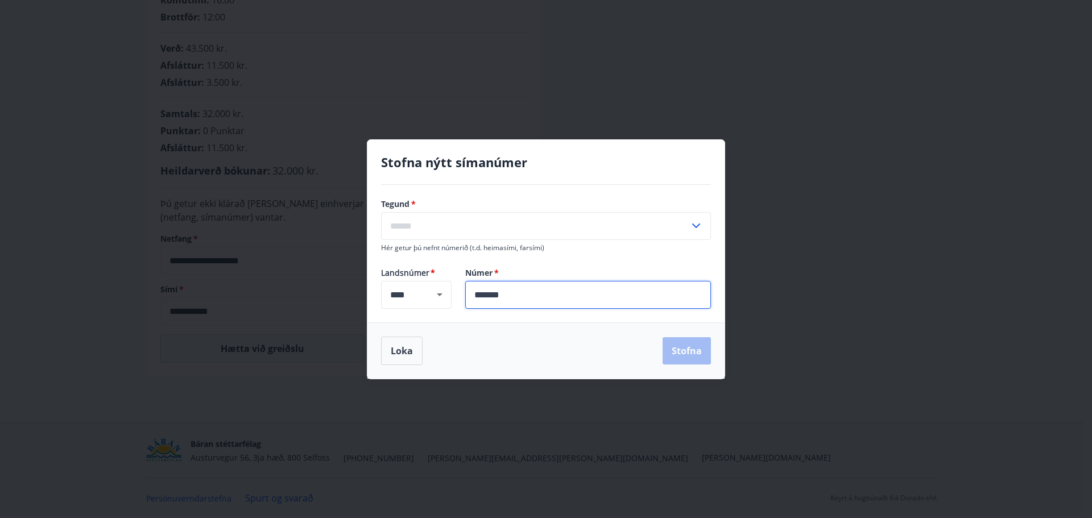
click at [451, 309] on div "Tegund   * ​ Hér getur þú nefnt númerið (t.d. heimasími, farsími) Landsnúmer * …" at bounding box center [545, 254] width 357 height 138
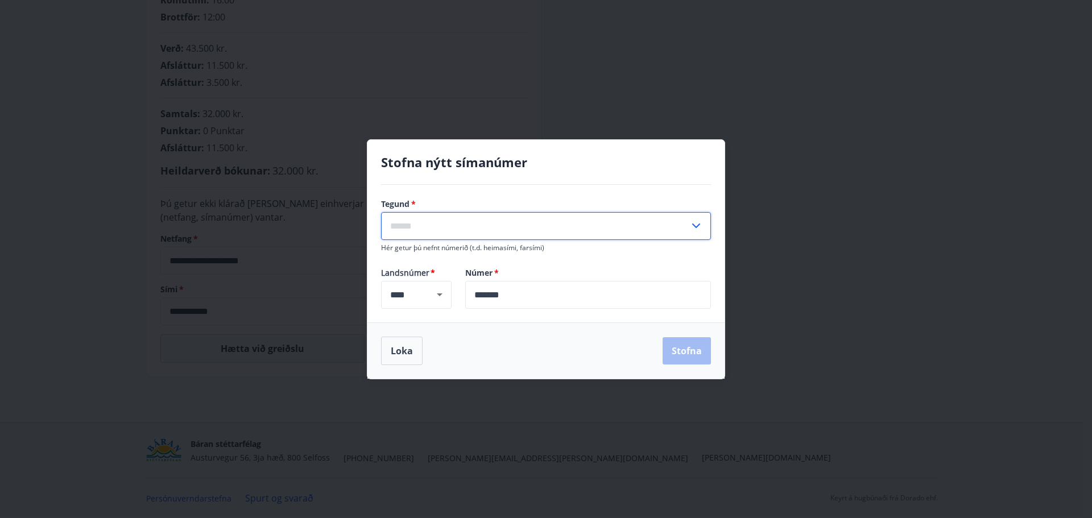
click at [419, 232] on input "text" at bounding box center [535, 226] width 308 height 28
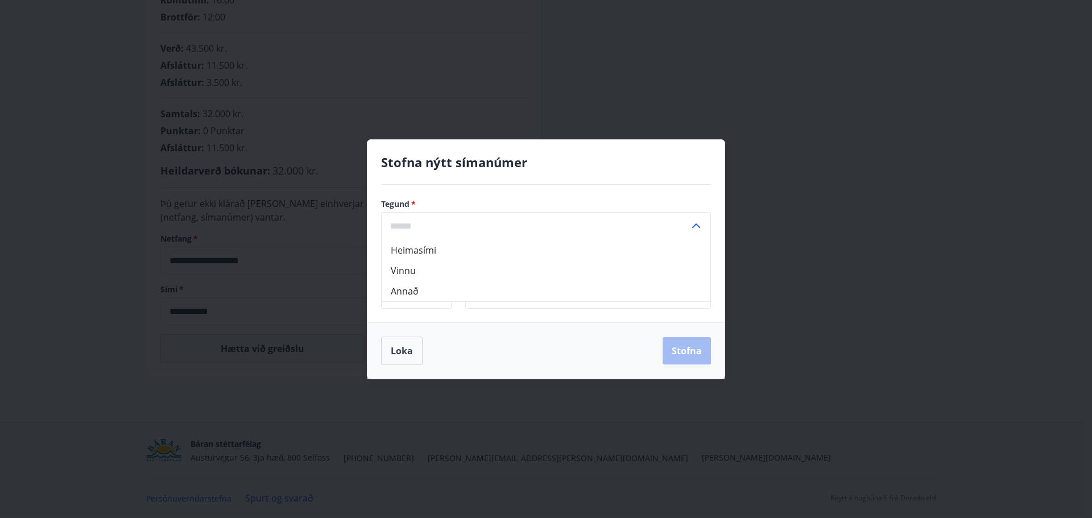
click at [409, 287] on li "Annað" at bounding box center [546, 291] width 329 height 20
type input "*****"
click at [693, 354] on button "Stofna" at bounding box center [687, 350] width 48 height 27
type input "**********"
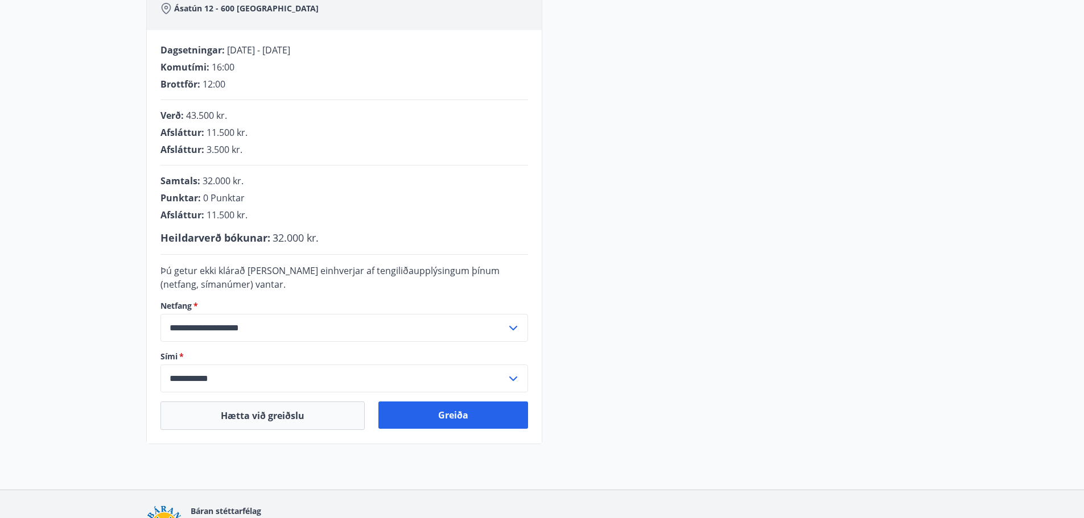
scroll to position [228, 0]
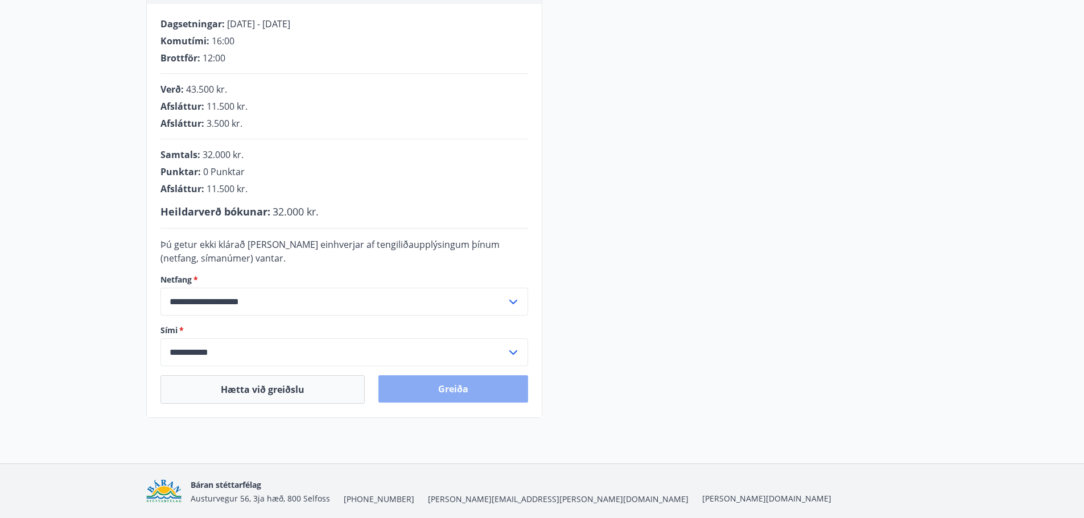
click at [449, 394] on button "Greiða" at bounding box center [453, 388] width 150 height 27
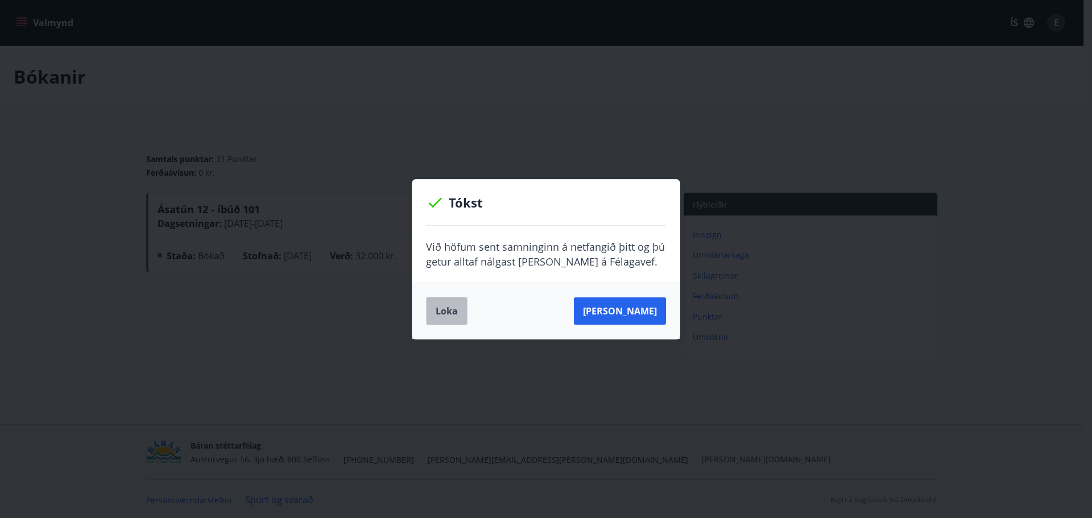
click at [439, 314] on button "Loka" at bounding box center [447, 311] width 42 height 28
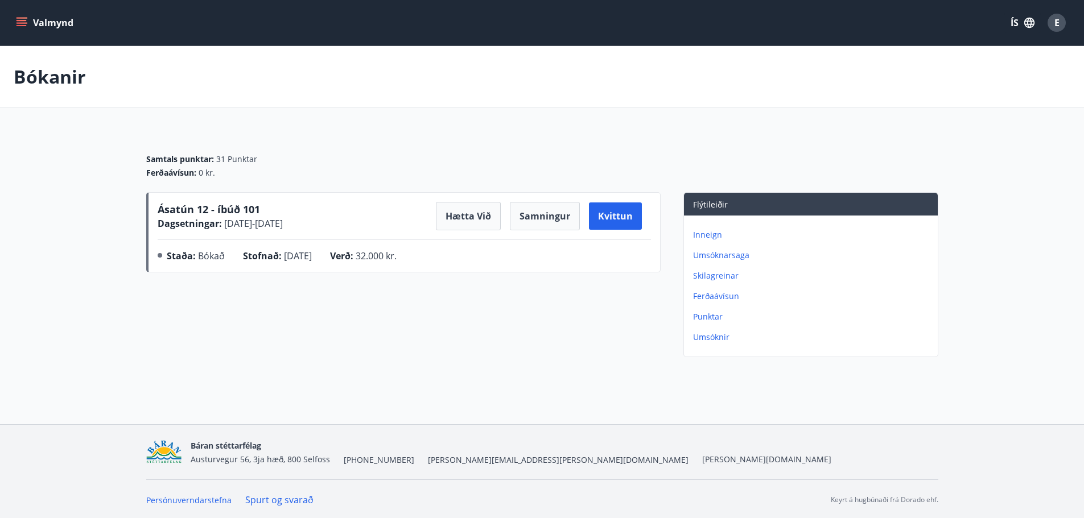
click at [22, 24] on icon "menu" at bounding box center [21, 22] width 11 height 11
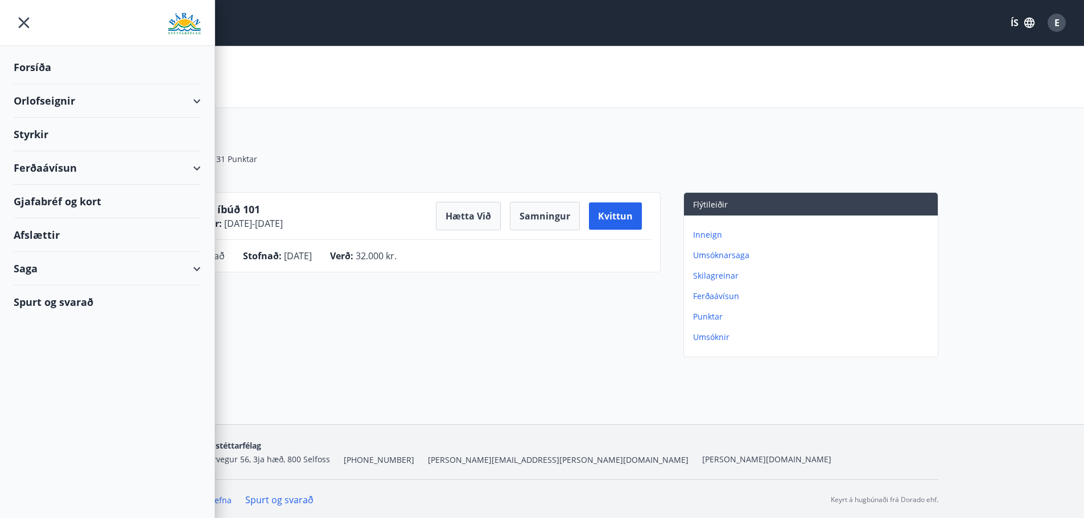
click at [198, 102] on div "Orlofseignir" at bounding box center [107, 101] width 187 height 34
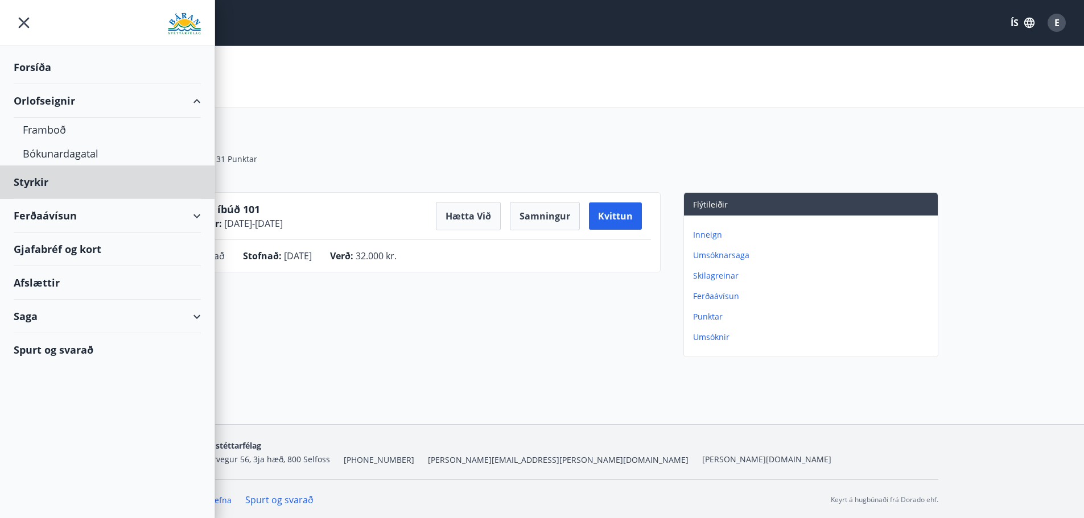
click at [23, 71] on div "Forsíða" at bounding box center [107, 68] width 187 height 34
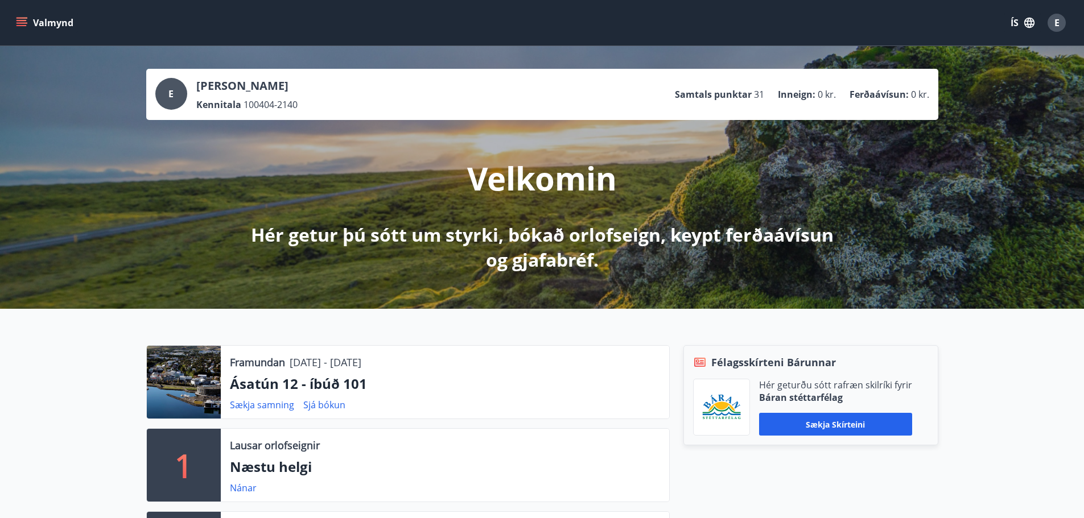
click at [11, 19] on div "Valmynd ÍS E" at bounding box center [542, 23] width 1084 height 46
click at [23, 23] on icon "menu" at bounding box center [22, 22] width 13 height 1
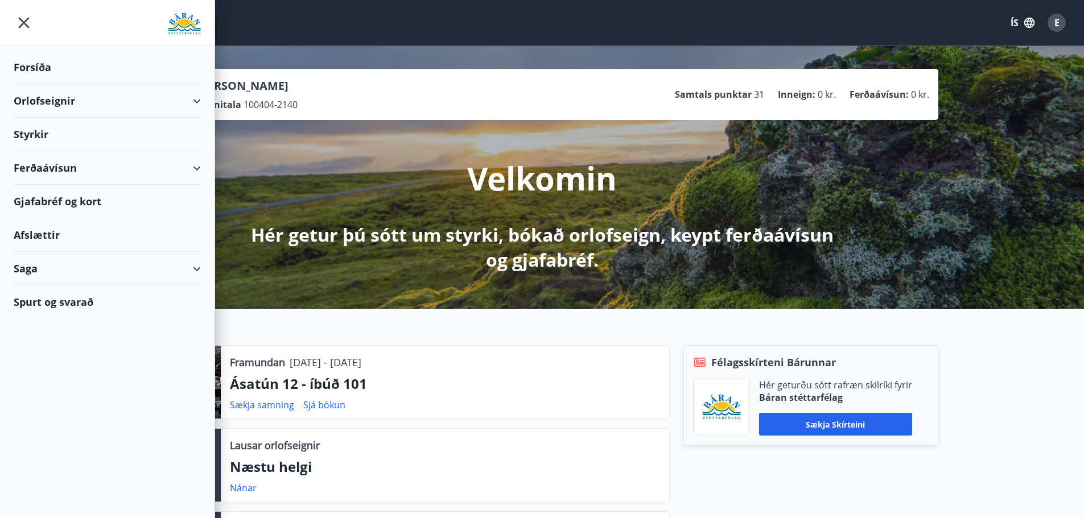
click at [195, 105] on div "Orlofseignir" at bounding box center [107, 101] width 187 height 34
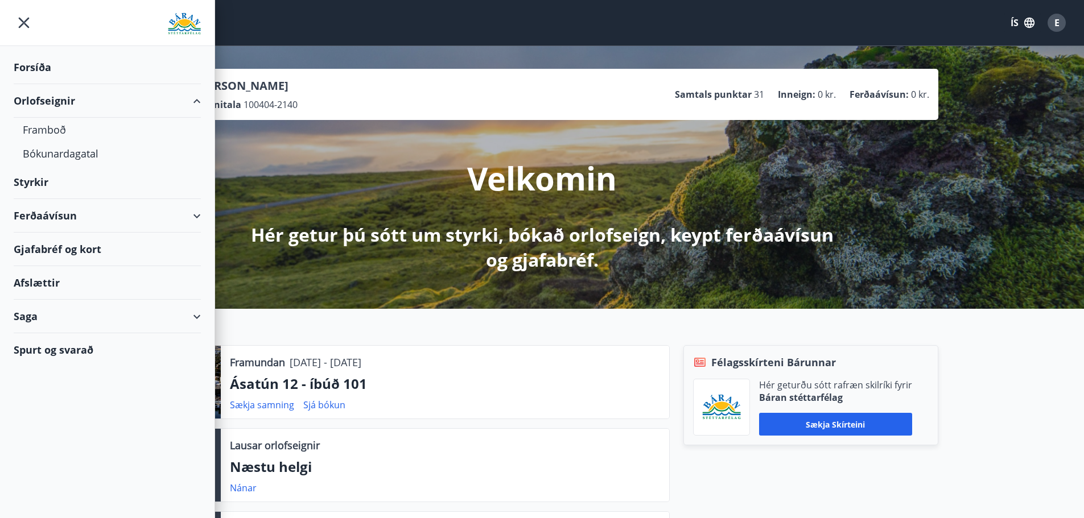
drag, startPoint x: 130, startPoint y: 428, endPoint x: 139, endPoint y: 428, distance: 8.6
click at [133, 428] on div "Forsíða Orlofseignir Framboð Bókunardagatal Styrkir Ferðaávísun Gjafabréf [PERS…" at bounding box center [107, 259] width 215 height 518
click at [904, 471] on div "Félagsskírteni Bárunnar Hér geturðu sótt rafræn skilríki fyrir [PERSON_NAME] st…" at bounding box center [803, 469] width 268 height 249
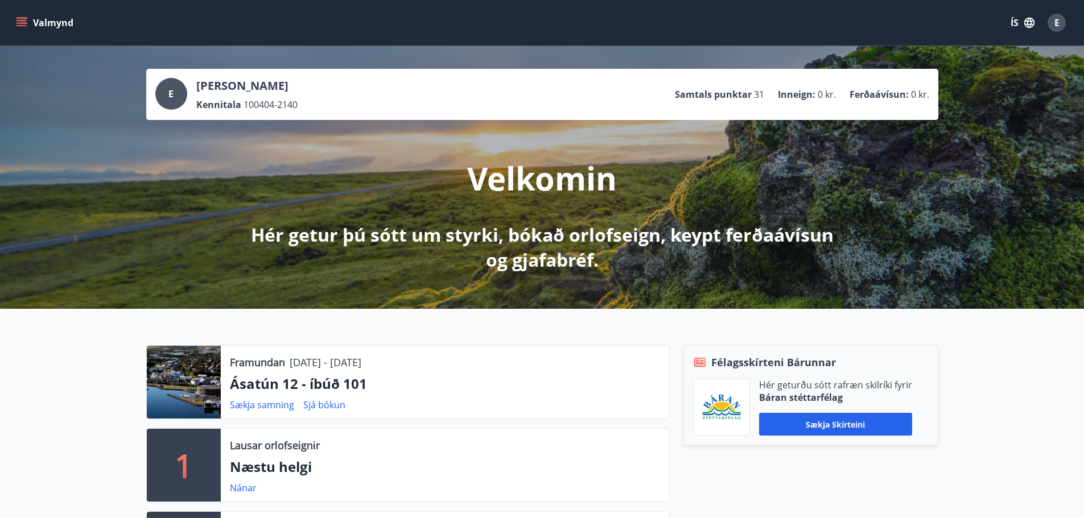
click at [16, 20] on icon "menu" at bounding box center [21, 22] width 11 height 11
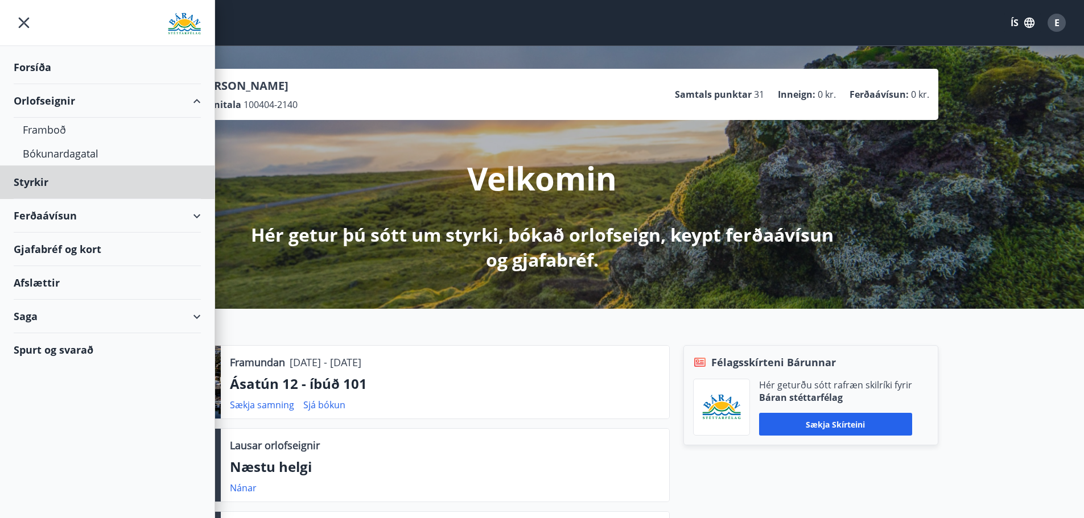
click at [34, 69] on div "Forsíða" at bounding box center [107, 68] width 187 height 34
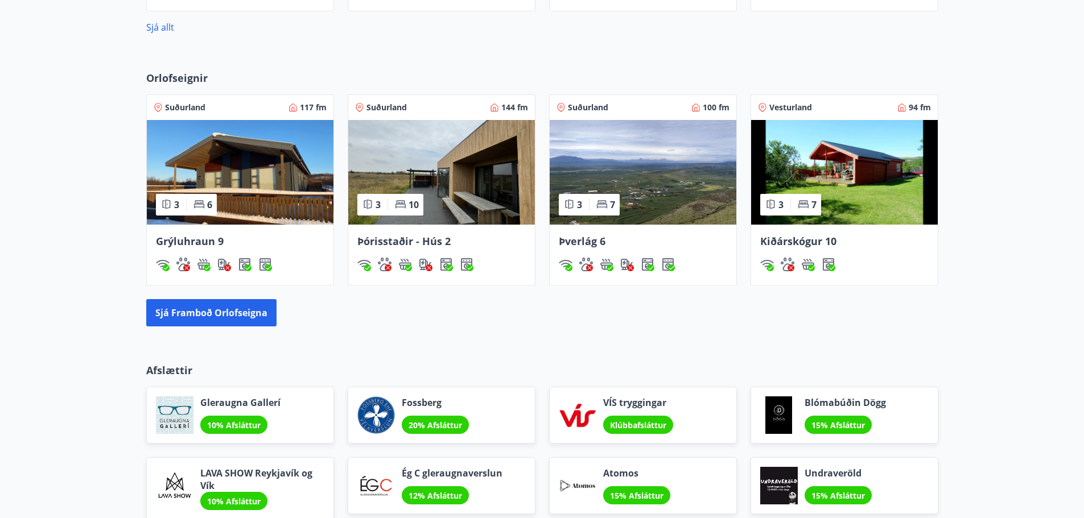
scroll to position [796, 0]
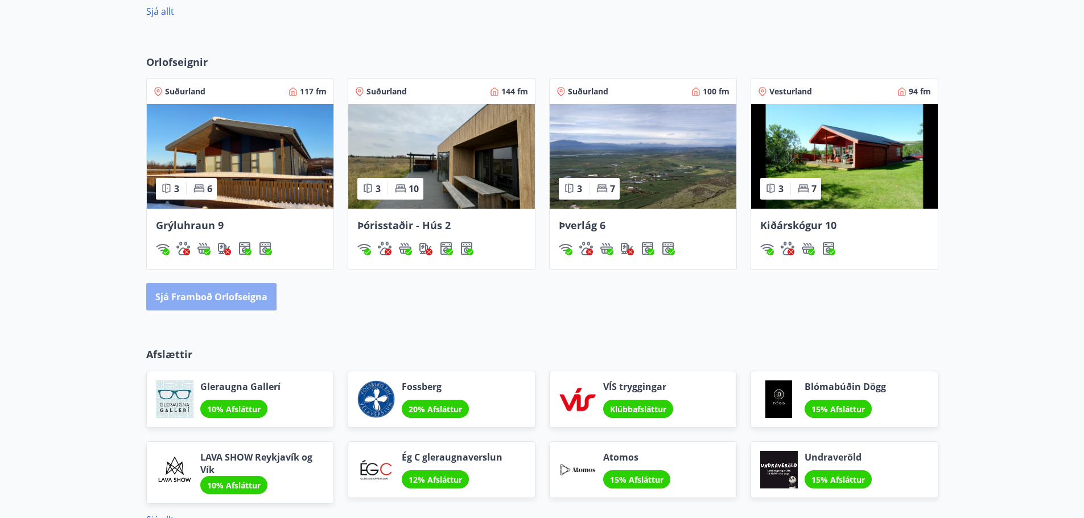
click at [189, 292] on button "Sjá framboð orlofseigna" at bounding box center [211, 296] width 130 height 27
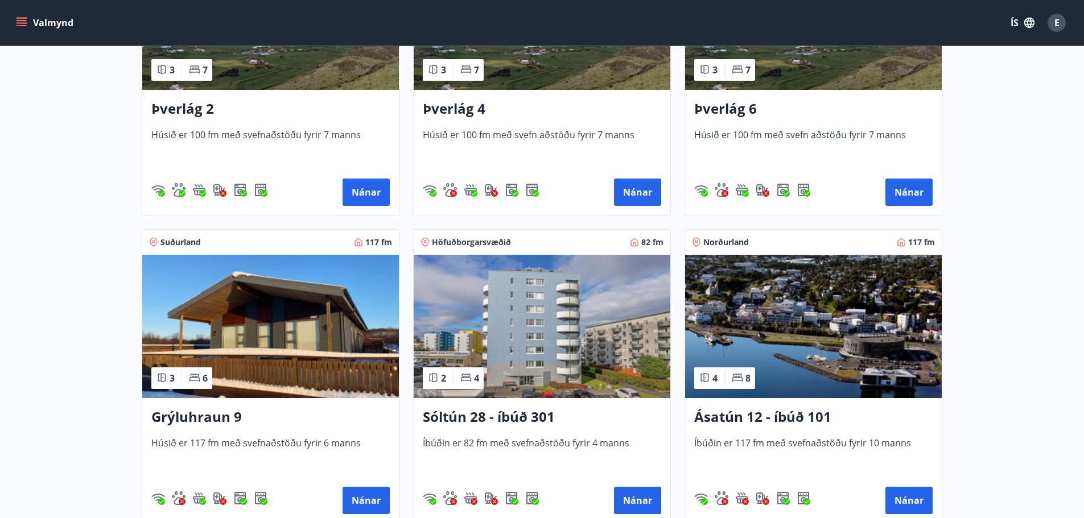
scroll to position [341, 0]
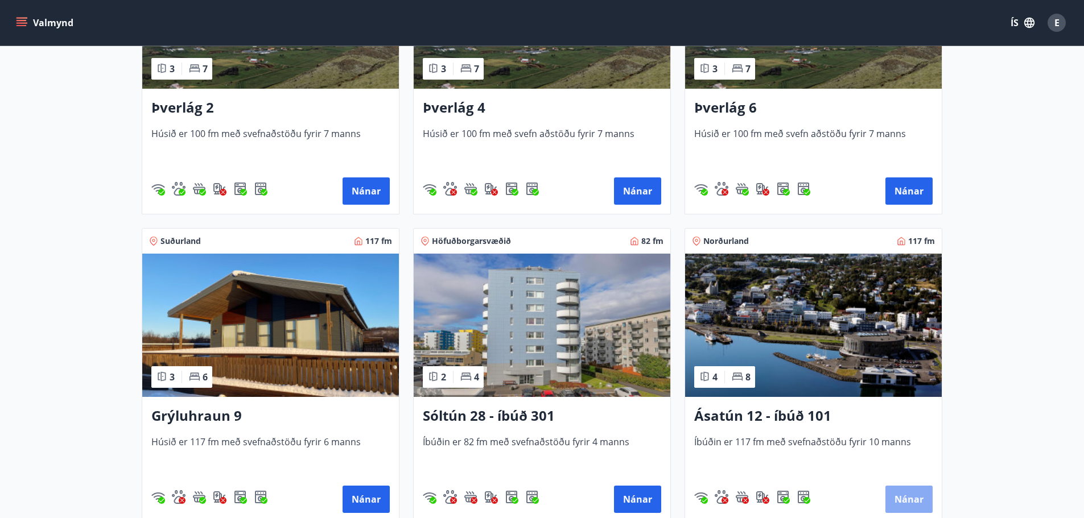
click at [910, 494] on button "Nánar" at bounding box center [908, 499] width 47 height 27
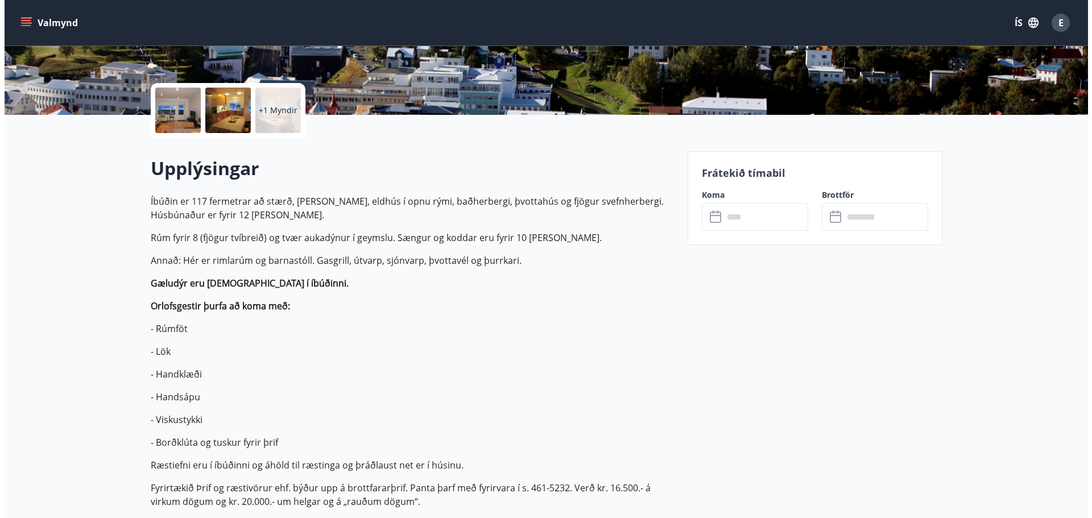
scroll to position [228, 0]
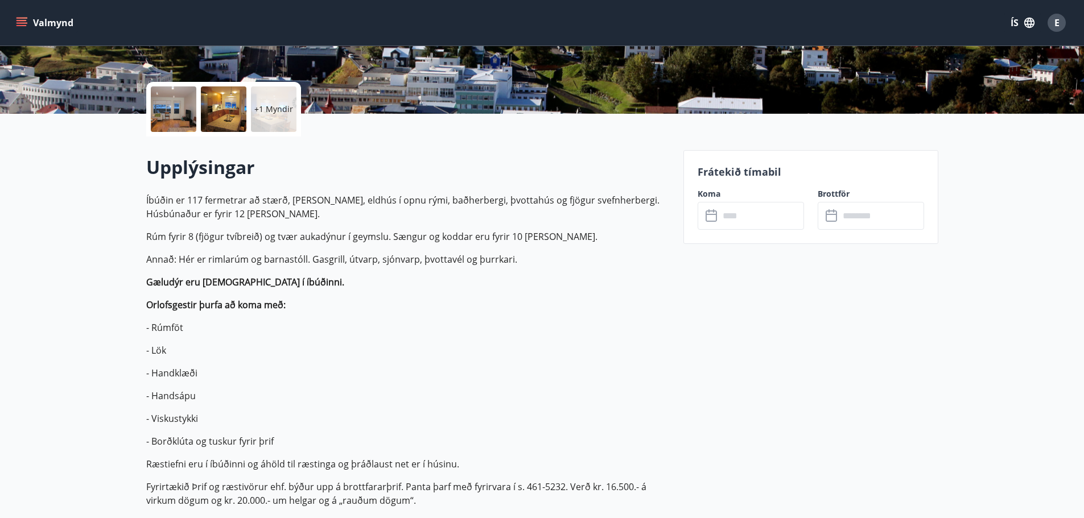
click at [271, 105] on p "+1 Myndir" at bounding box center [273, 109] width 39 height 11
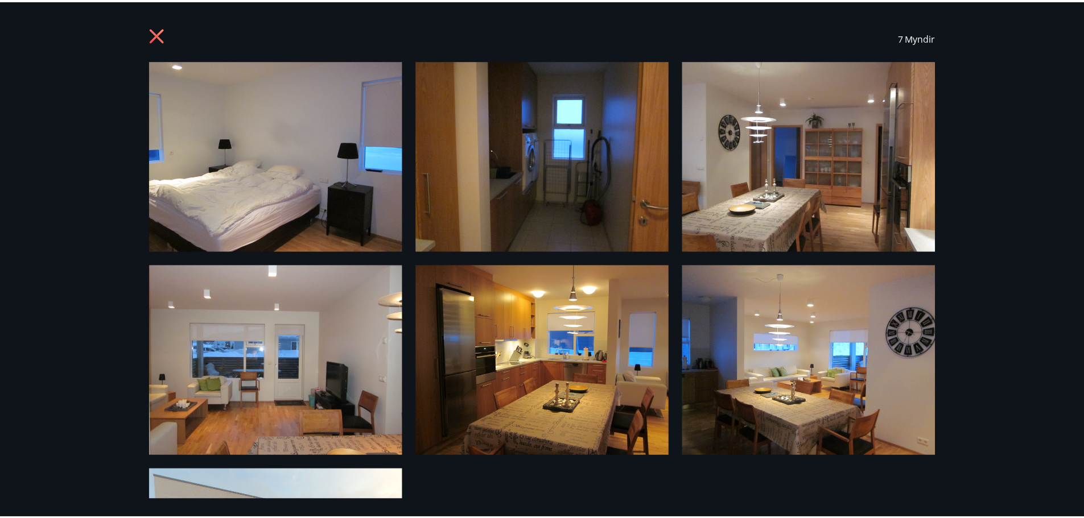
scroll to position [0, 0]
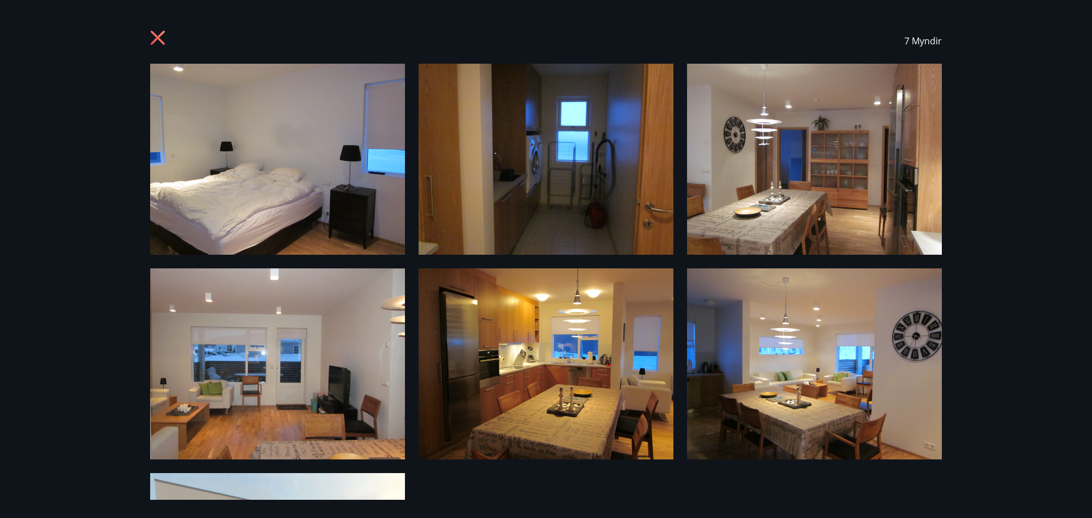
click at [155, 35] on icon at bounding box center [158, 38] width 14 height 14
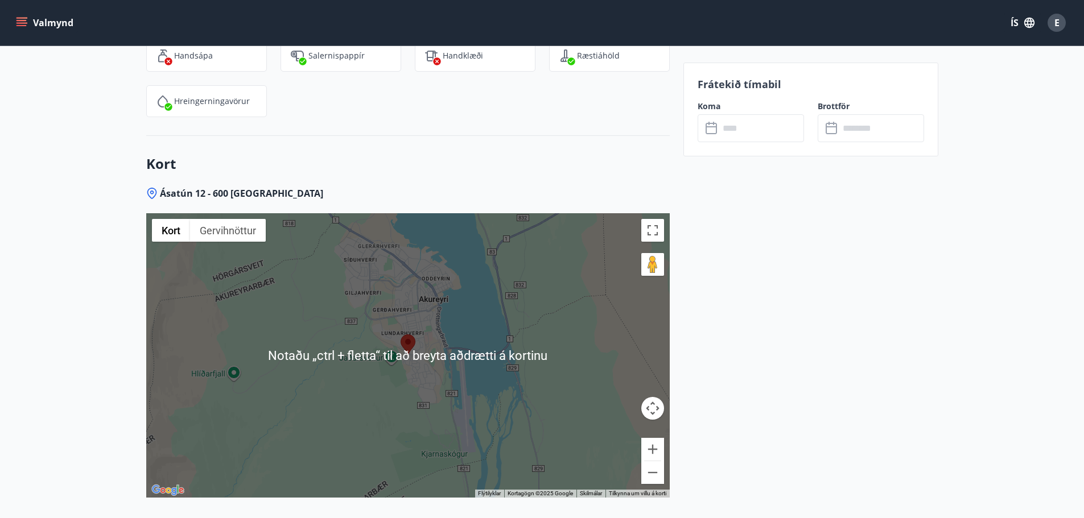
scroll to position [2730, 0]
